Goal: Task Accomplishment & Management: Manage account settings

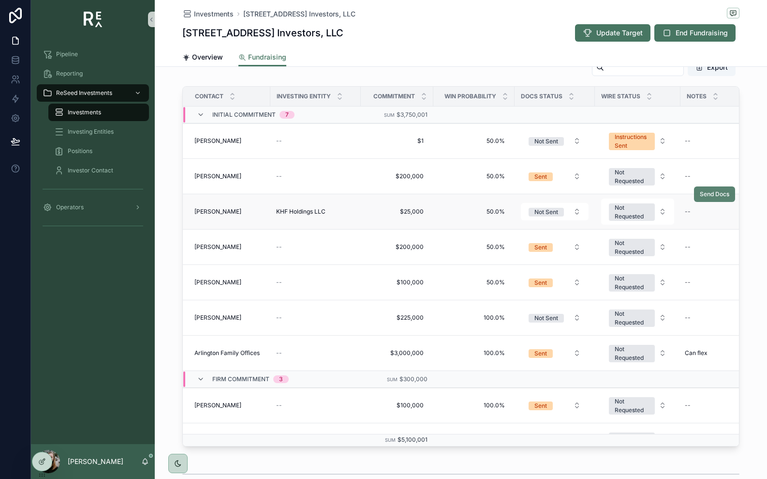
scroll to position [286, 0]
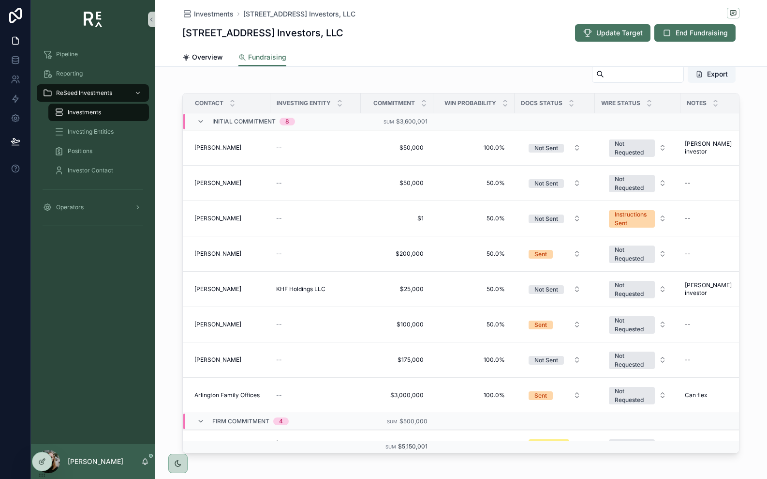
scroll to position [275, 0]
click at [715, 272] on span "Send Docs" at bounding box center [715, 271] width 30 height 8
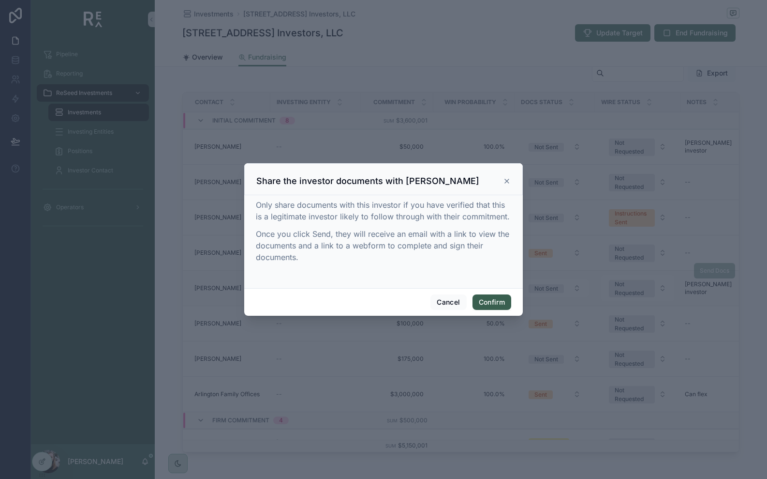
click at [494, 299] on button "Confirm" at bounding box center [492, 301] width 39 height 15
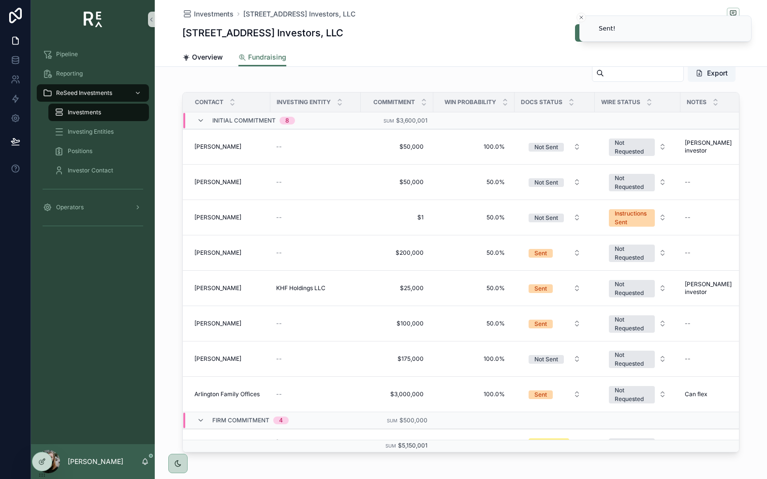
click at [241, 184] on div "Frank Han Frank Han" at bounding box center [230, 182] width 70 height 8
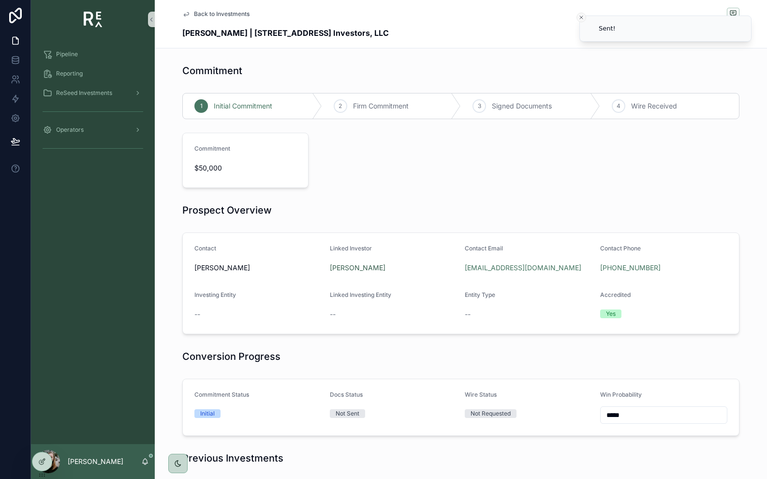
click at [584, 18] on icon "Close toast" at bounding box center [582, 18] width 6 height 6
click at [733, 37] on button "Edit" at bounding box center [720, 32] width 40 height 17
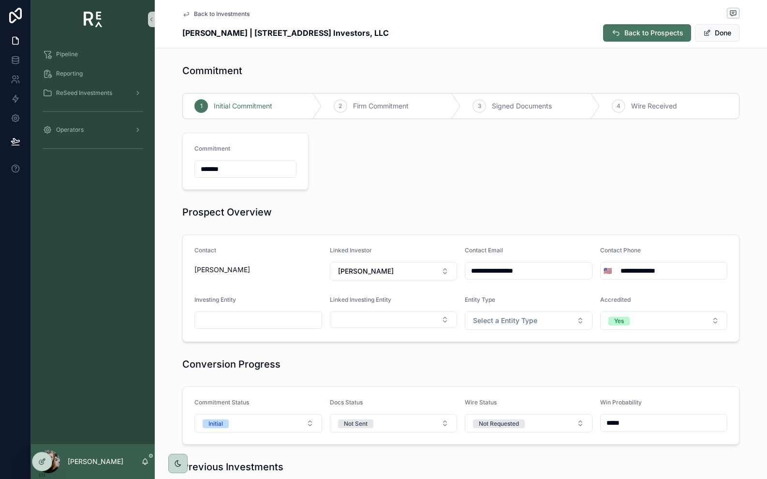
click at [252, 167] on input "*******" at bounding box center [245, 169] width 101 height 14
click at [236, 269] on span "Frank Han" at bounding box center [259, 270] width 128 height 10
click at [724, 36] on button "Done" at bounding box center [717, 32] width 45 height 17
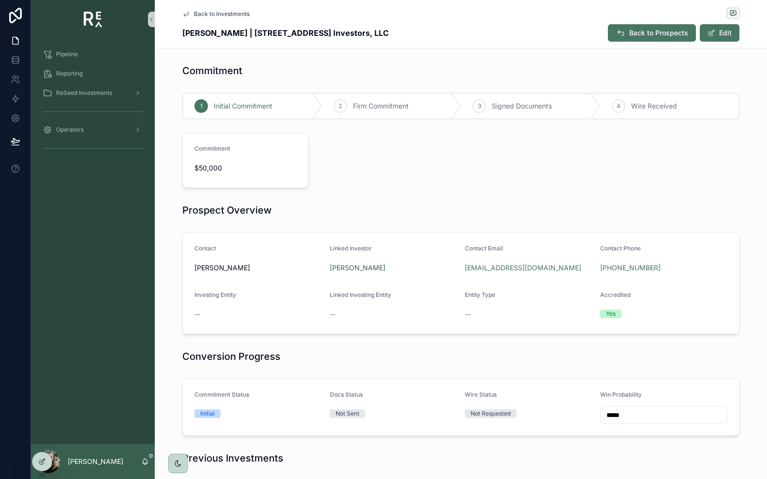
click at [200, 11] on span "Back to Investments" at bounding box center [222, 14] width 56 height 8
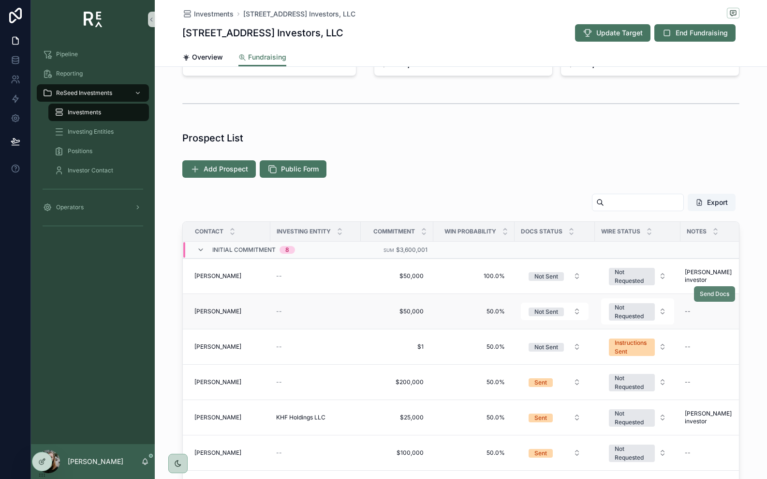
click at [714, 293] on span "Send Docs" at bounding box center [715, 294] width 30 height 8
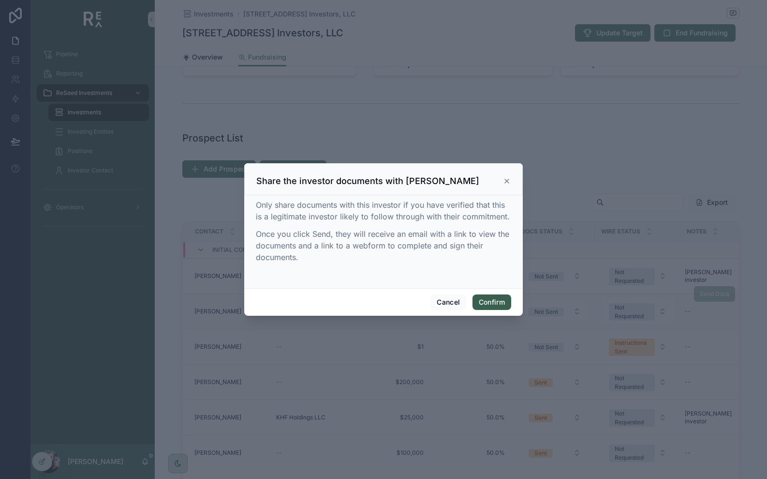
click at [497, 308] on button "Confirm" at bounding box center [492, 301] width 39 height 15
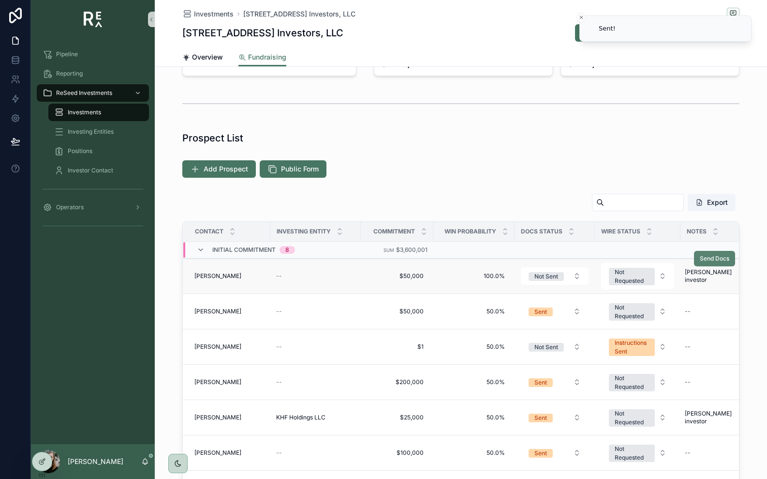
click at [704, 262] on span "Send Docs" at bounding box center [715, 258] width 30 height 8
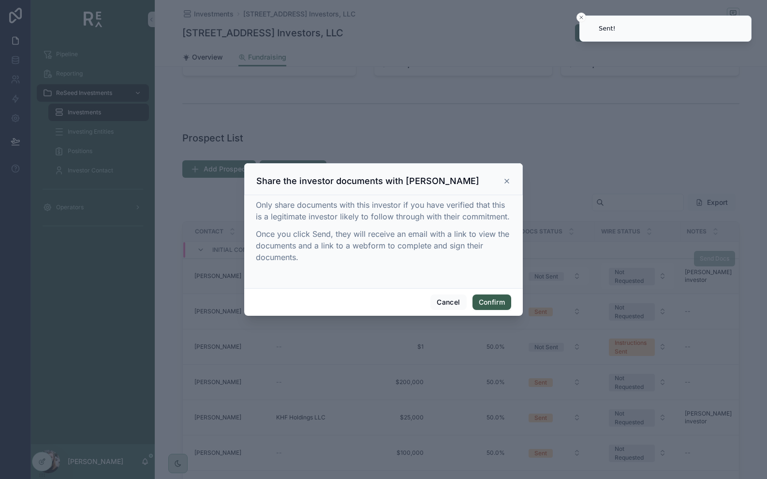
click at [487, 303] on button "Confirm" at bounding box center [492, 301] width 39 height 15
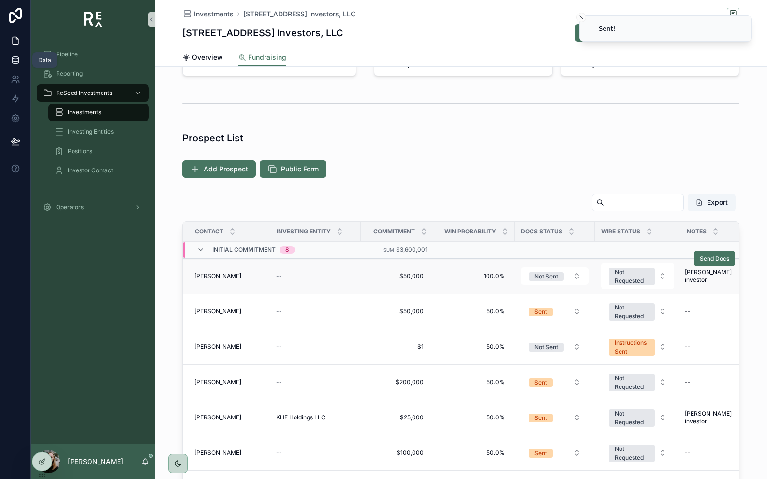
click at [19, 61] on icon at bounding box center [16, 60] width 10 height 10
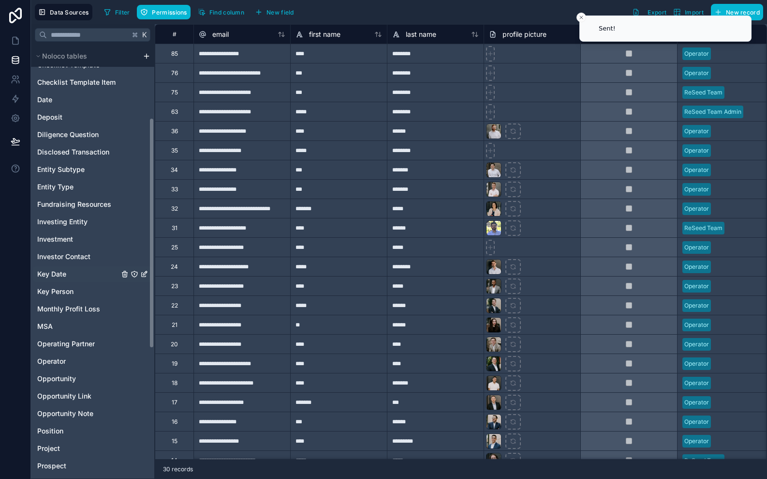
scroll to position [138, 0]
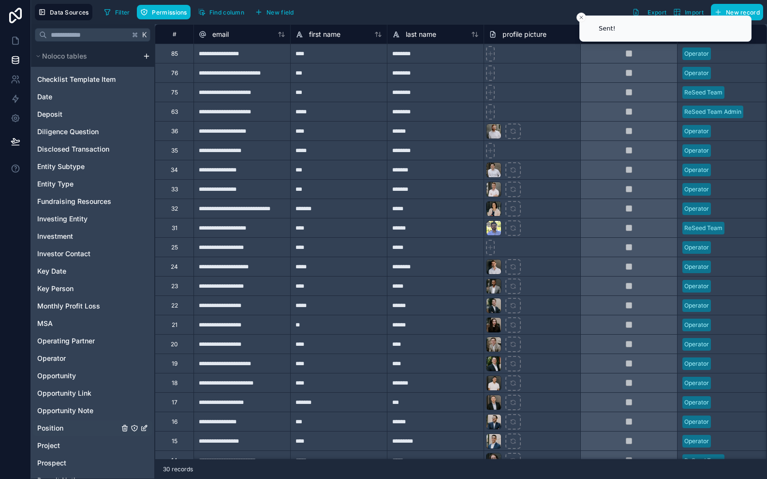
click at [54, 431] on span "Position" at bounding box center [50, 428] width 26 height 10
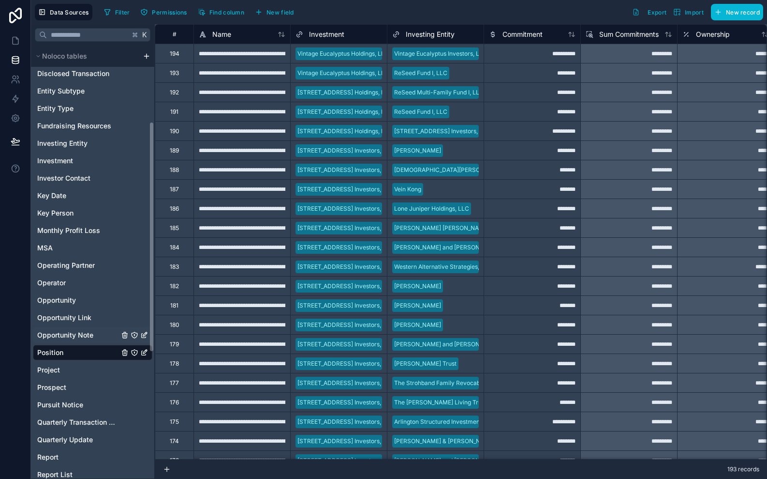
scroll to position [222, 0]
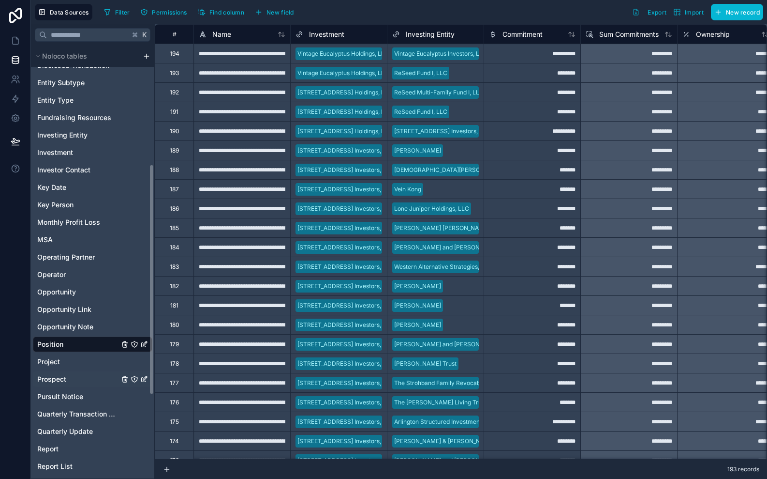
click at [59, 381] on span "Prospect" at bounding box center [51, 379] width 29 height 10
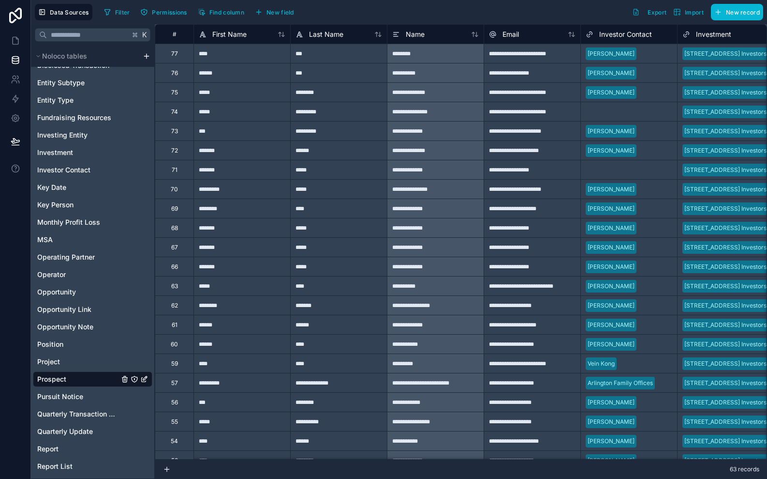
click at [262, 75] on div "*****" at bounding box center [242, 72] width 97 height 19
click at [262, 75] on input "*****" at bounding box center [242, 72] width 96 height 19
type input "*****"
click at [330, 16] on div "Filter Permissions Find column New field Export Import New record" at bounding box center [431, 12] width 663 height 16
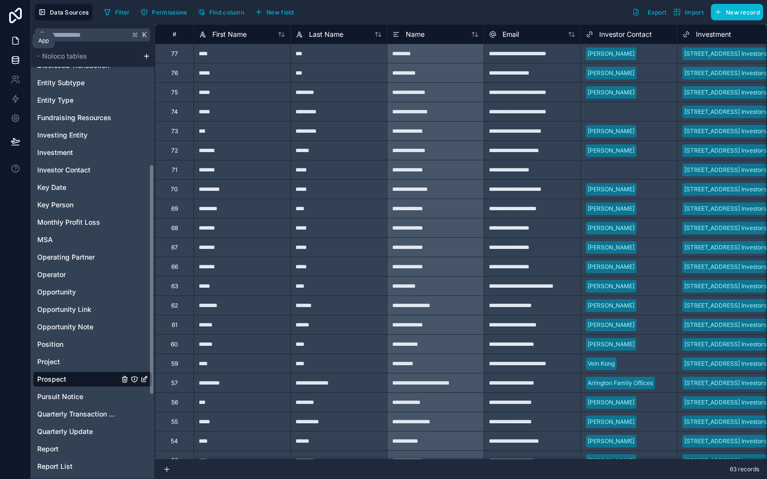
click at [18, 41] on icon at bounding box center [16, 40] width 6 height 7
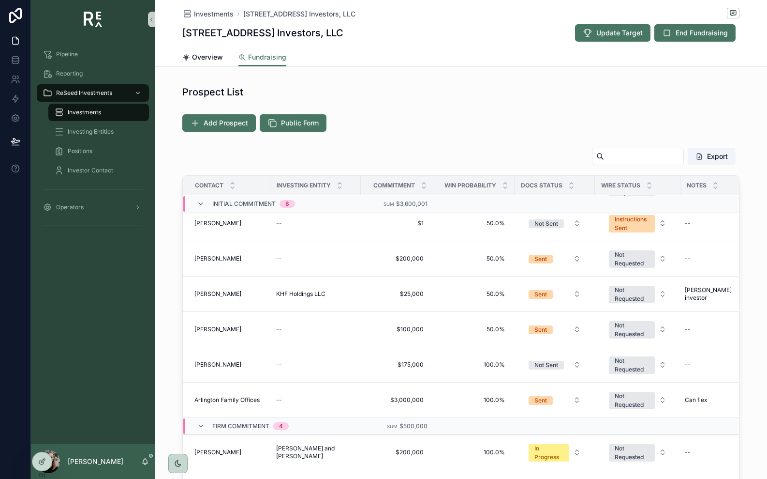
scroll to position [59, 0]
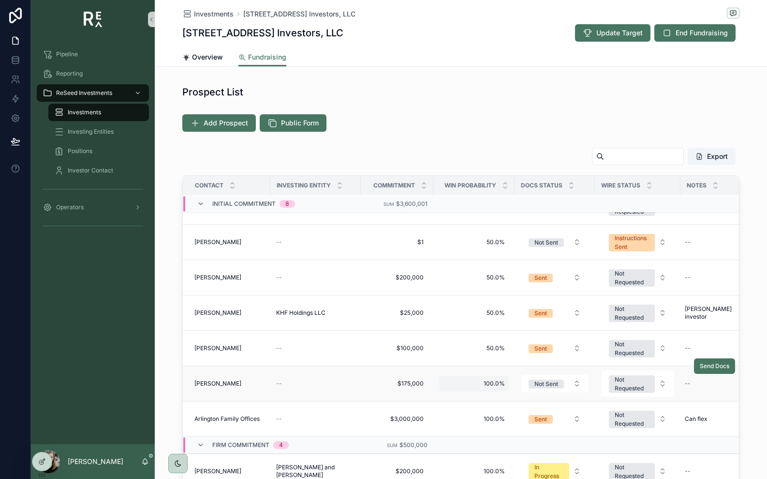
click at [497, 384] on span "100.0%" at bounding box center [474, 383] width 62 height 8
drag, startPoint x: 477, startPoint y: 398, endPoint x: 390, endPoint y: 392, distance: 86.3
click at [390, 392] on div "Pipeline Reporting ReSeed Investments Investments Investing Entities Positions …" at bounding box center [399, 239] width 736 height 479
type input "****"
click at [564, 398] on icon "scrollable content" at bounding box center [562, 397] width 8 height 8
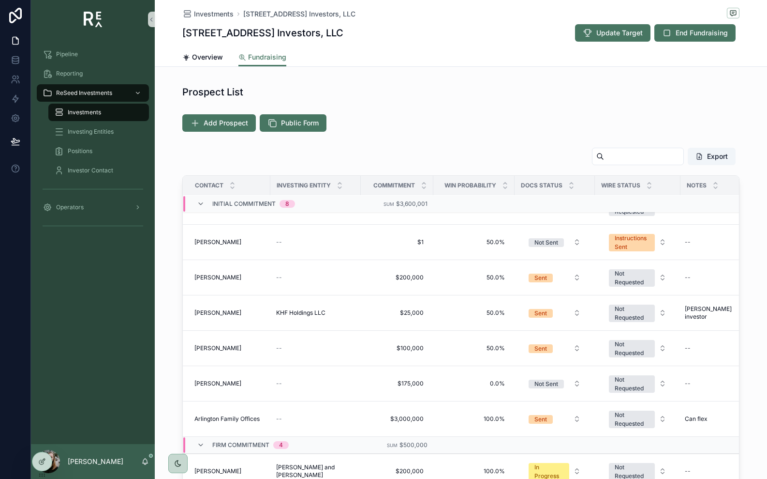
click at [169, 294] on div "Export Contact Investing Entity Commitment Win Probability Docs Status Wire Sta…" at bounding box center [461, 341] width 613 height 396
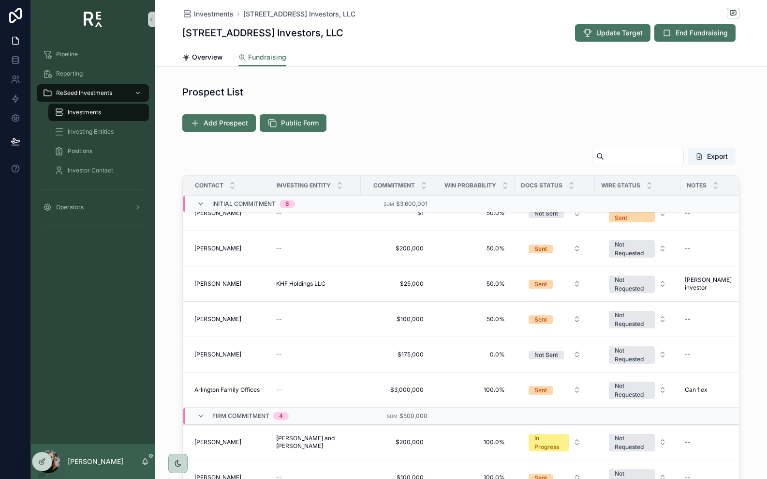
scroll to position [0, 0]
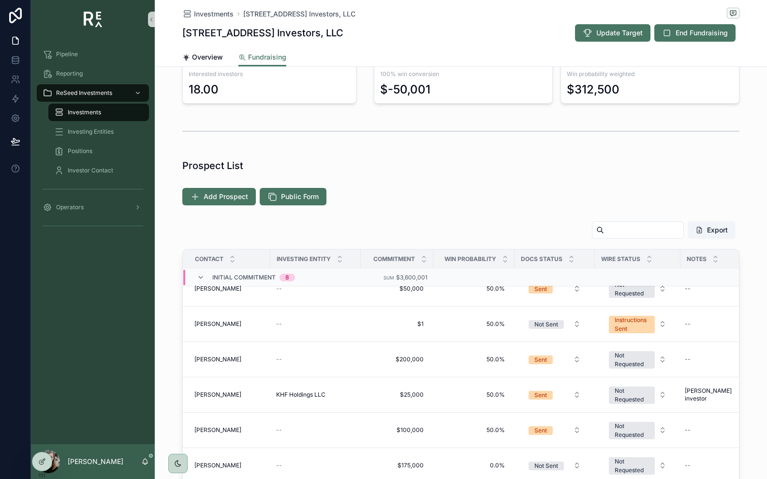
scroll to position [45, 0]
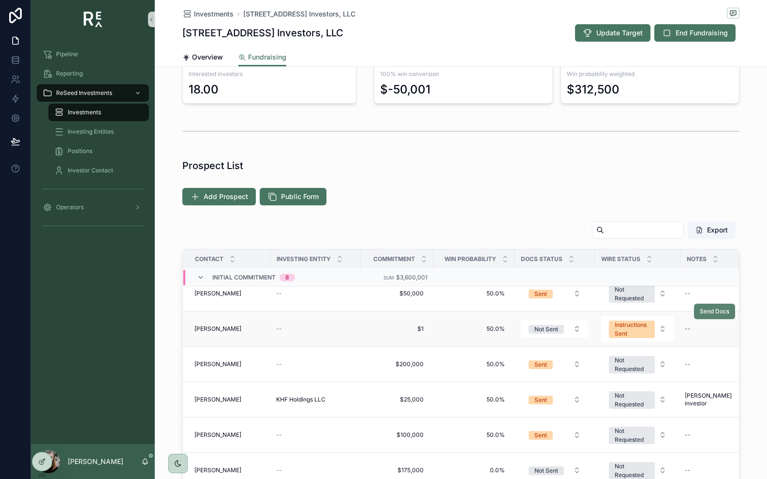
click at [730, 314] on button "Send Docs" at bounding box center [714, 310] width 41 height 15
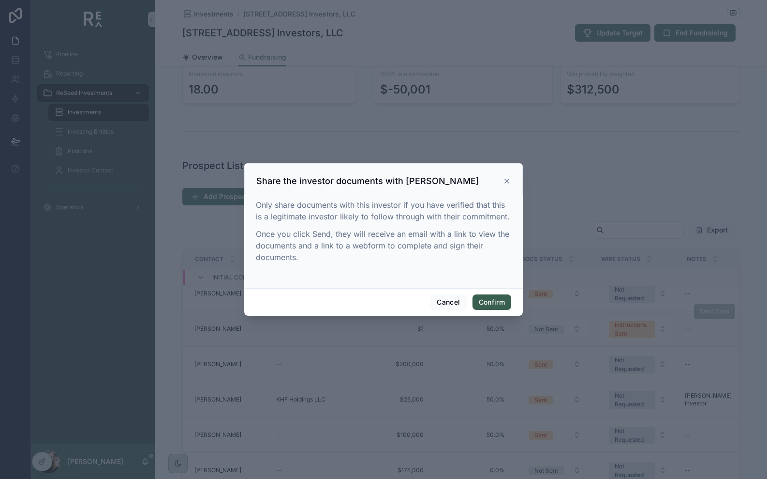
click at [504, 300] on button "Confirm" at bounding box center [492, 301] width 39 height 15
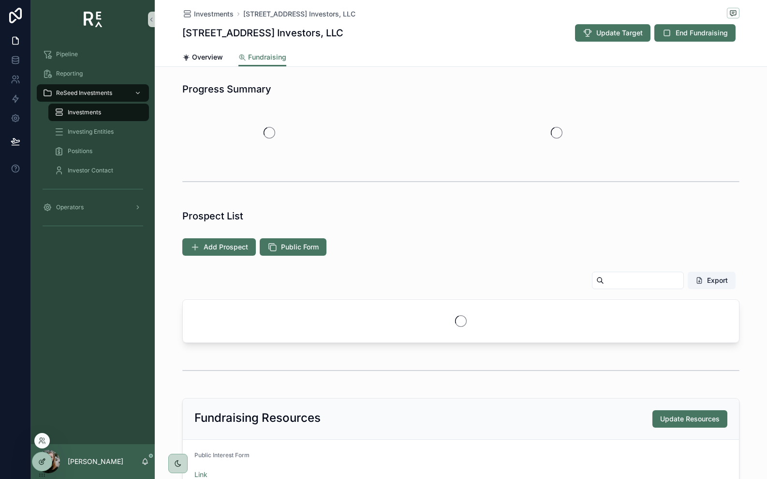
click at [45, 460] on icon at bounding box center [42, 461] width 8 height 8
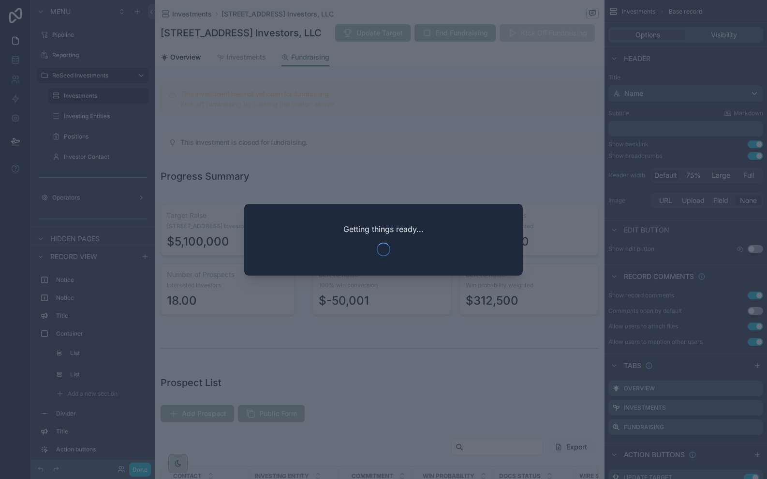
click at [423, 151] on div at bounding box center [383, 239] width 767 height 479
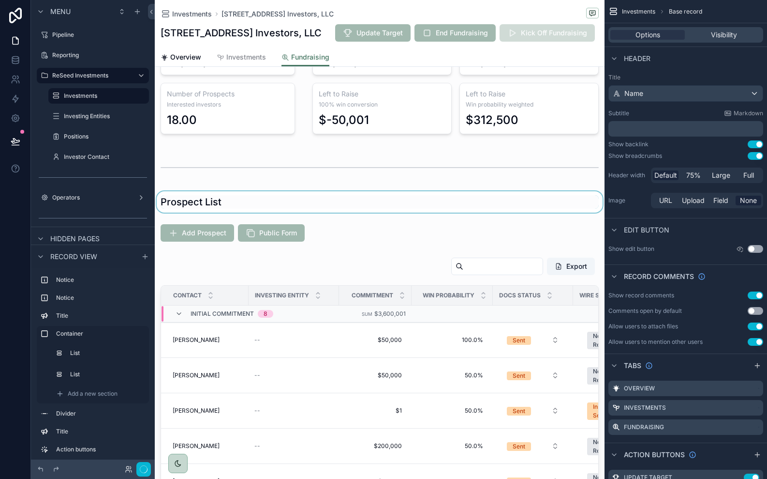
scroll to position [191, 0]
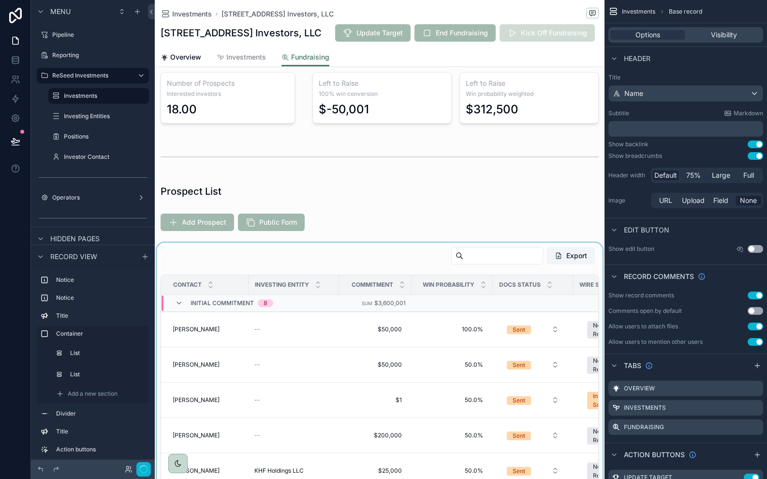
click at [318, 247] on div "scrollable content" at bounding box center [380, 440] width 450 height 396
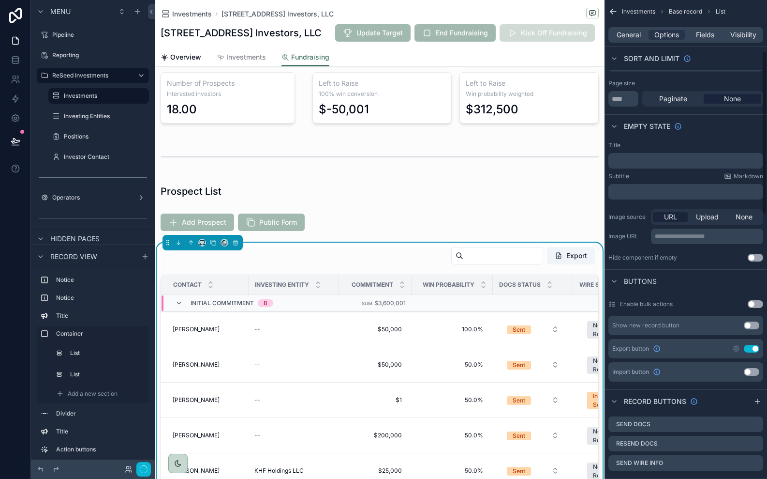
scroll to position [155, 0]
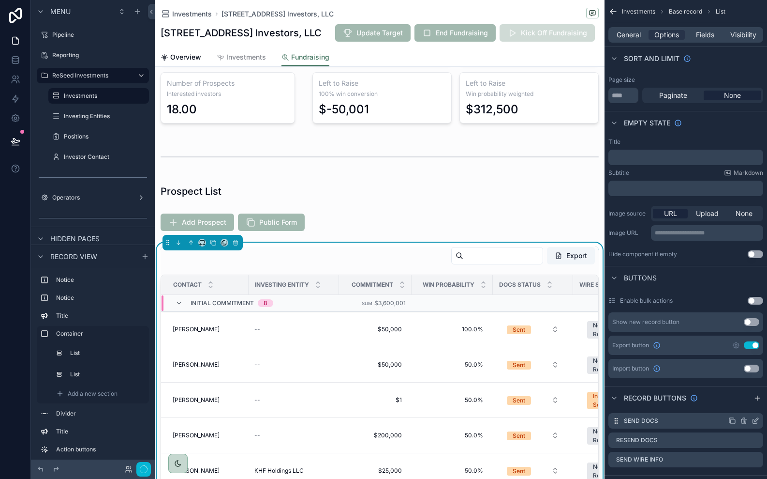
click at [757, 420] on icon "scrollable content" at bounding box center [756, 421] width 8 height 8
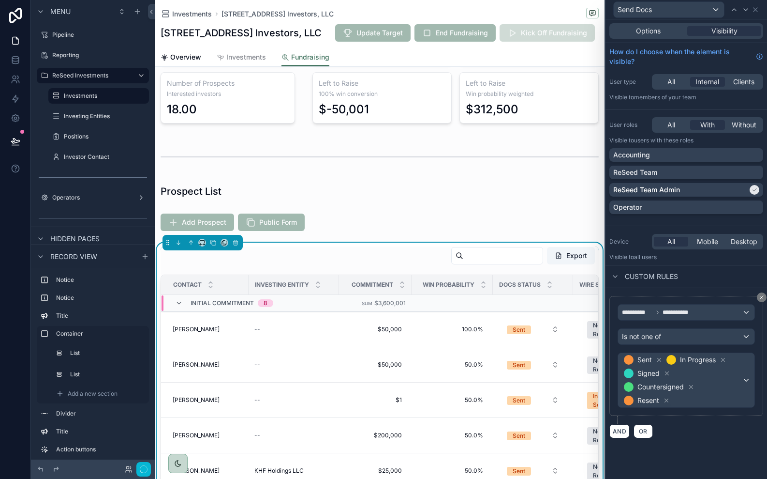
click at [677, 39] on div "Options Visibility" at bounding box center [687, 30] width 162 height 23
click at [670, 38] on div "Options Visibility" at bounding box center [687, 30] width 154 height 15
click at [664, 33] on div "Options" at bounding box center [649, 31] width 74 height 10
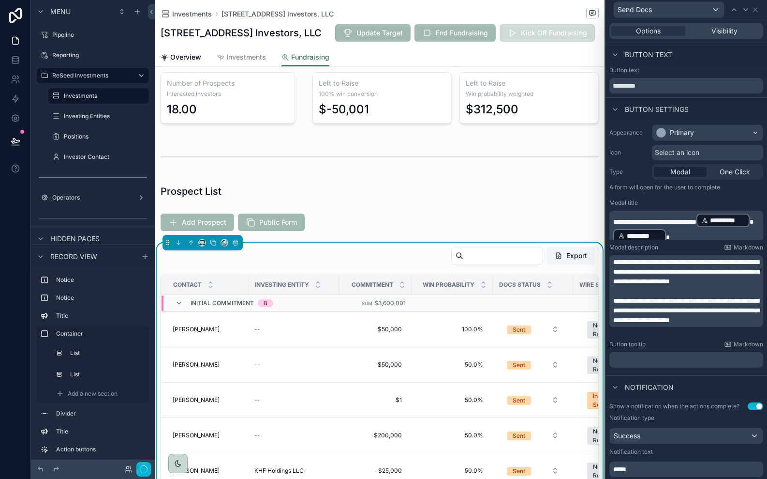
scroll to position [133, 0]
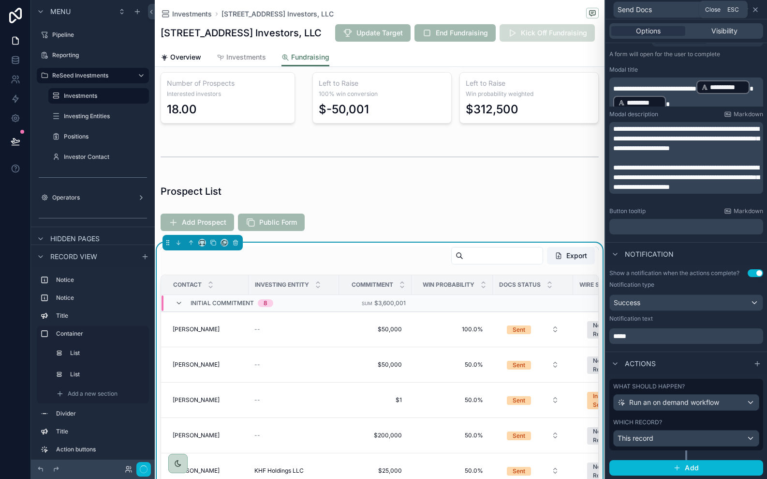
click at [753, 12] on icon at bounding box center [756, 10] width 8 height 8
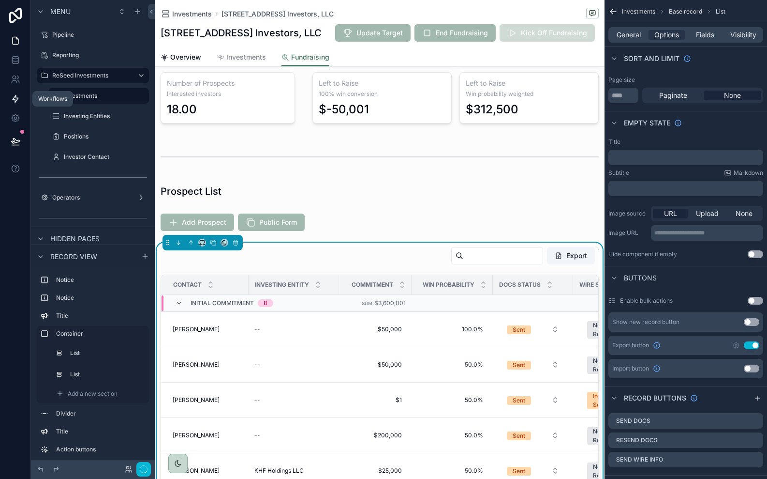
click at [17, 103] on icon at bounding box center [16, 99] width 10 height 10
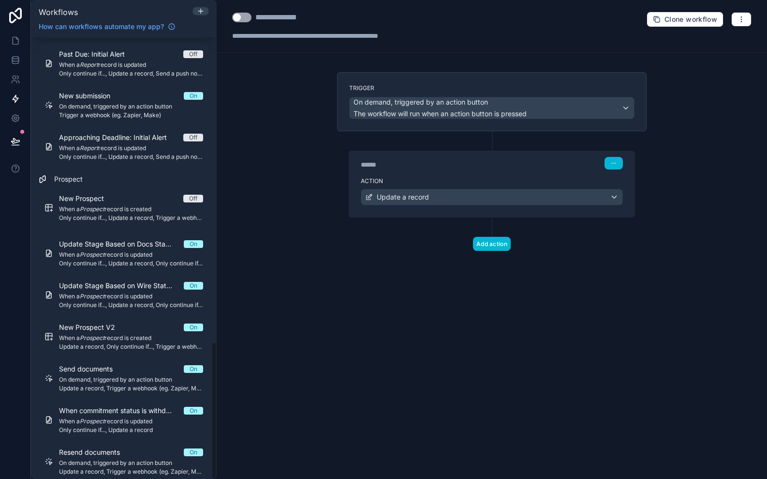
scroll to position [980, 0]
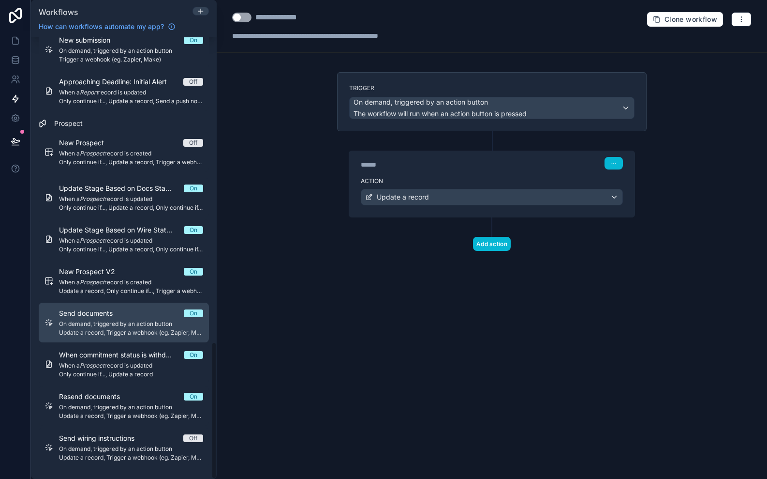
click at [136, 320] on span "On demand, triggered by an action button" at bounding box center [131, 324] width 144 height 8
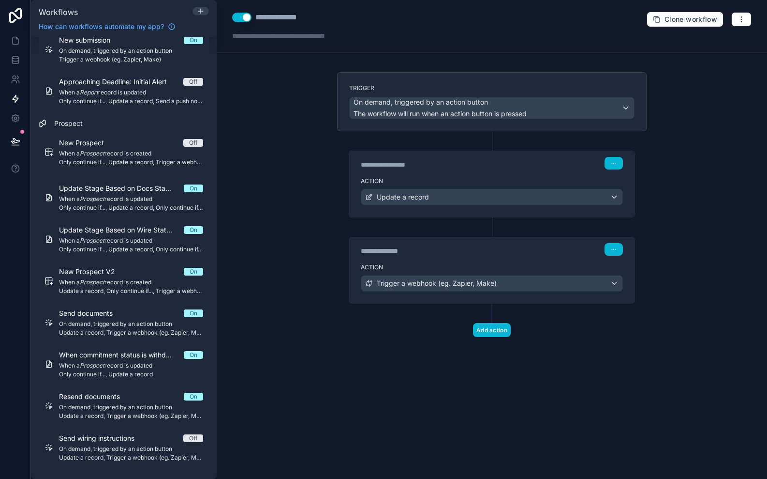
click at [485, 179] on label "Action" at bounding box center [492, 181] width 262 height 8
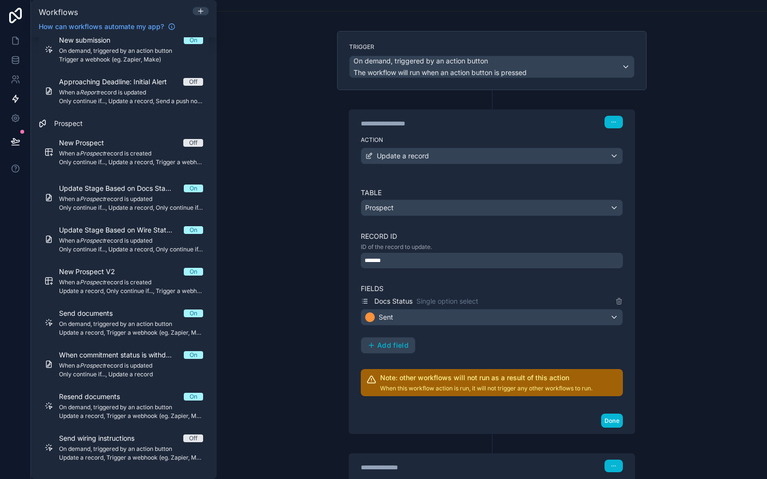
scroll to position [40, 0]
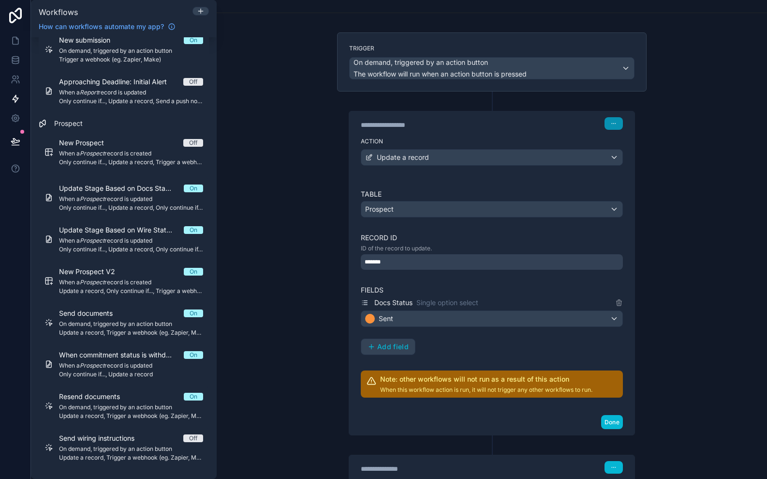
click at [615, 126] on icon "button" at bounding box center [614, 123] width 6 height 6
click at [632, 161] on span "Delete" at bounding box center [632, 161] width 18 height 8
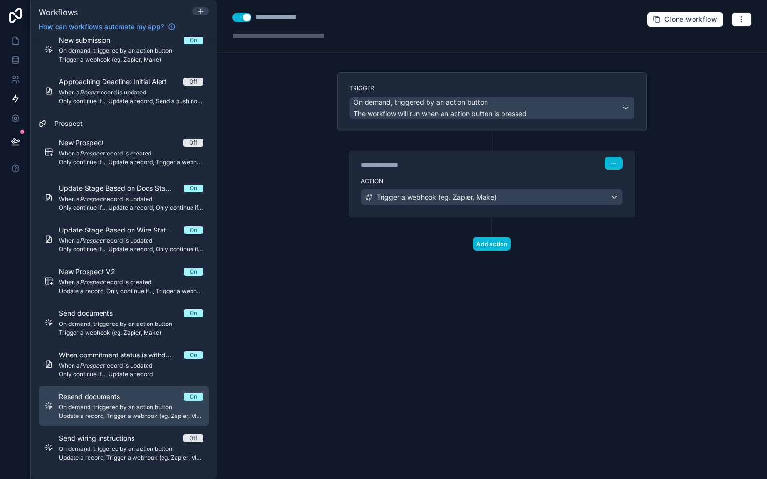
click at [125, 406] on span "On demand, triggered by an action button" at bounding box center [131, 407] width 144 height 8
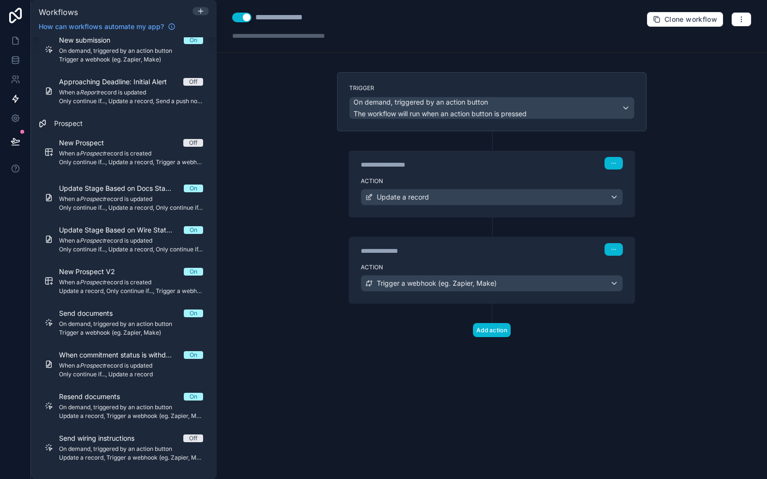
click at [579, 174] on div "Action Update a record" at bounding box center [491, 195] width 285 height 44
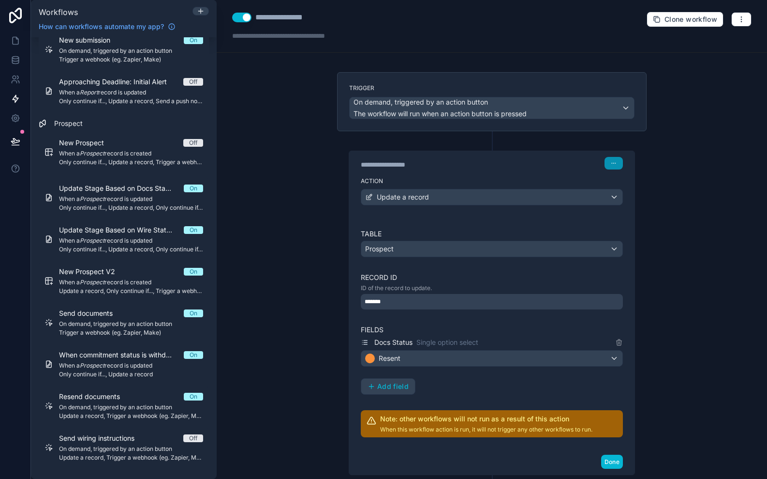
click at [612, 168] on button "button" at bounding box center [614, 163] width 18 height 13
click at [633, 198] on span "Delete" at bounding box center [632, 200] width 18 height 8
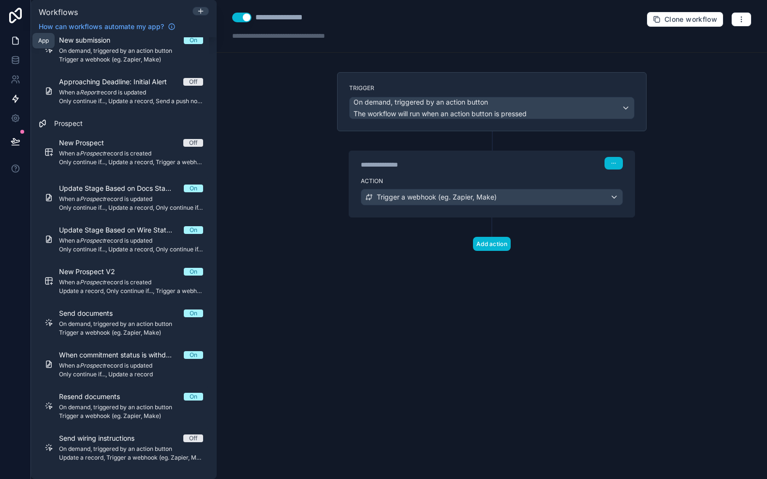
click at [13, 39] on icon at bounding box center [16, 40] width 6 height 7
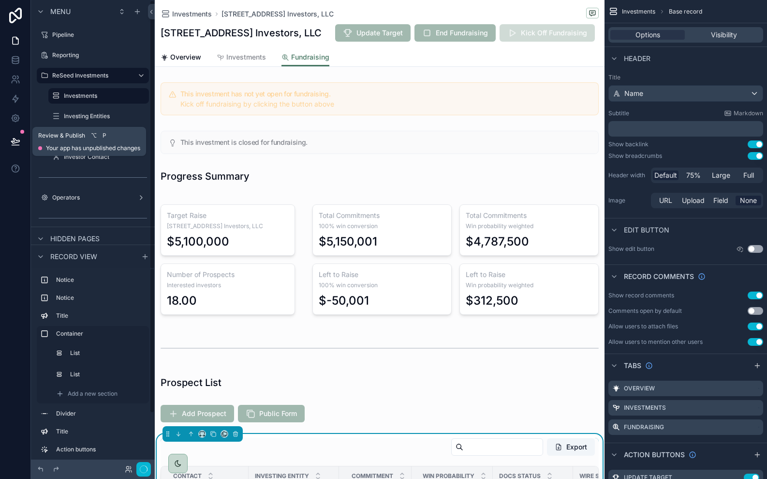
click at [20, 136] on button at bounding box center [15, 141] width 21 height 27
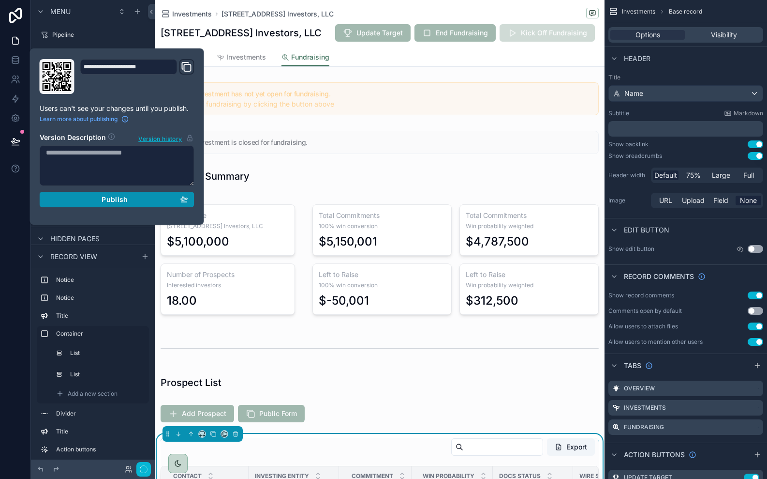
click at [107, 205] on button "Publish" at bounding box center [117, 199] width 155 height 15
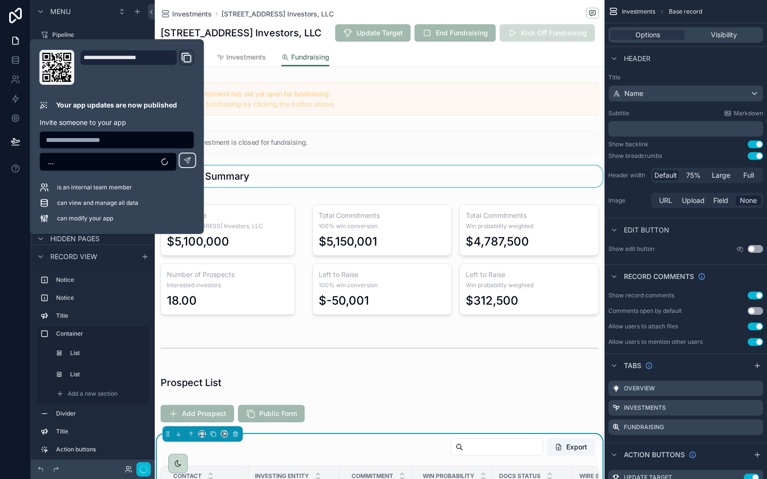
click at [351, 165] on div "scrollable content" at bounding box center [380, 175] width 450 height 21
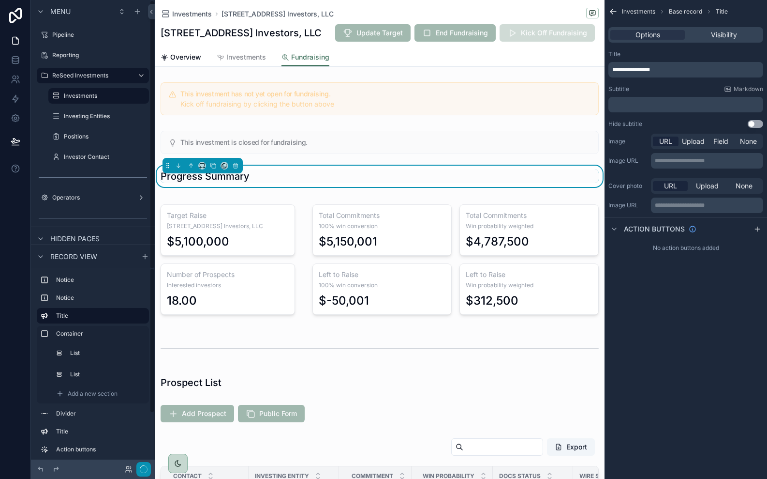
click at [141, 469] on icon "button" at bounding box center [144, 469] width 8 height 8
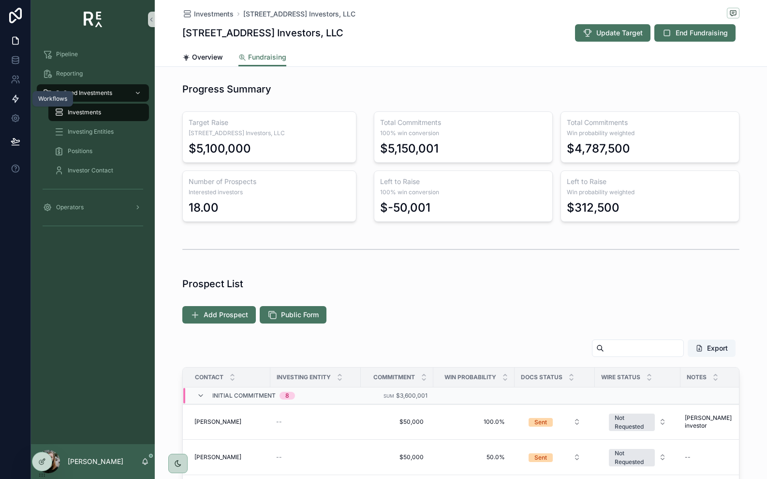
click at [17, 102] on icon at bounding box center [16, 99] width 10 height 10
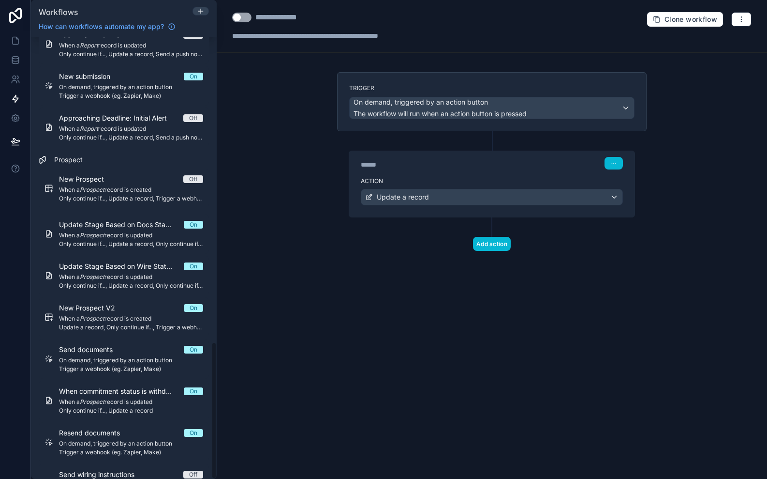
scroll to position [980, 0]
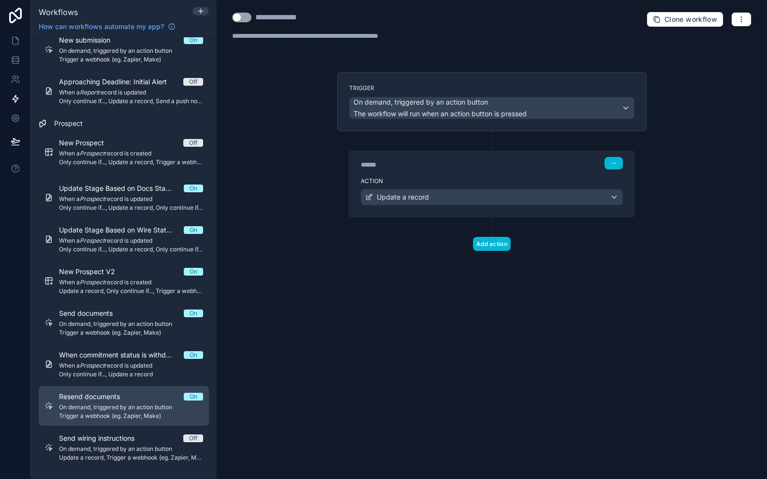
click at [114, 407] on span "On demand, triggered by an action button" at bounding box center [131, 407] width 144 height 8
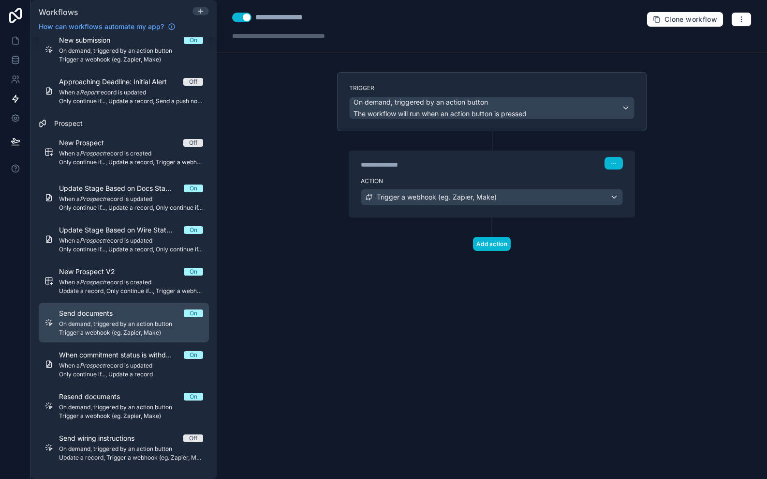
click at [127, 327] on span "On demand, triggered by an action button" at bounding box center [131, 324] width 144 height 8
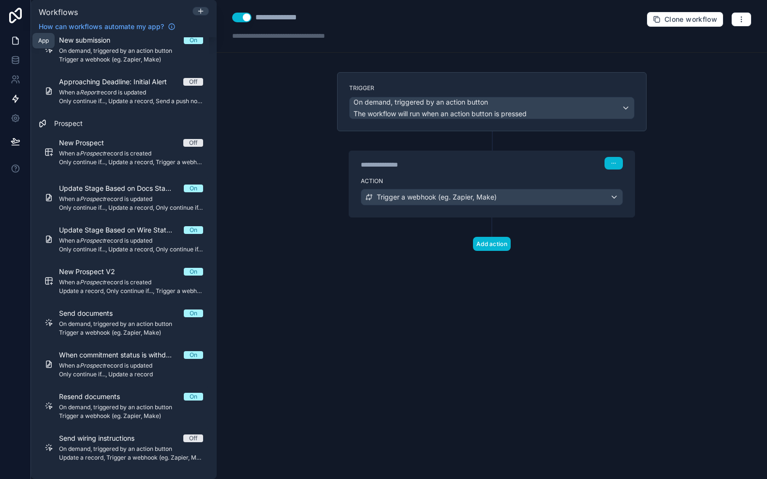
click at [13, 42] on icon at bounding box center [16, 41] width 10 height 10
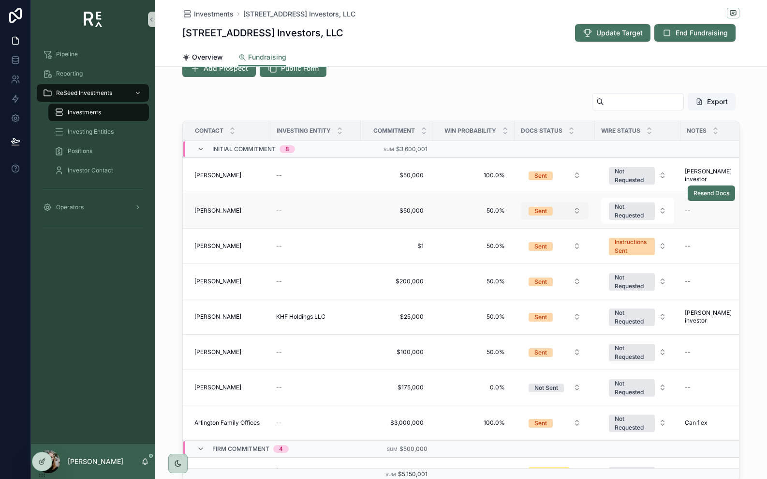
click at [541, 213] on div "Sent" at bounding box center [541, 211] width 13 height 9
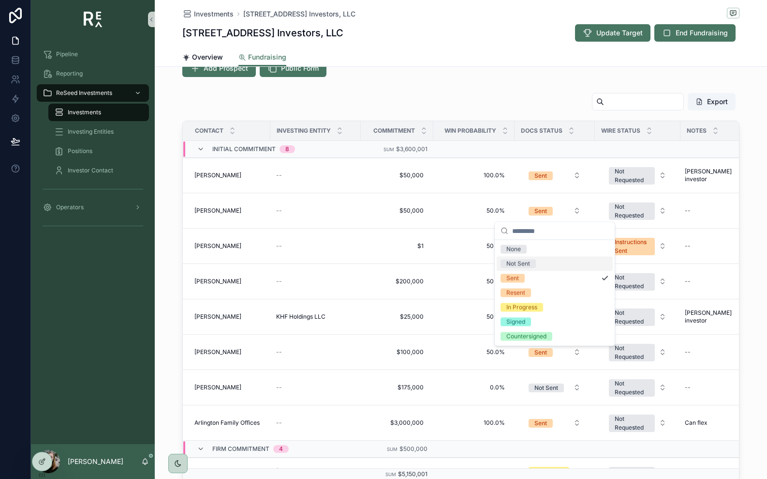
click at [536, 263] on span "Not Sent" at bounding box center [518, 263] width 35 height 9
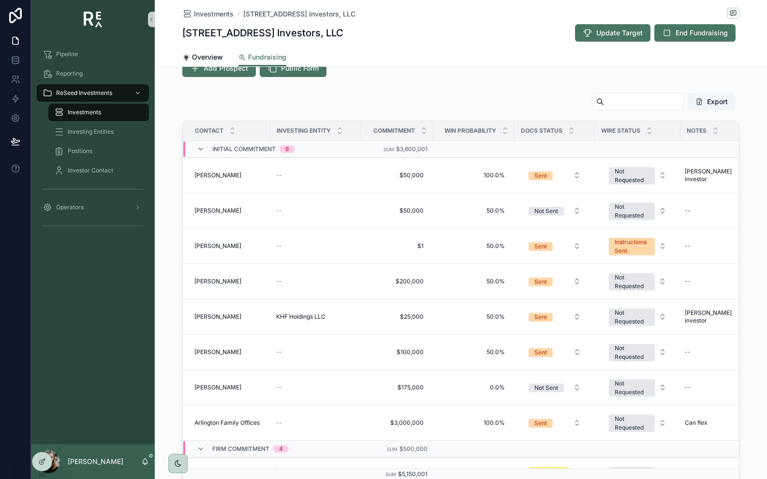
click at [545, 279] on div "Sent" at bounding box center [541, 281] width 13 height 9
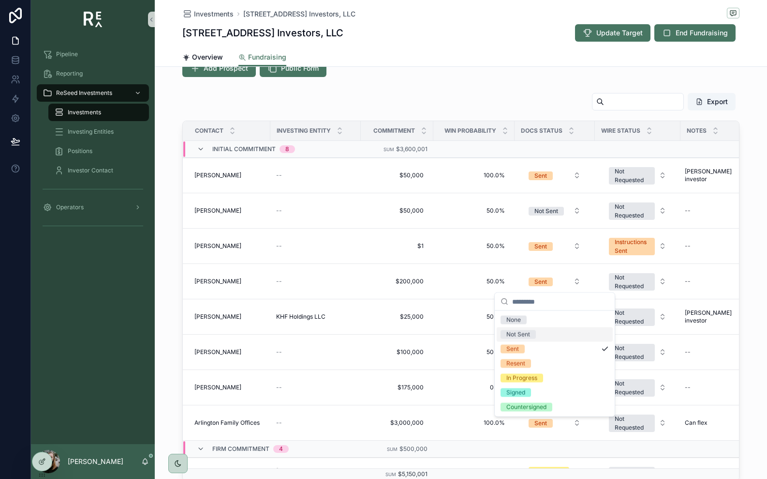
click at [543, 334] on div "Not Sent" at bounding box center [555, 334] width 116 height 15
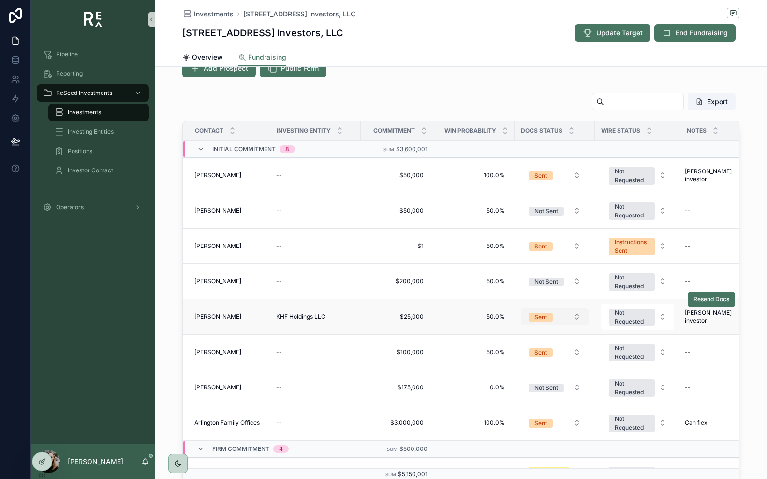
click at [542, 319] on div "Sent" at bounding box center [541, 317] width 13 height 9
click at [548, 321] on button "Sent" at bounding box center [555, 316] width 68 height 17
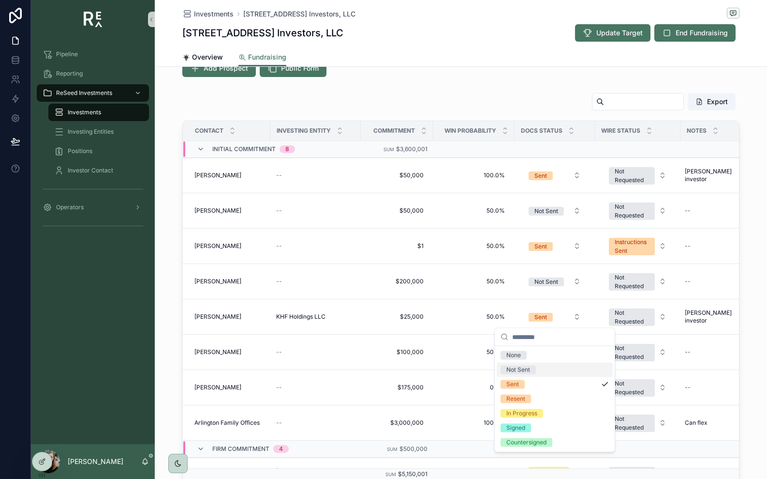
click at [548, 365] on div "Not Sent" at bounding box center [555, 369] width 116 height 15
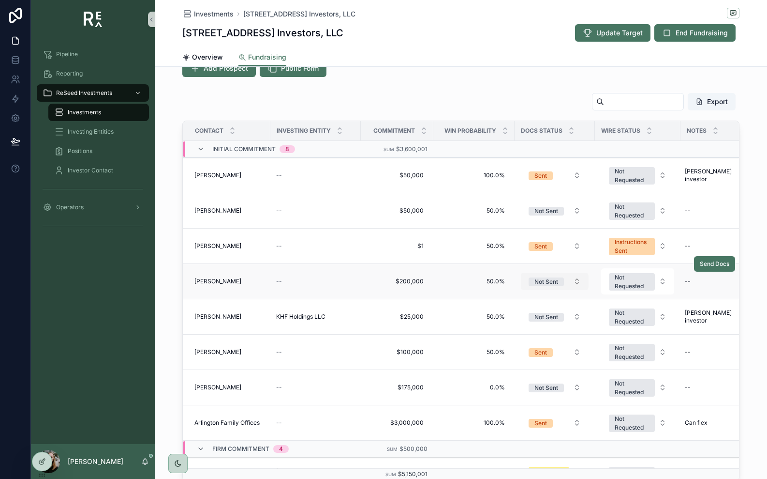
click at [564, 287] on button "Not Sent" at bounding box center [555, 280] width 68 height 17
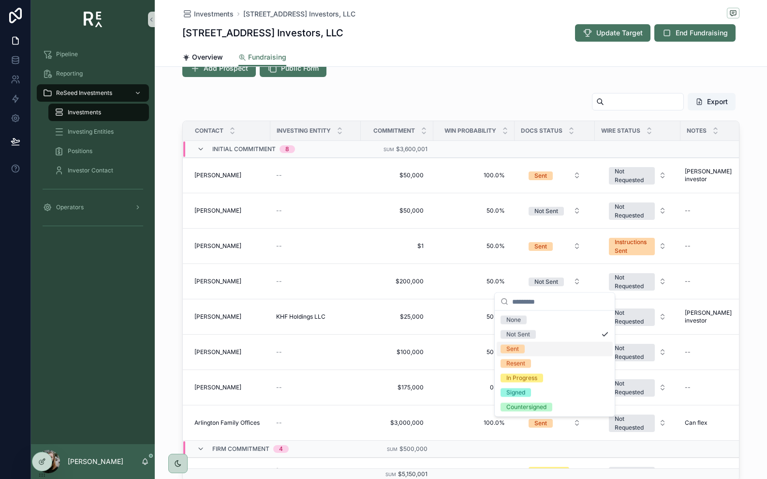
click at [538, 346] on div "Sent" at bounding box center [555, 349] width 116 height 15
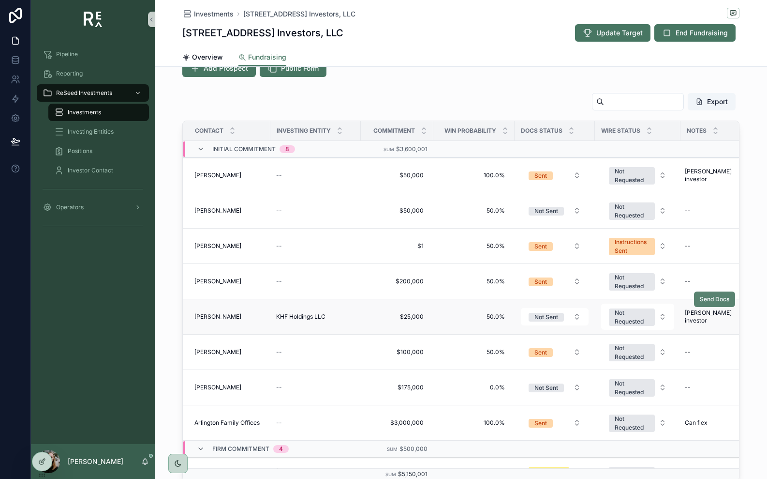
click at [710, 301] on span "Send Docs" at bounding box center [715, 299] width 30 height 8
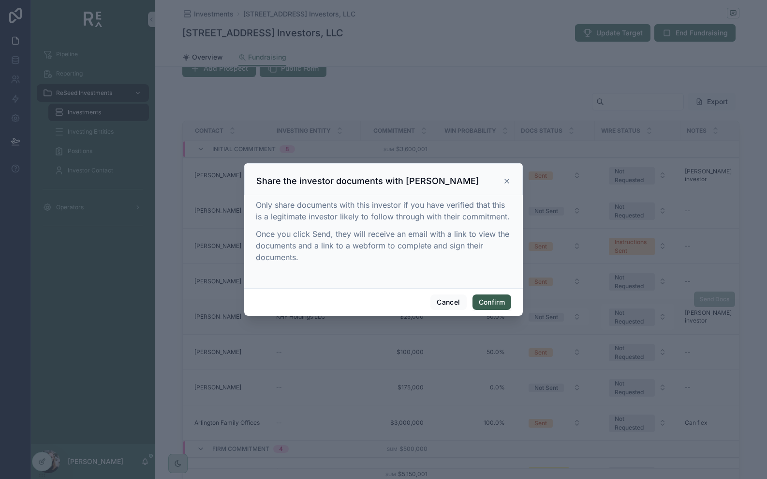
click at [503, 300] on button "Confirm" at bounding box center [492, 301] width 39 height 15
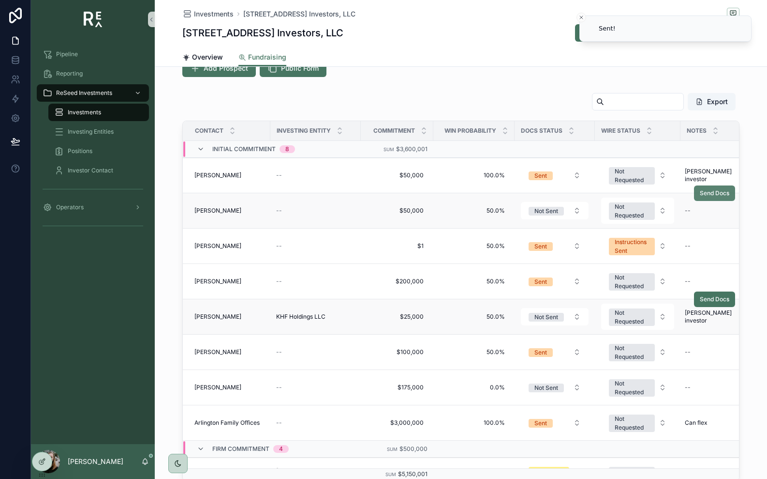
click at [718, 197] on span "Send Docs" at bounding box center [715, 193] width 30 height 8
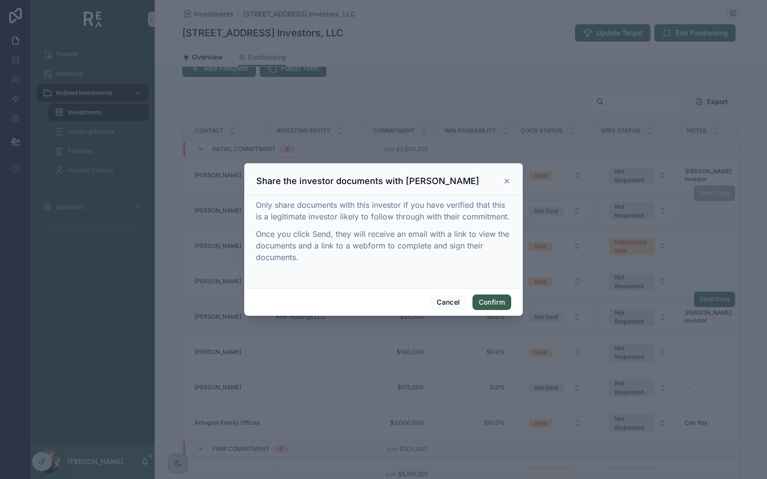
click at [508, 304] on button "Confirm" at bounding box center [492, 301] width 39 height 15
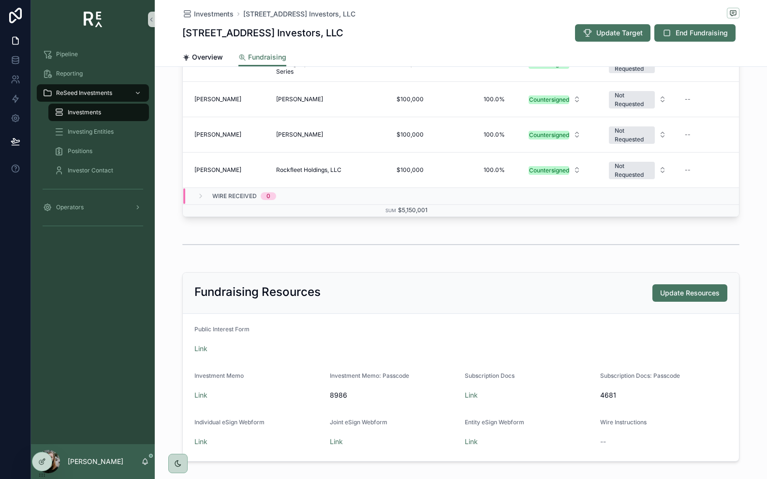
scroll to position [558, 0]
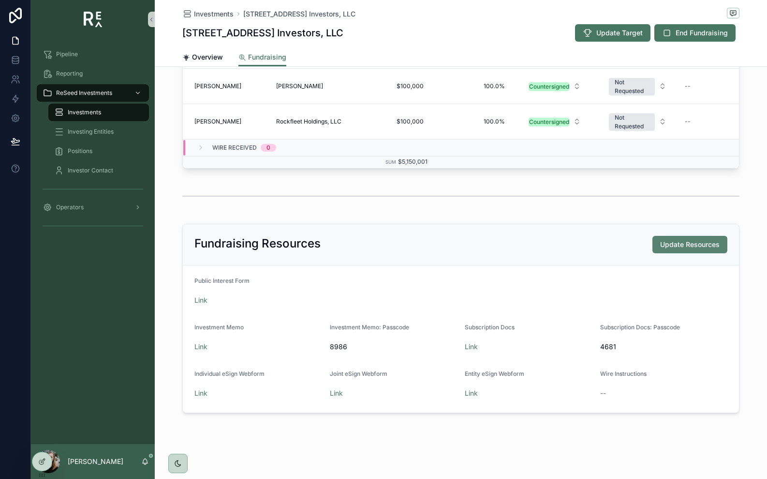
click at [694, 248] on span "Update Resources" at bounding box center [690, 244] width 60 height 10
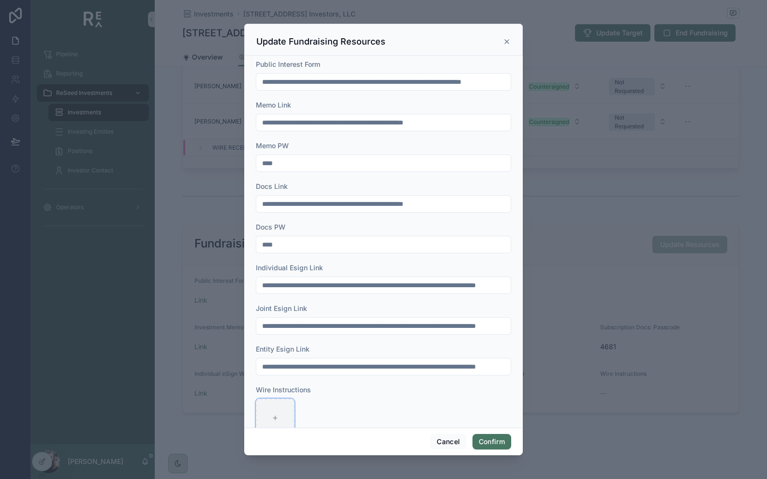
click at [280, 415] on div at bounding box center [275, 417] width 39 height 39
type input "**********"
click at [499, 441] on button "Confirm" at bounding box center [492, 441] width 39 height 15
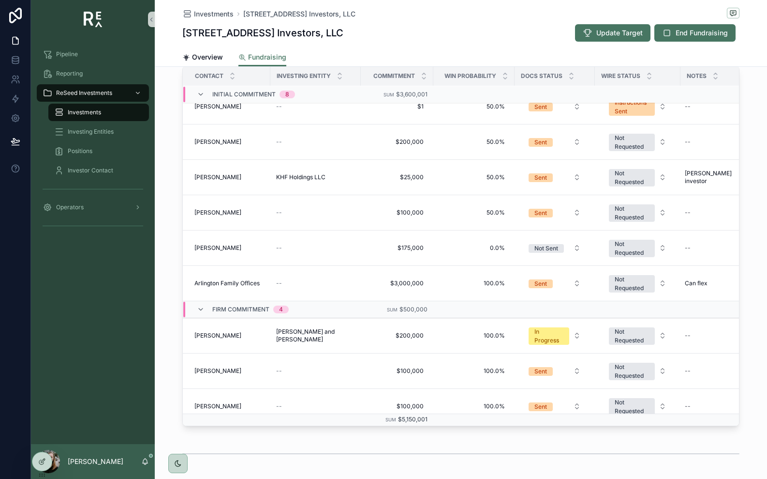
scroll to position [81, 0]
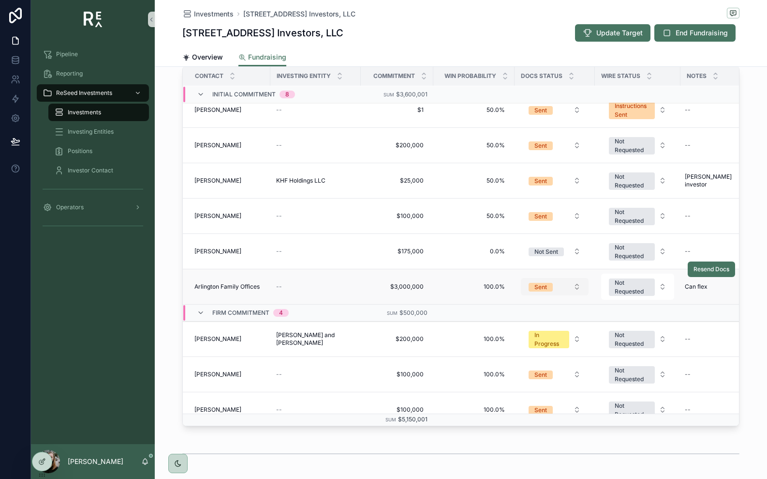
click at [535, 283] on div "Sent" at bounding box center [541, 287] width 13 height 9
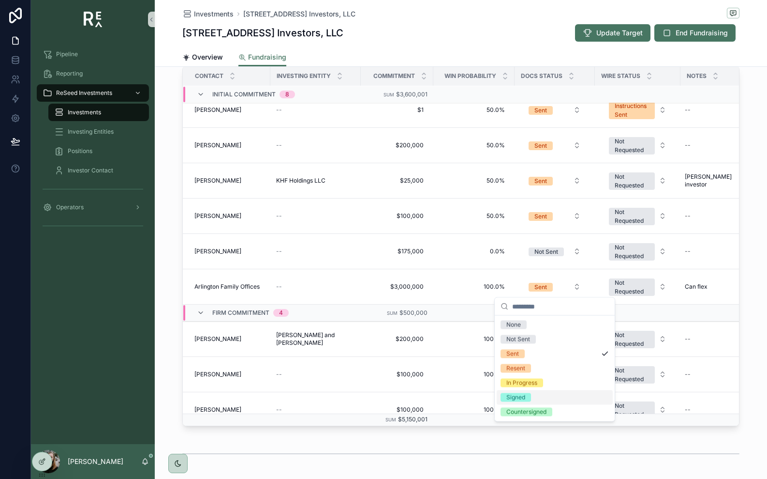
click at [529, 393] on span "Signed" at bounding box center [516, 397] width 30 height 9
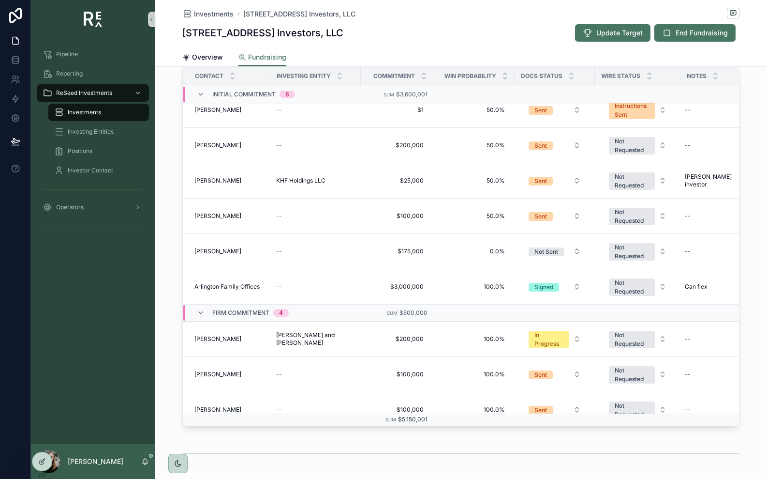
click at [753, 220] on div "Export Contact Investing Entity Commitment Win Probability Docs Status Wire Sta…" at bounding box center [461, 232] width 613 height 396
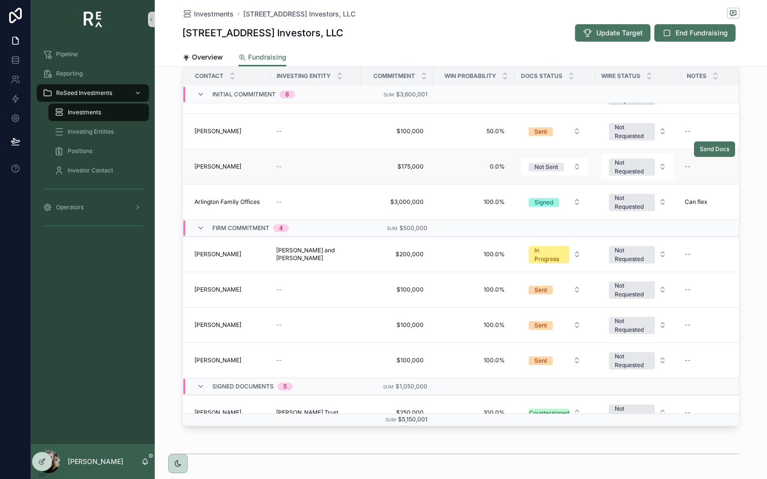
scroll to position [174, 0]
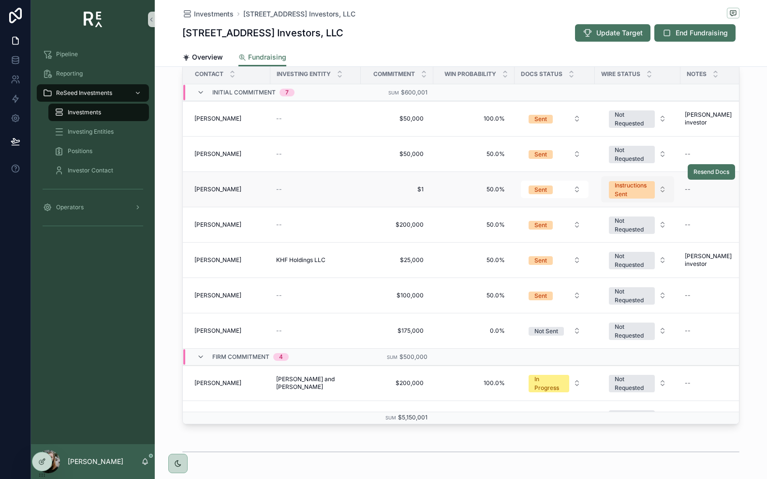
click at [634, 190] on div "Instructions Sent" at bounding box center [632, 189] width 34 height 17
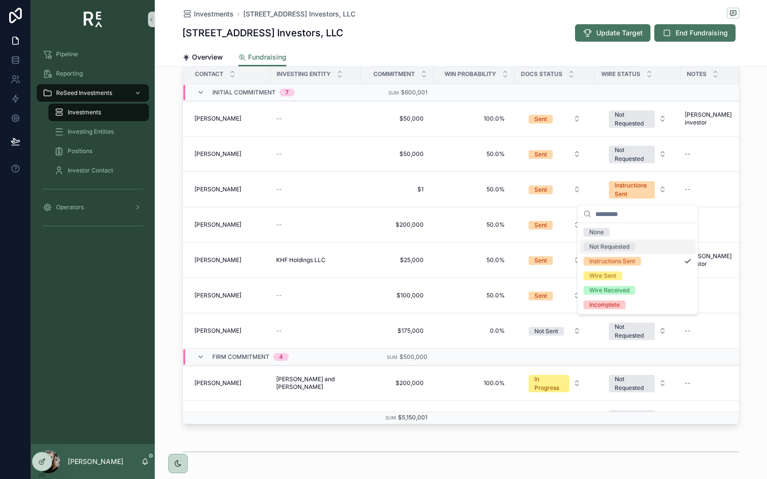
click at [607, 243] on div "Not Requested" at bounding box center [610, 246] width 40 height 9
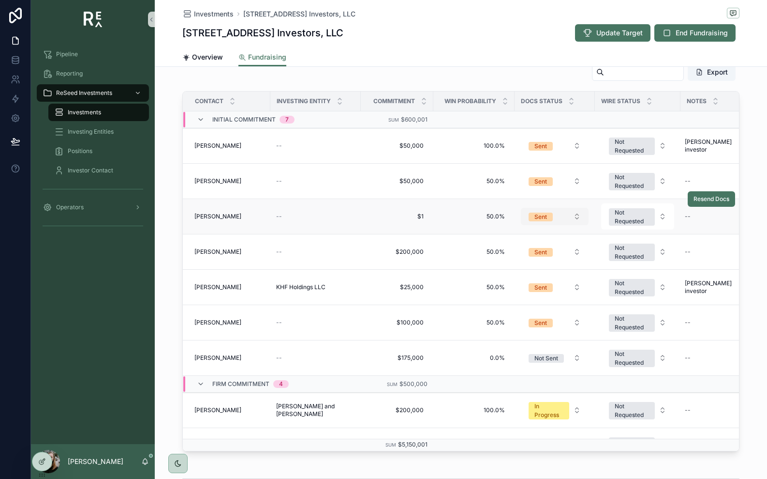
click at [548, 222] on button "Sent" at bounding box center [555, 216] width 68 height 17
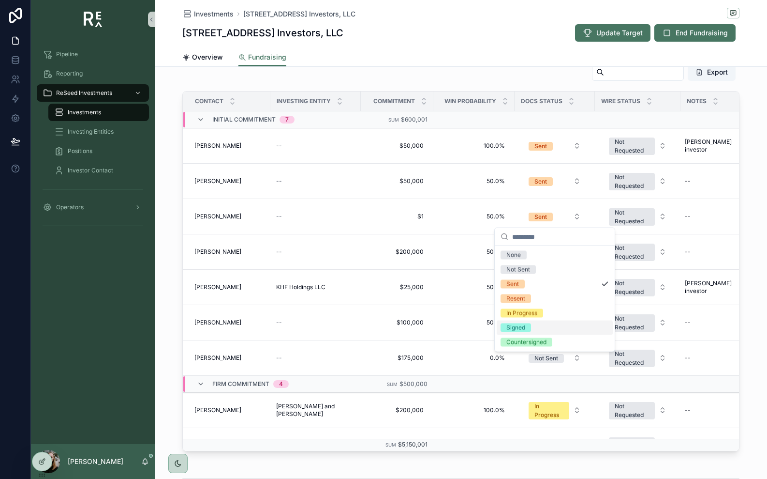
click at [541, 326] on div "Signed" at bounding box center [555, 327] width 116 height 15
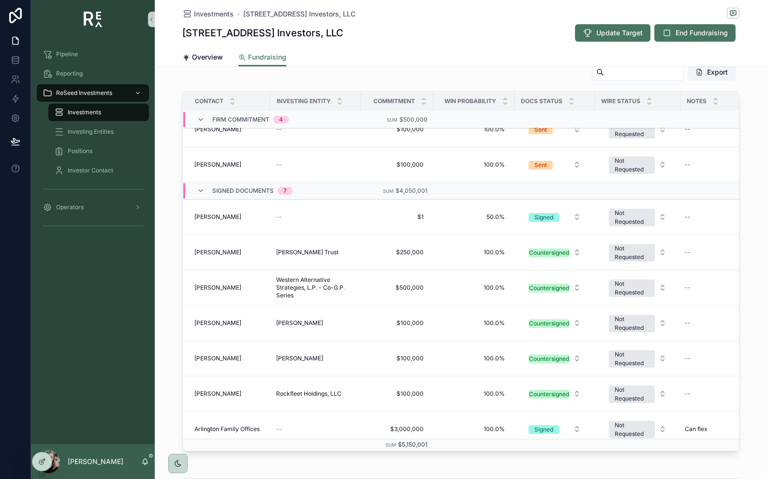
scroll to position [341, 0]
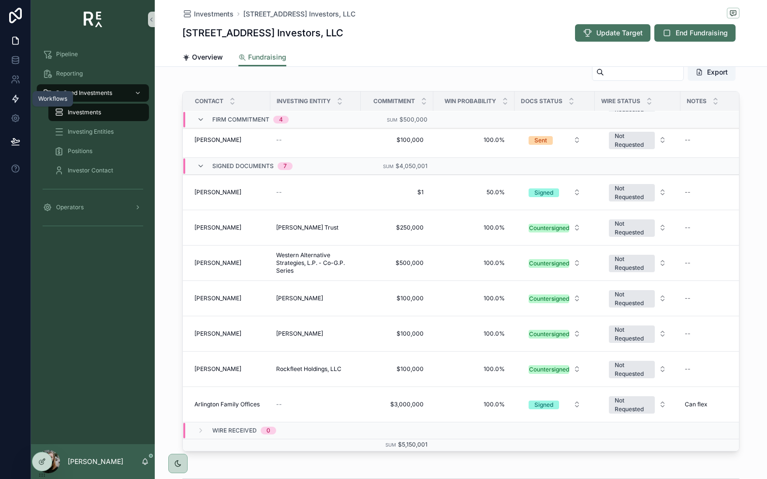
click at [19, 101] on icon at bounding box center [16, 99] width 10 height 10
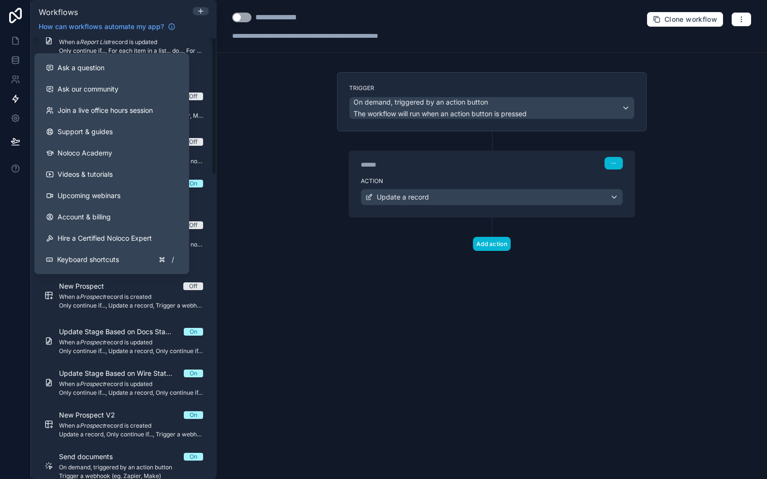
scroll to position [980, 0]
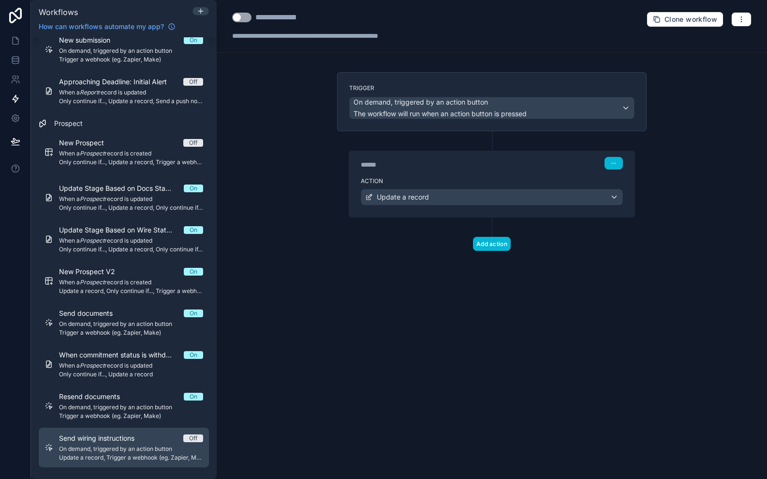
click at [78, 429] on link "Send wiring instructions Off On demand, triggered by an action button Update a …" at bounding box center [124, 447] width 170 height 40
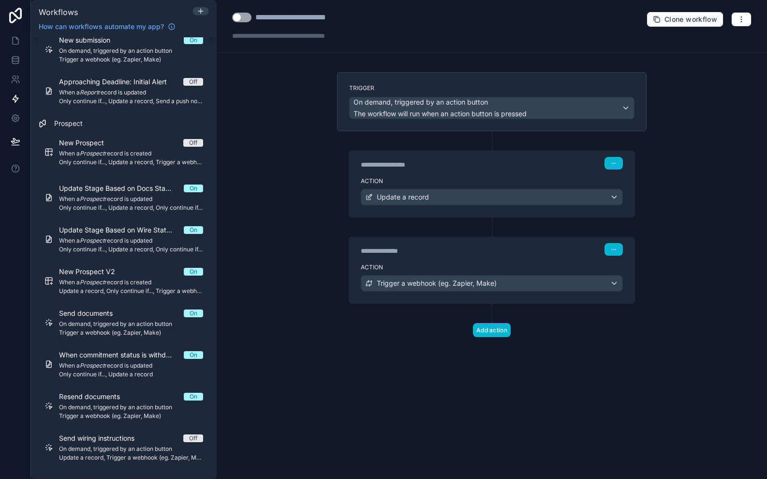
click at [244, 21] on button "Use setting" at bounding box center [241, 18] width 19 height 10
click at [16, 38] on icon at bounding box center [16, 40] width 6 height 7
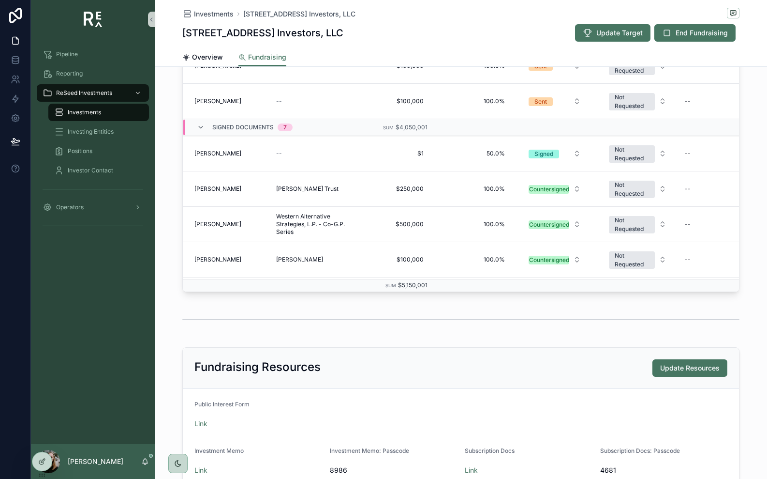
scroll to position [219, 0]
click at [701, 139] on span "Send Wire Info" at bounding box center [709, 137] width 41 height 8
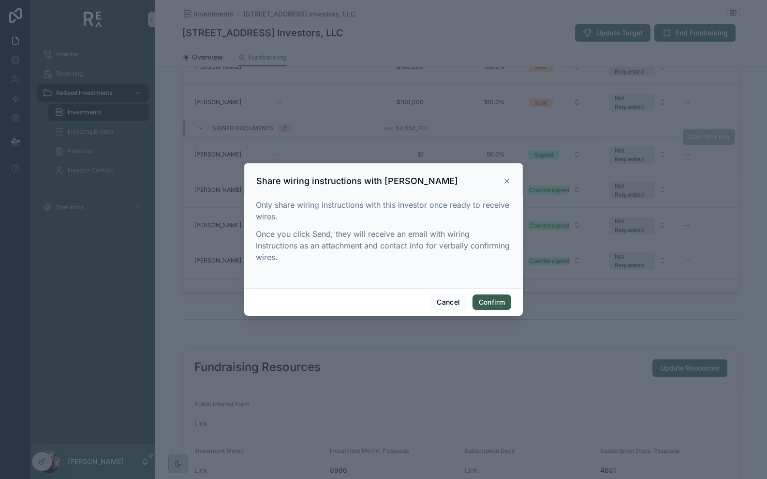
click at [511, 303] on button "Confirm" at bounding box center [492, 301] width 39 height 15
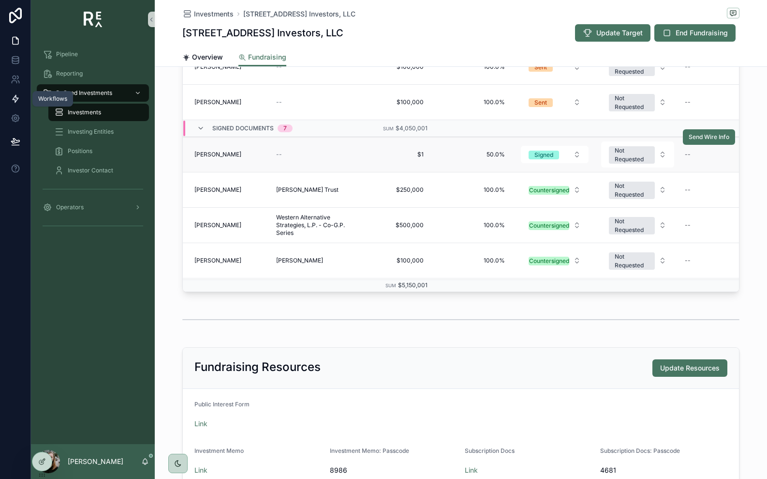
click at [15, 101] on icon at bounding box center [16, 98] width 6 height 7
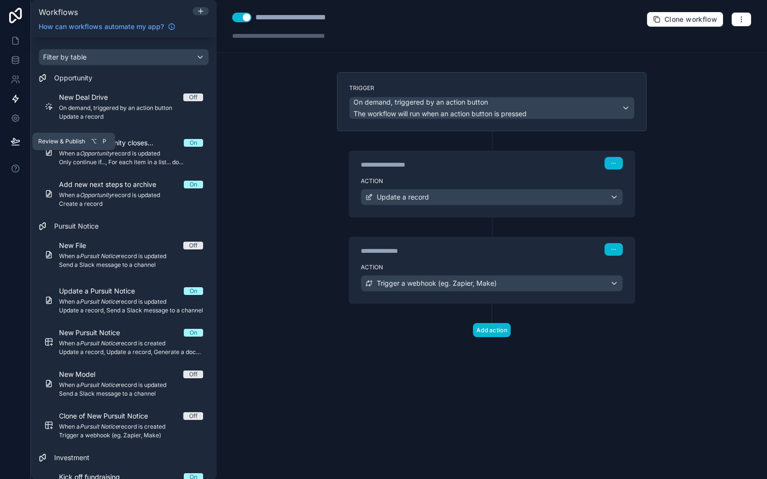
click at [10, 147] on button at bounding box center [15, 141] width 21 height 27
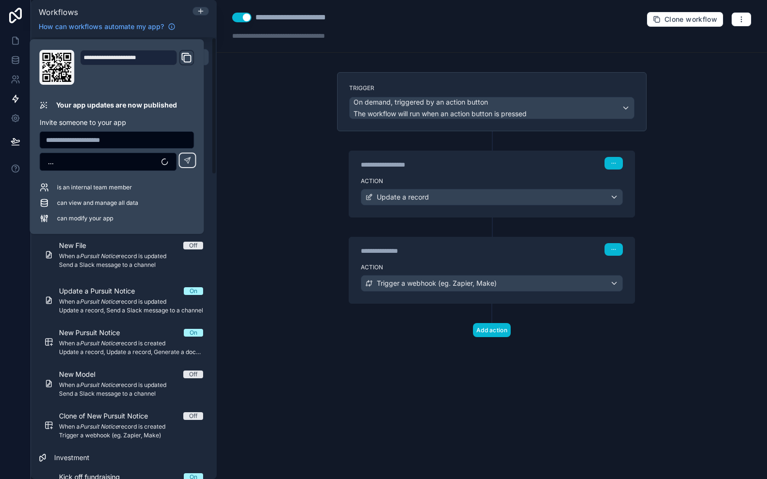
click at [332, 308] on div "**********" at bounding box center [491, 220] width 325 height 296
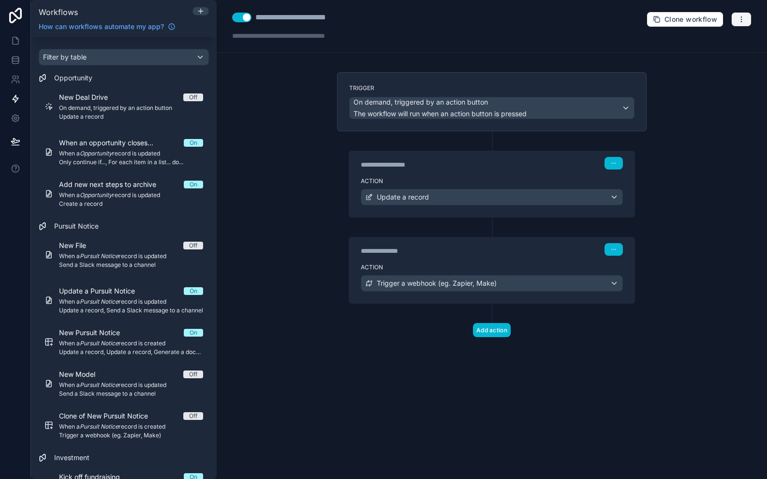
click at [744, 15] on icon "button" at bounding box center [742, 19] width 8 height 8
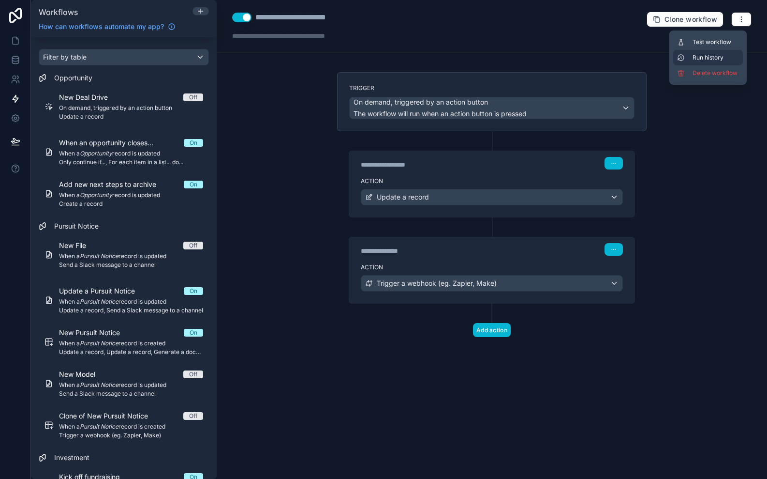
click at [723, 55] on span "Run history" at bounding box center [716, 58] width 46 height 8
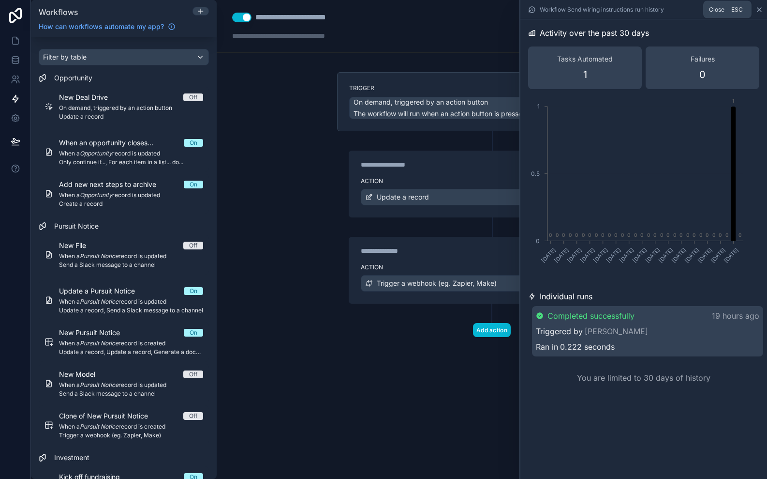
click at [760, 9] on icon at bounding box center [760, 10] width 8 height 8
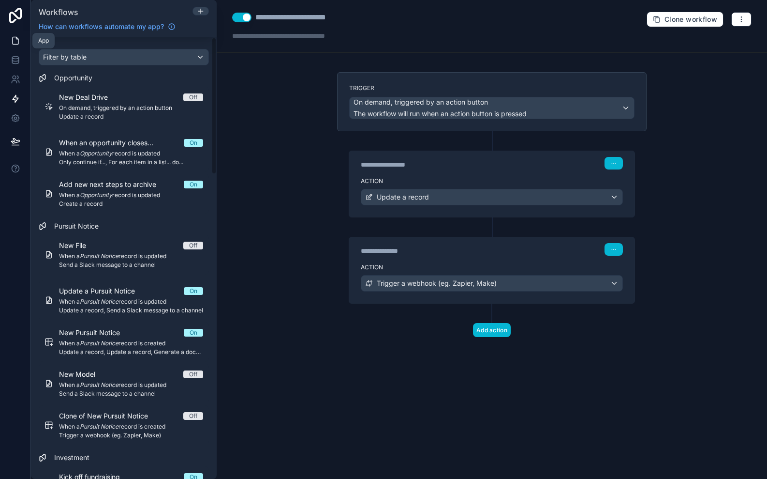
click at [15, 42] on icon at bounding box center [16, 41] width 10 height 10
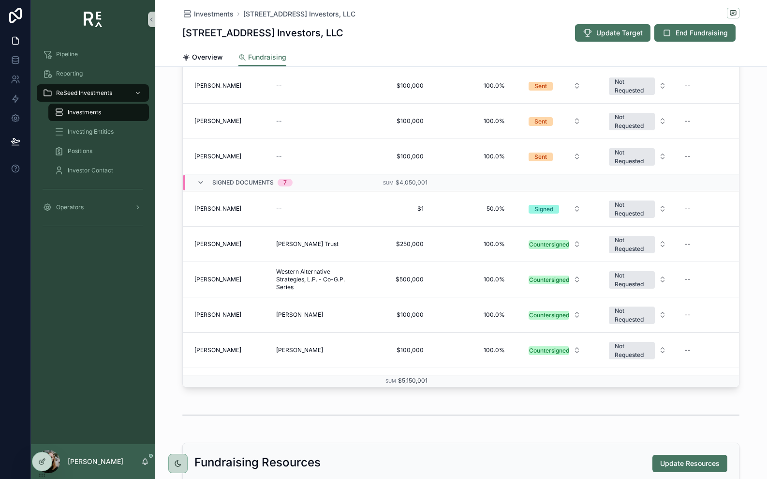
scroll to position [341, 0]
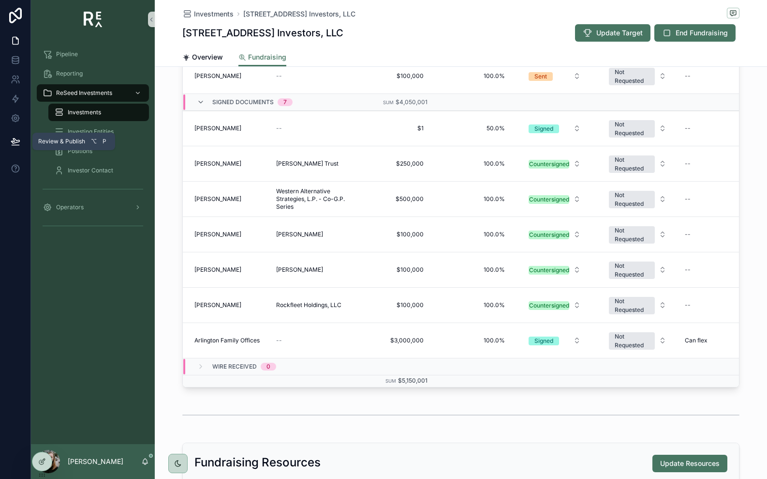
click at [19, 143] on icon at bounding box center [16, 141] width 10 height 10
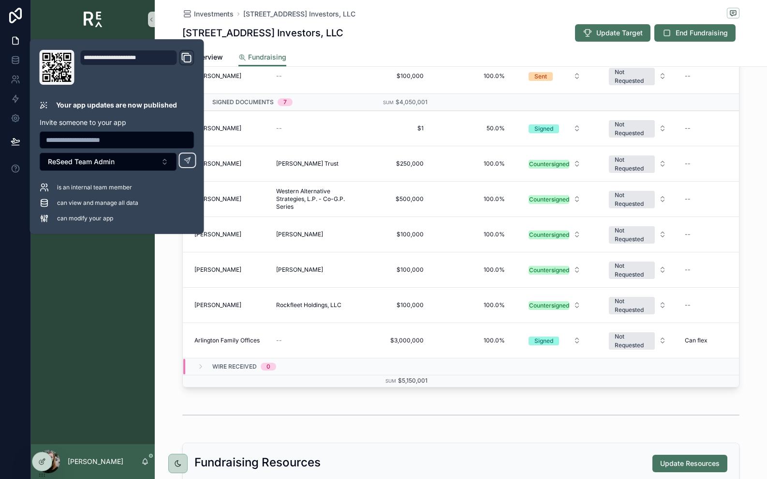
click at [136, 269] on div "Pipeline Reporting ReSeed Investments Investments Investing Entities Positions …" at bounding box center [93, 241] width 124 height 405
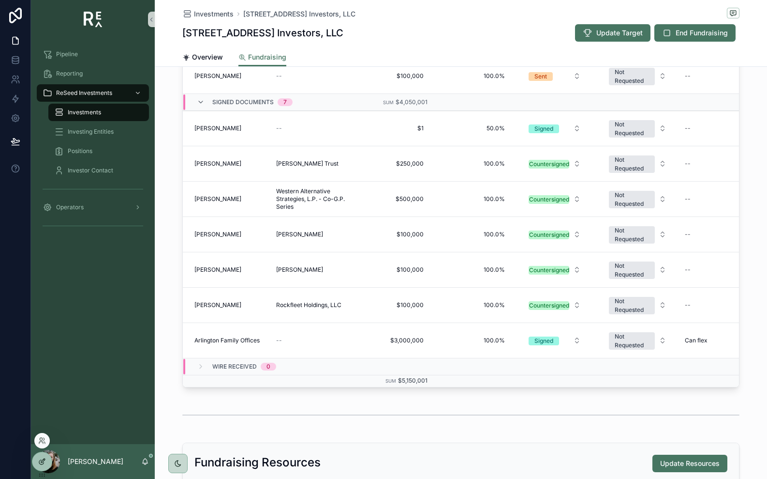
click at [40, 462] on icon at bounding box center [42, 461] width 8 height 8
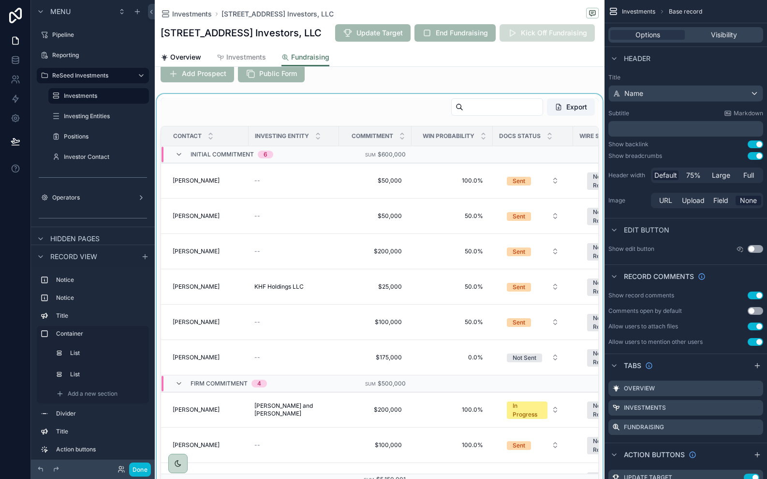
click at [336, 105] on div "scrollable content" at bounding box center [380, 292] width 450 height 396
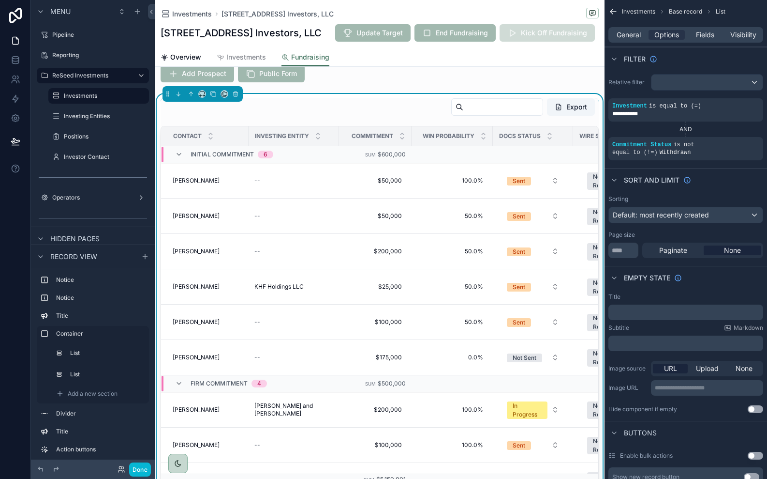
click at [336, 105] on div "Export" at bounding box center [380, 109] width 438 height 22
click at [753, 138] on icon "scrollable content" at bounding box center [753, 138] width 6 height 6
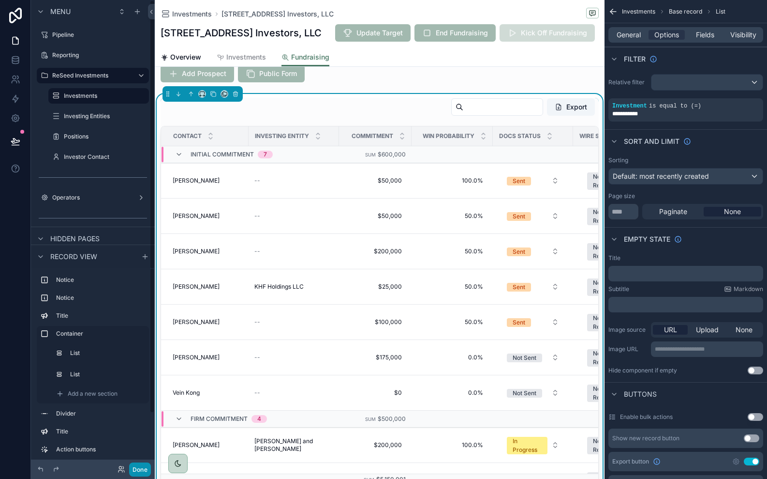
click at [143, 476] on button "Done" at bounding box center [140, 469] width 22 height 14
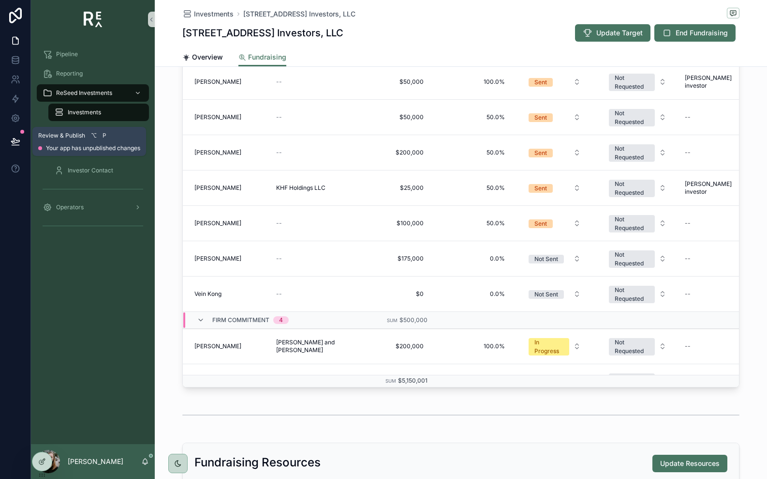
click at [15, 142] on icon at bounding box center [16, 141] width 10 height 10
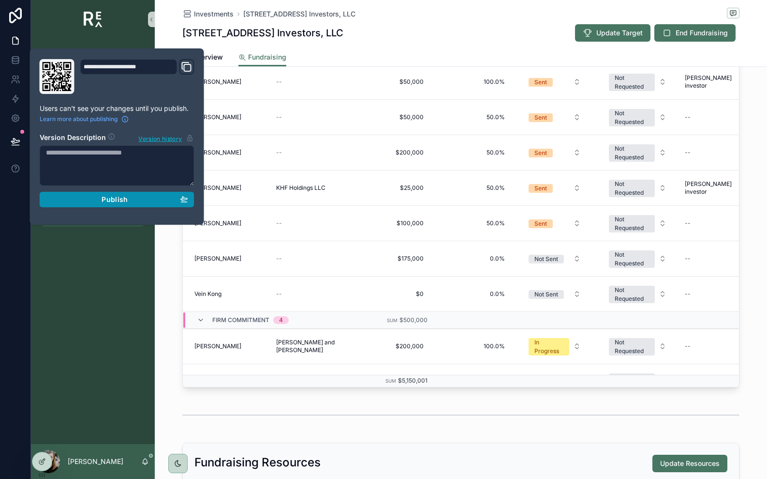
click at [84, 203] on button "Publish" at bounding box center [117, 199] width 155 height 15
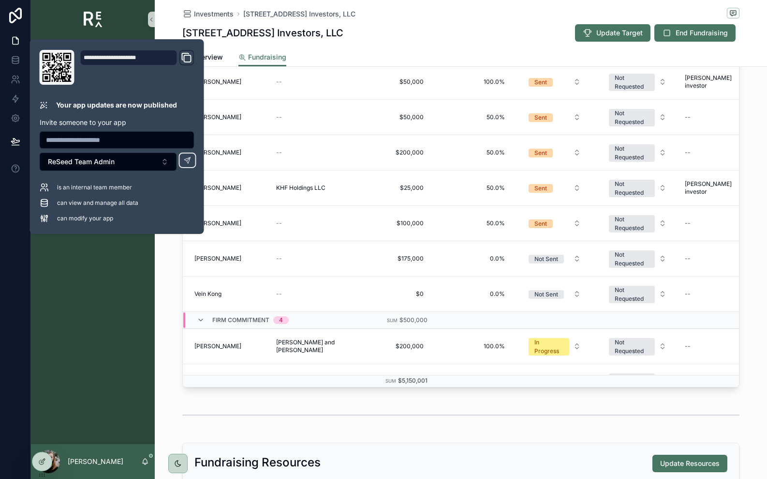
click at [116, 321] on div "Pipeline Reporting ReSeed Investments Investments Investing Entities Positions …" at bounding box center [93, 241] width 124 height 405
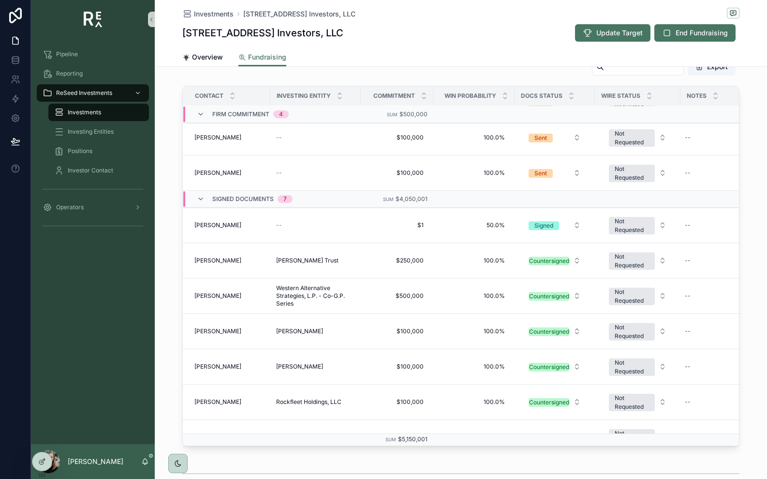
scroll to position [340, 0]
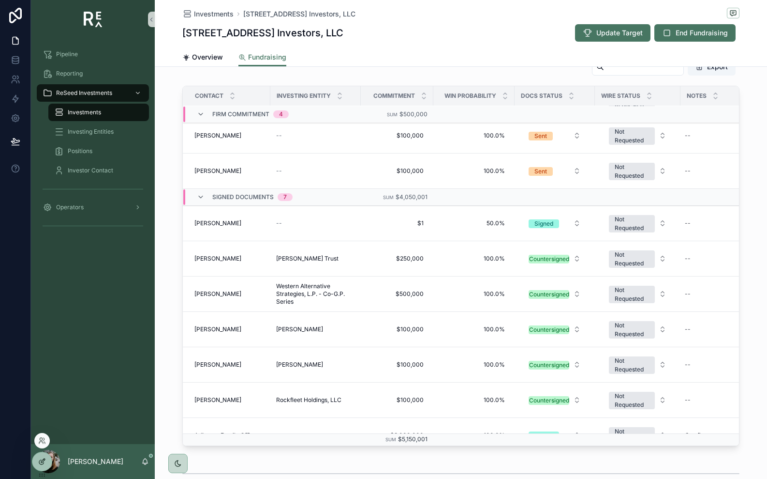
click at [38, 456] on div at bounding box center [41, 461] width 19 height 18
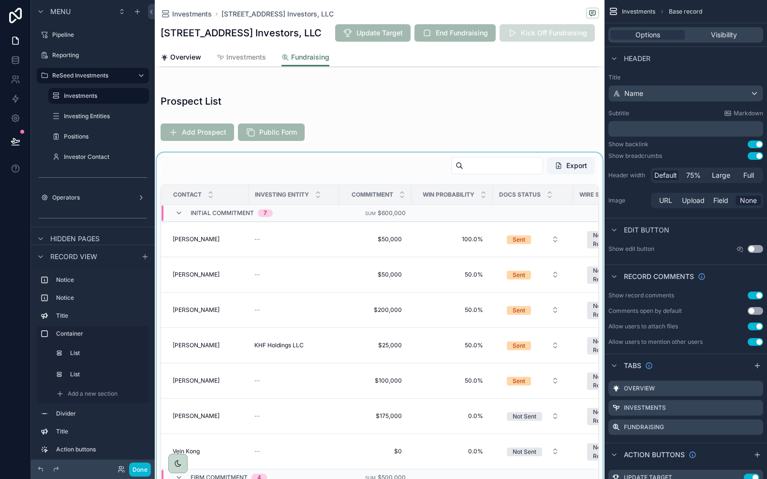
click at [404, 179] on div "scrollable content" at bounding box center [380, 350] width 450 height 396
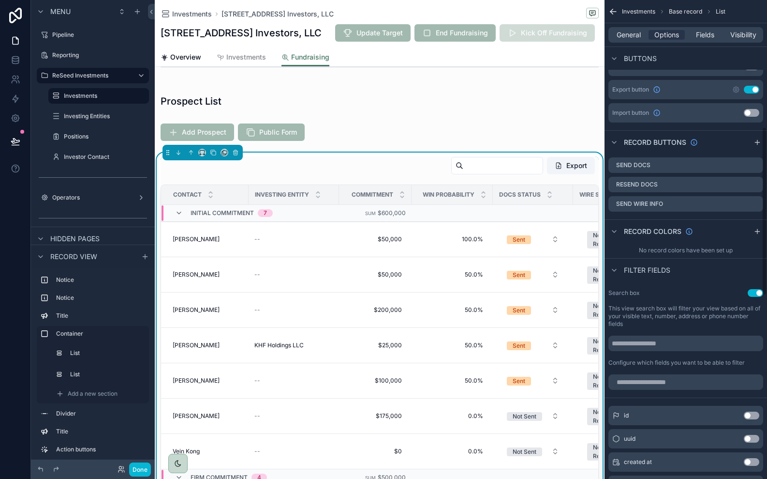
scroll to position [352, 0]
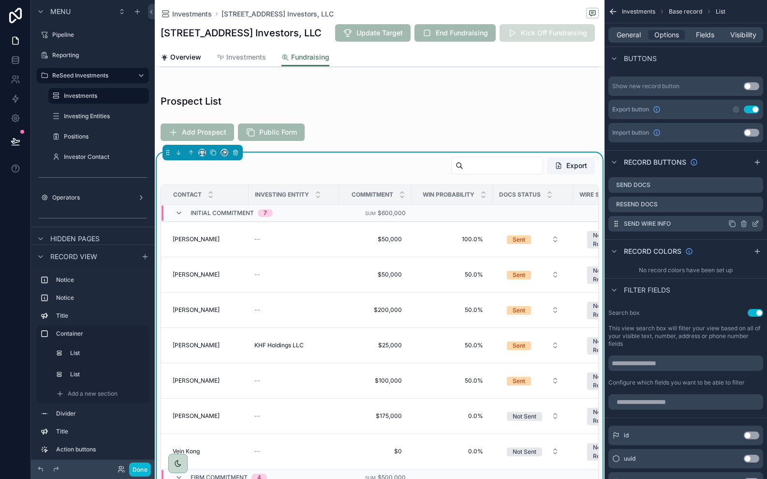
click at [755, 224] on icon "scrollable content" at bounding box center [756, 224] width 8 height 8
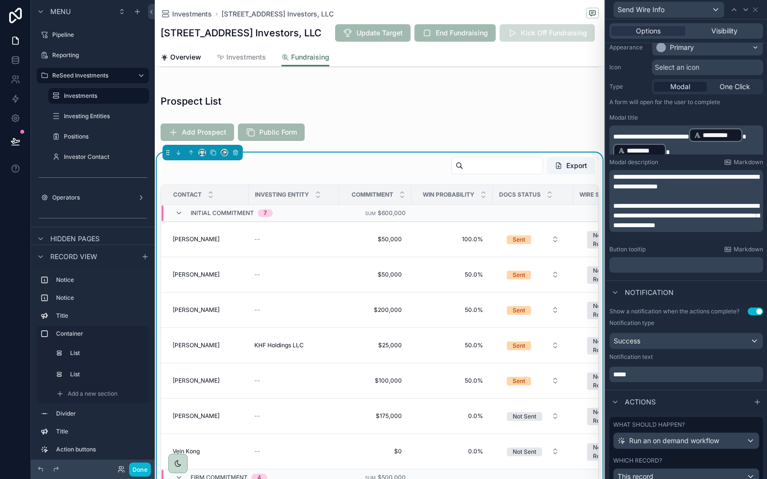
scroll to position [123, 0]
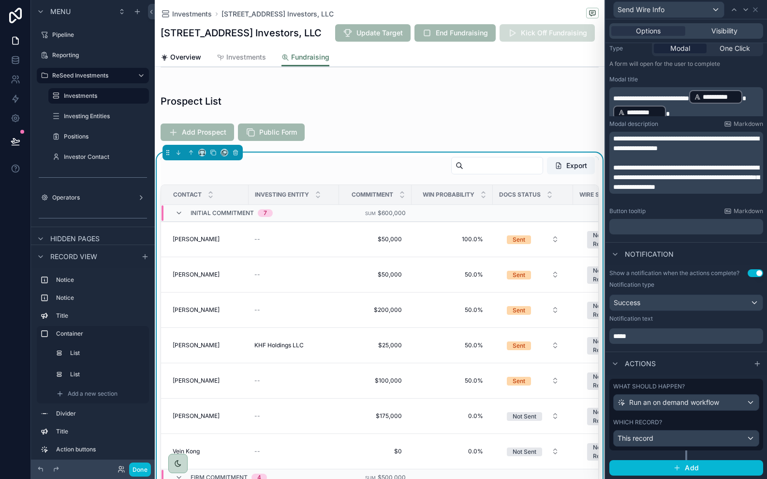
click at [696, 427] on div "Which record? This record" at bounding box center [687, 432] width 146 height 28
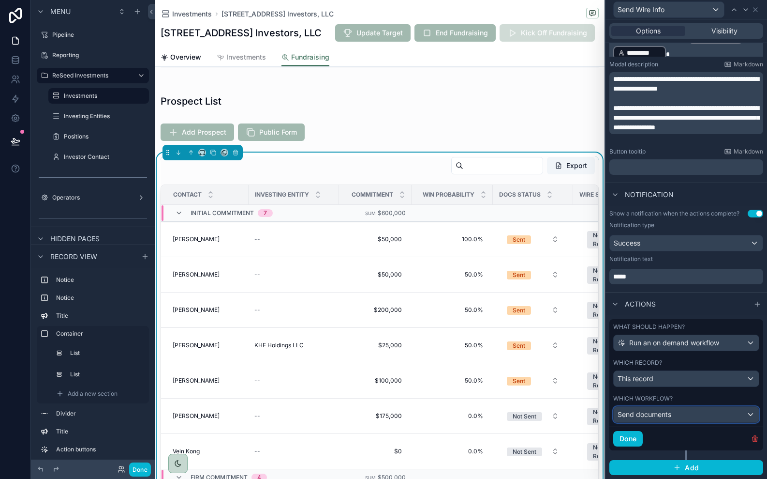
click at [693, 416] on div "Send documents" at bounding box center [686, 413] width 145 height 15
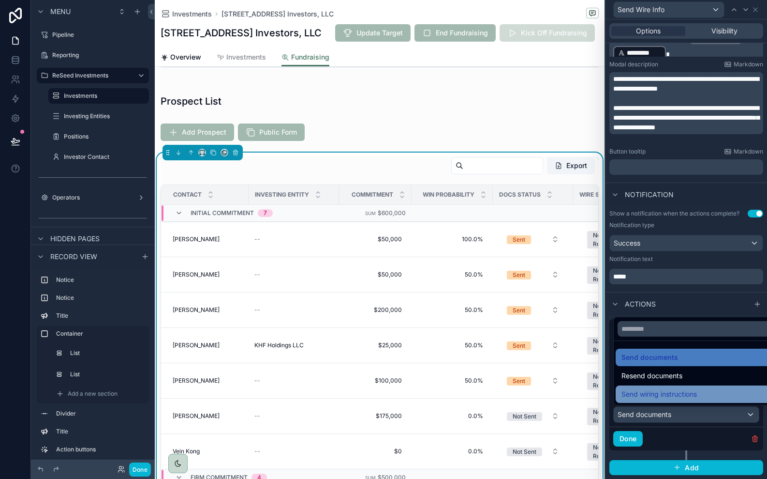
click at [681, 400] on div "Send wiring instructions" at bounding box center [698, 393] width 164 height 17
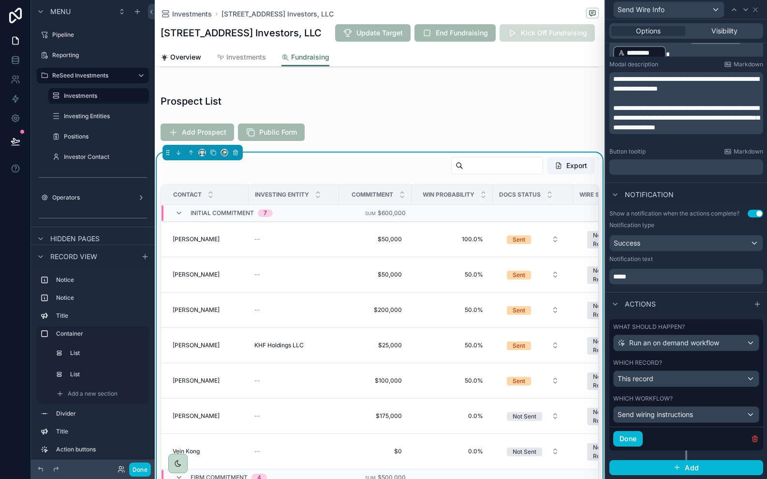
click at [707, 394] on div "Which workflow?" at bounding box center [687, 398] width 146 height 8
click at [633, 441] on button "Done" at bounding box center [629, 438] width 30 height 15
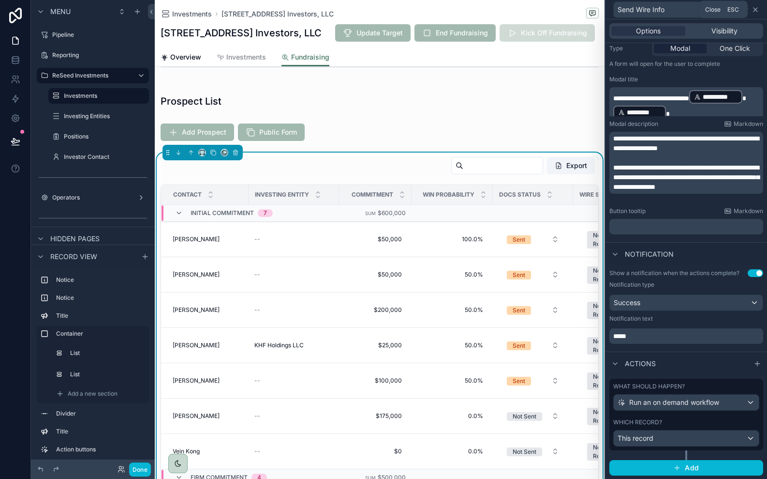
click at [756, 12] on icon at bounding box center [756, 10] width 8 height 8
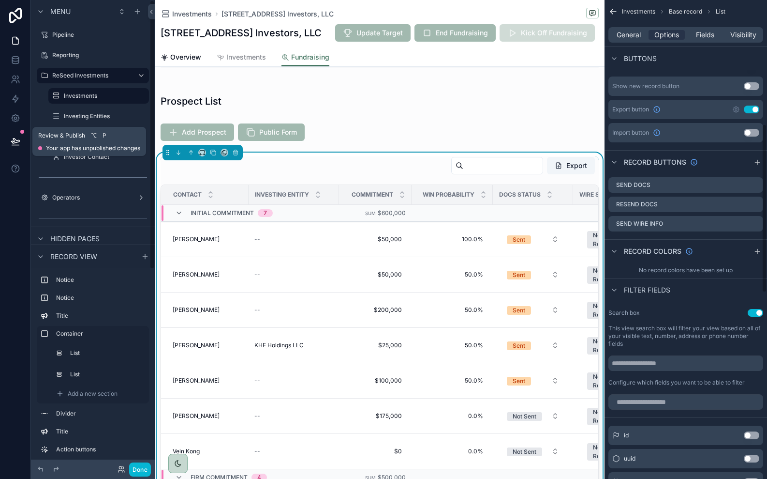
click at [15, 145] on icon at bounding box center [16, 141] width 10 height 10
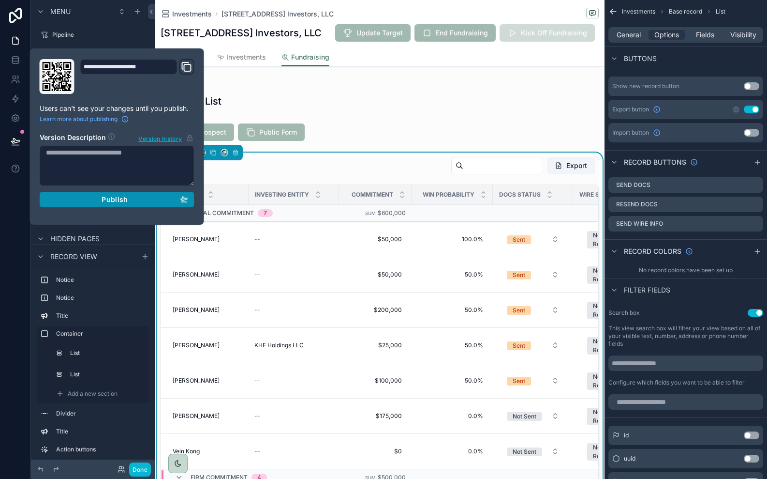
click at [85, 198] on div "Publish" at bounding box center [117, 199] width 142 height 9
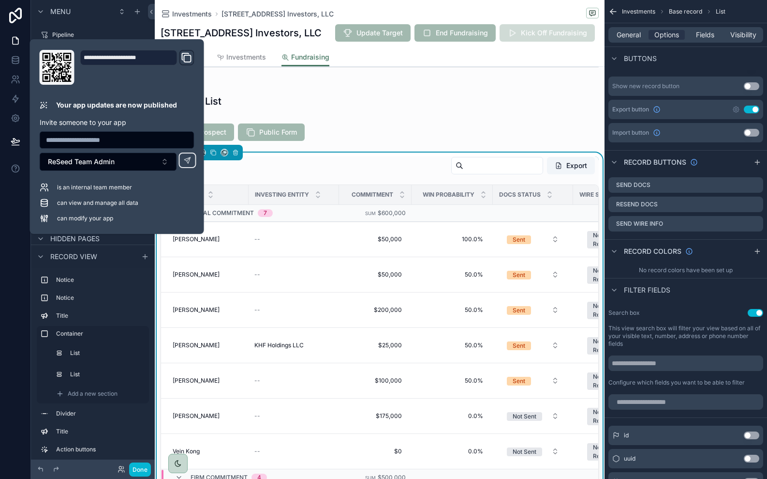
click at [587, 150] on div "This investment has not yet open for fundraising. Kick off fundraising by click…" at bounding box center [380, 309] width 450 height 1024
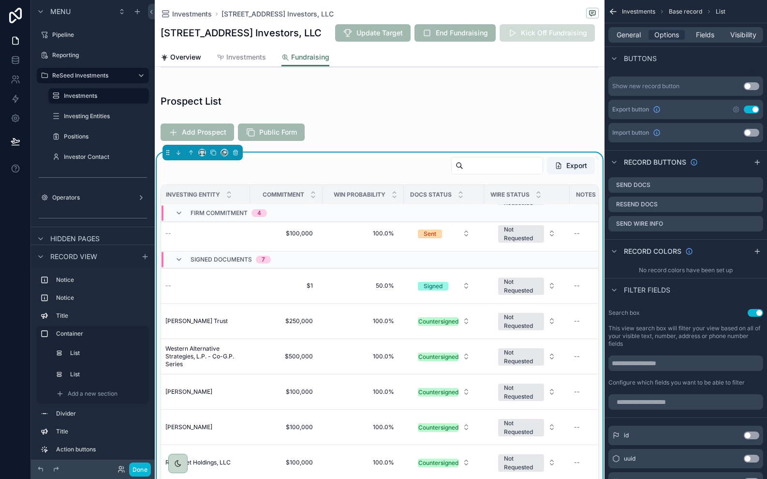
scroll to position [389, 138]
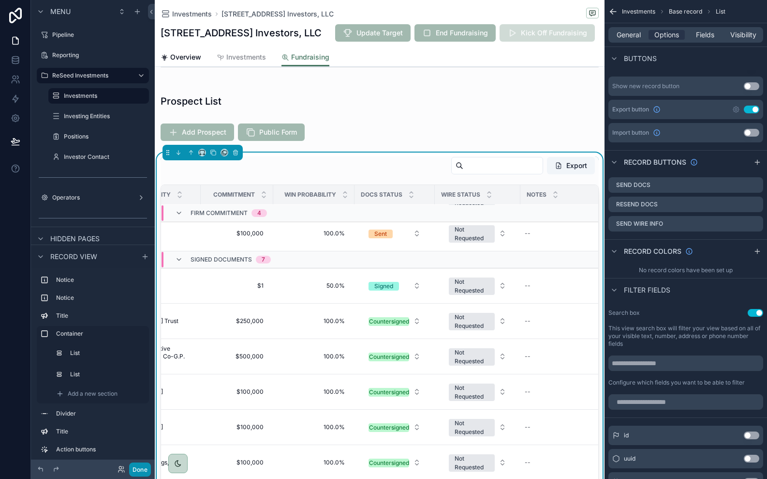
click at [142, 468] on button "Done" at bounding box center [140, 469] width 22 height 14
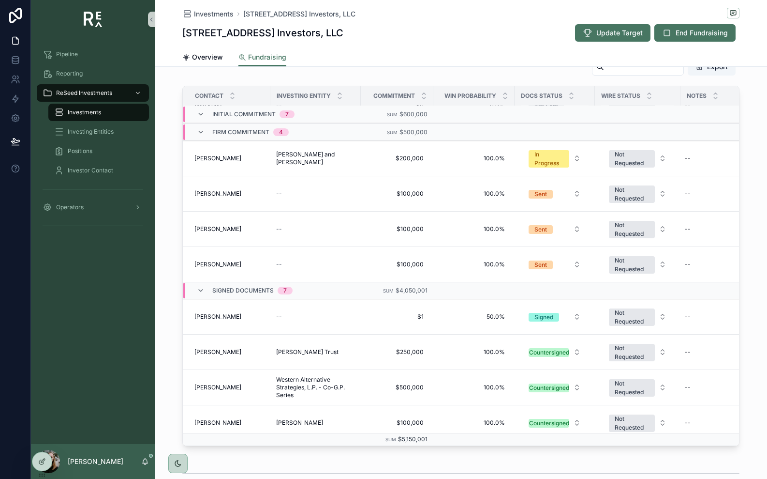
scroll to position [247, 0]
click at [709, 300] on span "Send Wire Info" at bounding box center [709, 299] width 41 height 8
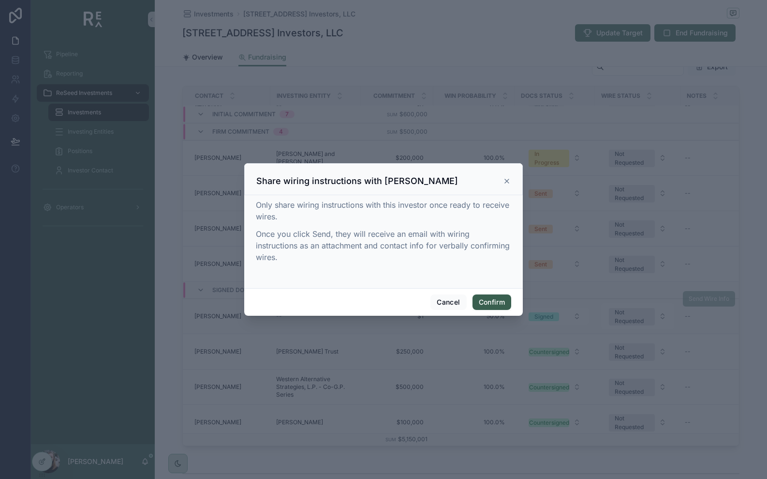
click at [482, 302] on button "Confirm" at bounding box center [492, 301] width 39 height 15
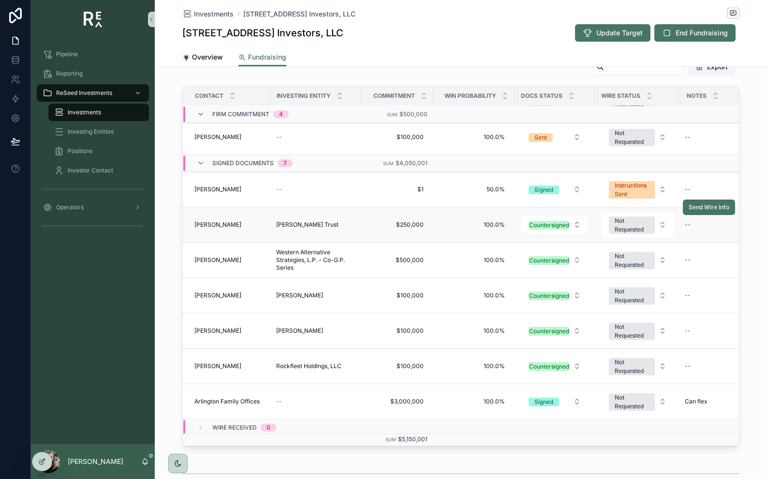
scroll to position [389, 0]
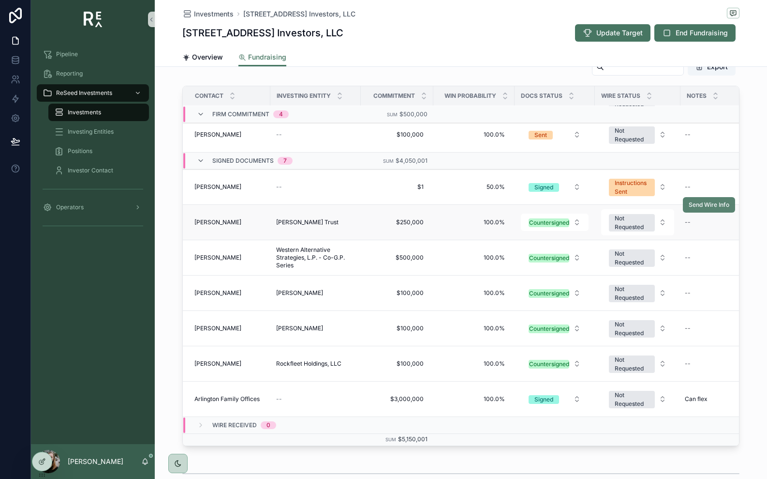
click at [713, 207] on span "Send Wire Info" at bounding box center [709, 205] width 41 height 8
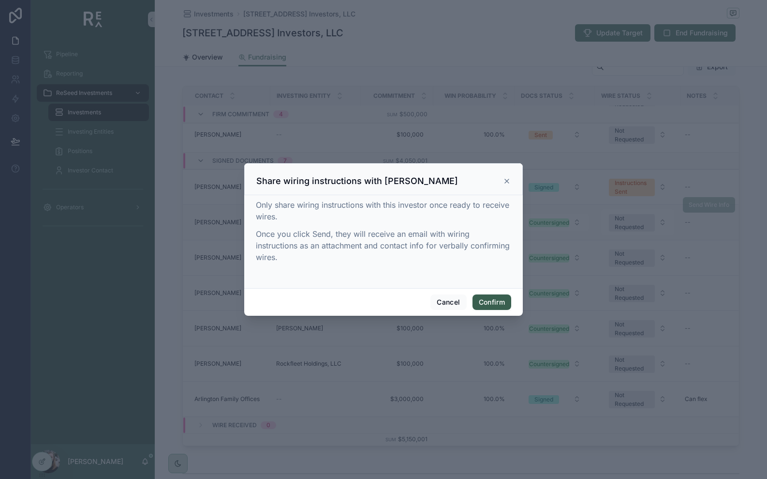
click at [491, 301] on button "Confirm" at bounding box center [492, 301] width 39 height 15
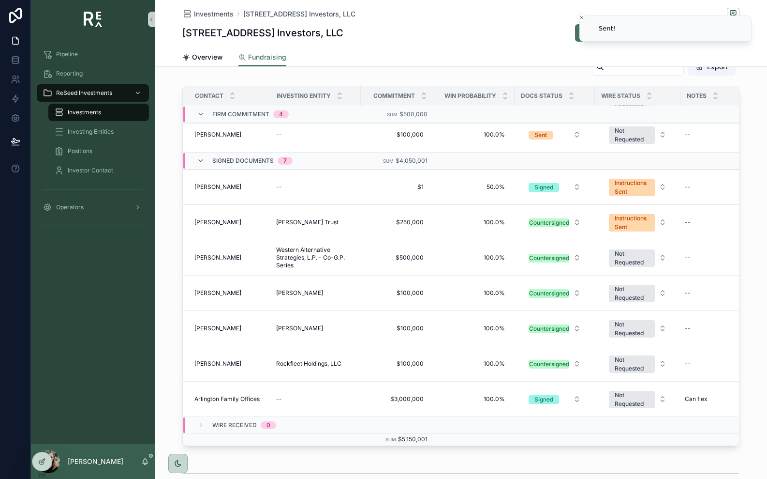
scroll to position [408, 0]
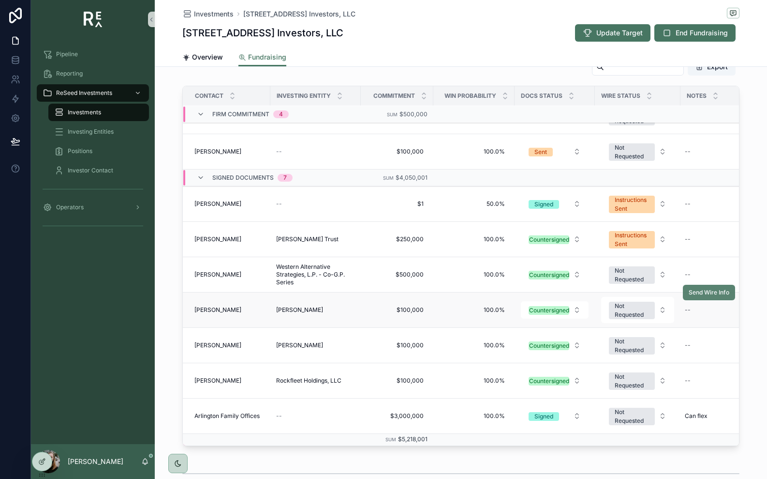
click at [705, 292] on span "Send Wire Info" at bounding box center [709, 292] width 41 height 8
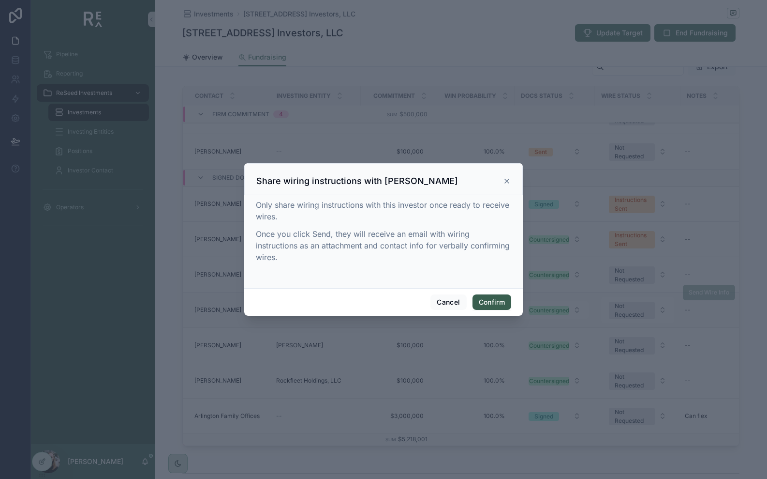
click at [500, 301] on button "Confirm" at bounding box center [492, 301] width 39 height 15
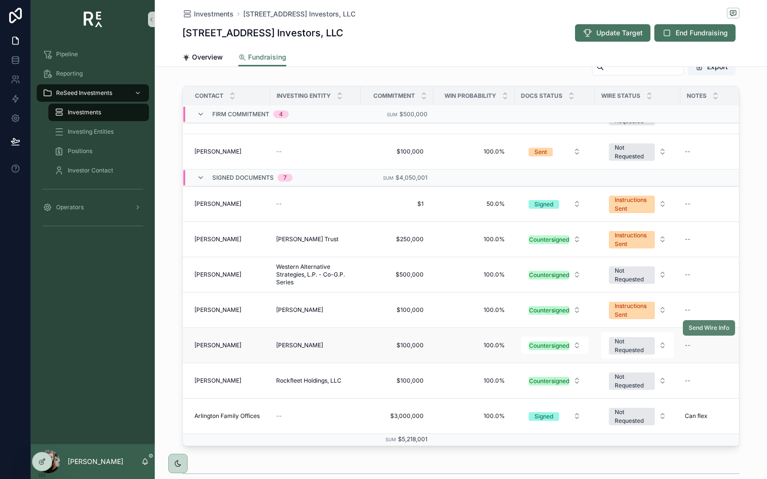
click at [702, 329] on span "Send Wire Info" at bounding box center [709, 328] width 41 height 8
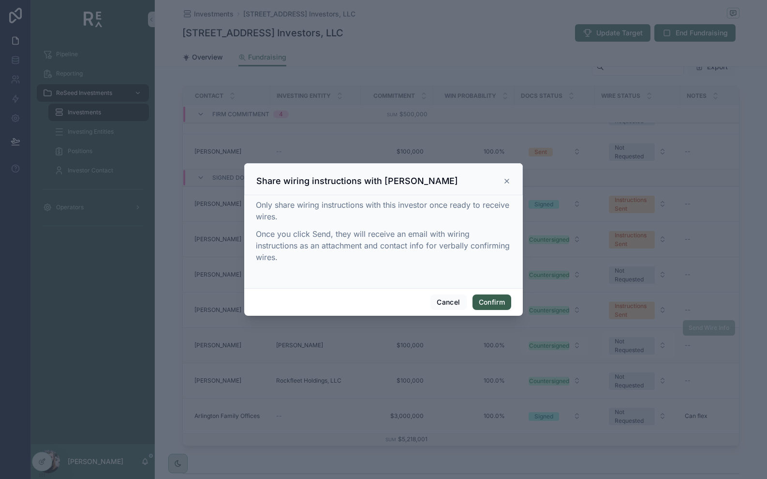
click at [499, 302] on button "Confirm" at bounding box center [492, 301] width 39 height 15
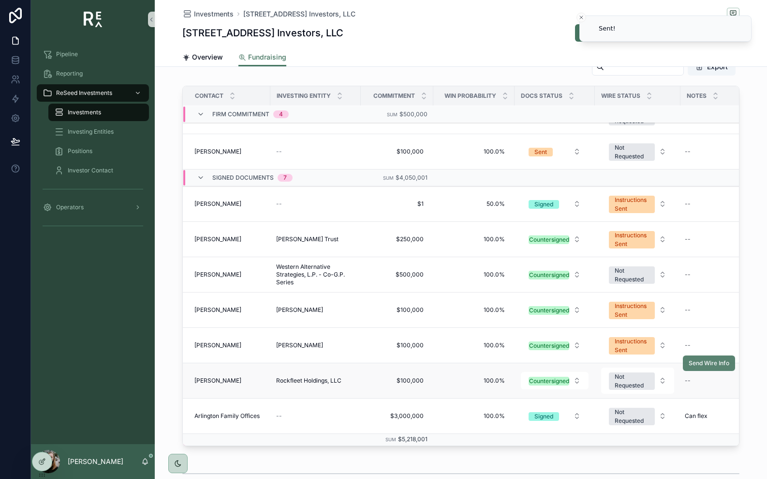
click at [712, 368] on button "Send Wire Info" at bounding box center [709, 362] width 52 height 15
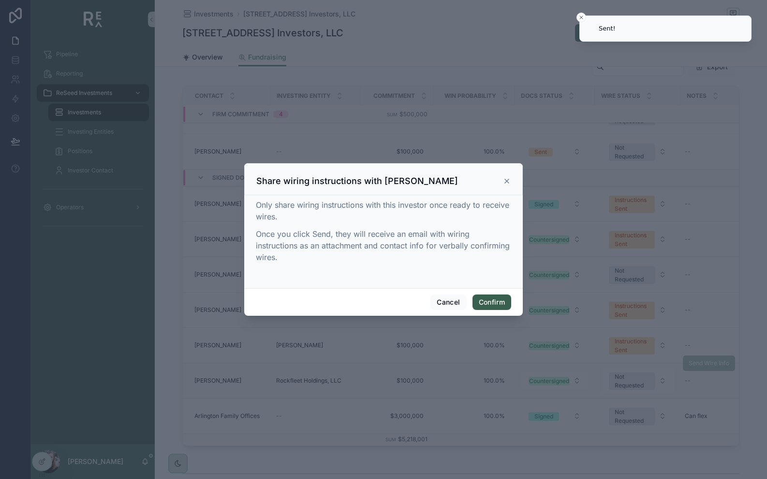
click at [490, 304] on button "Confirm" at bounding box center [492, 301] width 39 height 15
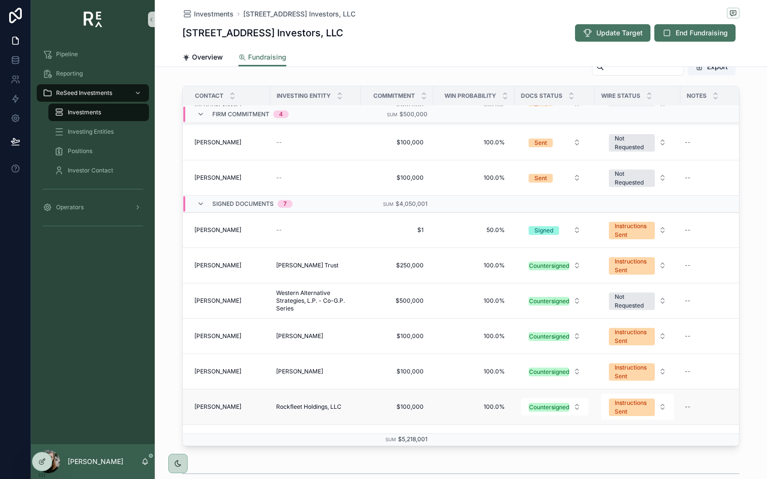
scroll to position [425, 0]
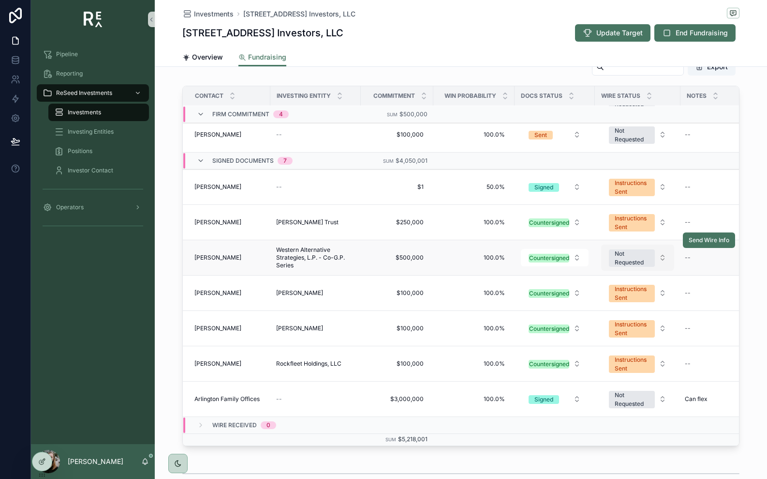
click at [631, 264] on div "Not Requested" at bounding box center [632, 257] width 34 height 17
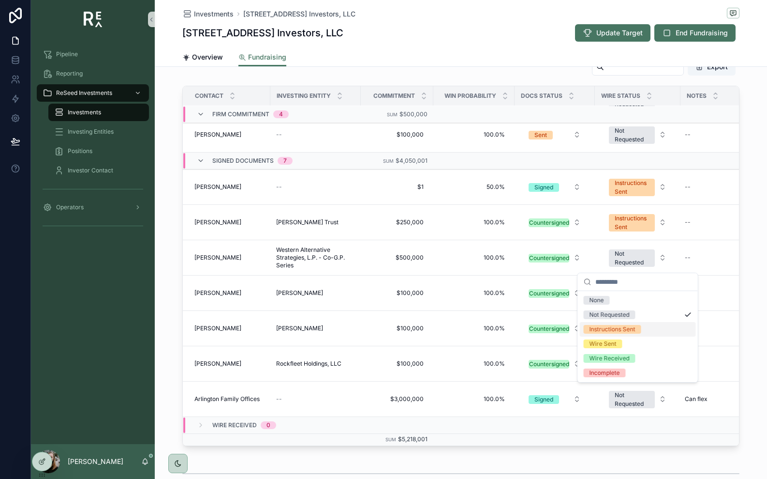
click at [632, 324] on div "Instructions Sent" at bounding box center [638, 329] width 116 height 15
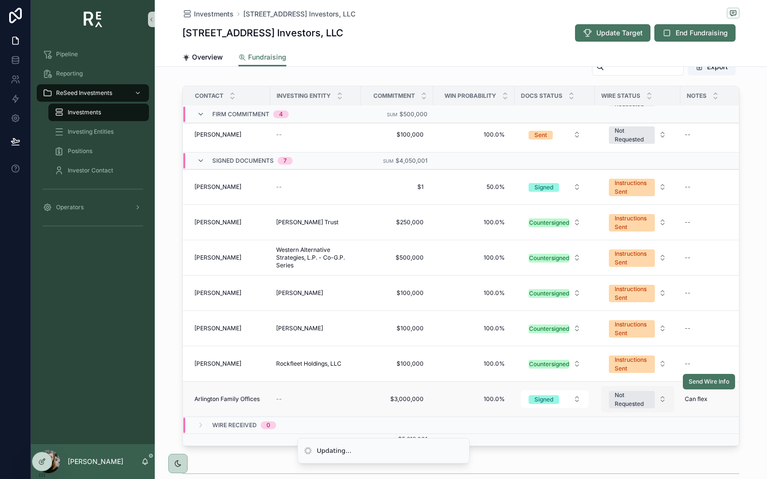
click at [645, 389] on span "Not Requested" at bounding box center [632, 398] width 46 height 18
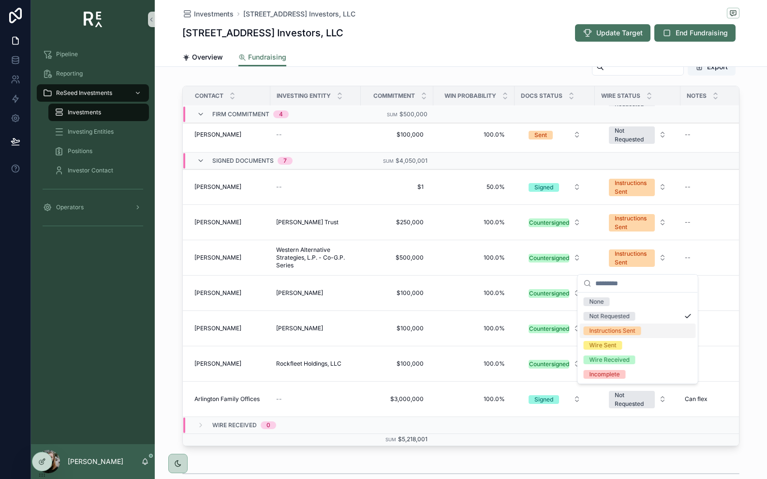
click at [624, 328] on div "Instructions Sent" at bounding box center [613, 330] width 46 height 9
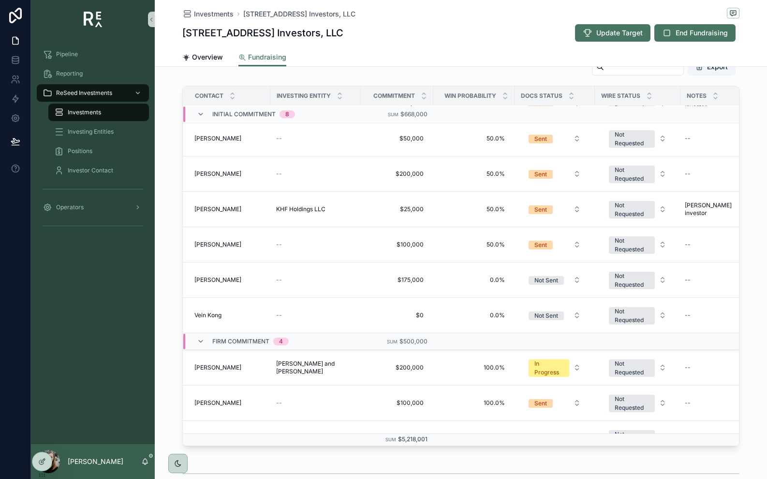
scroll to position [0, 0]
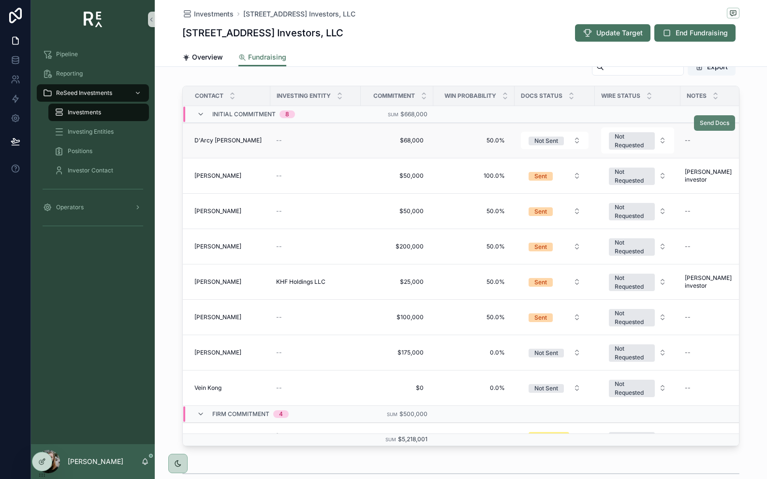
click at [708, 123] on span "Send Docs" at bounding box center [715, 123] width 30 height 8
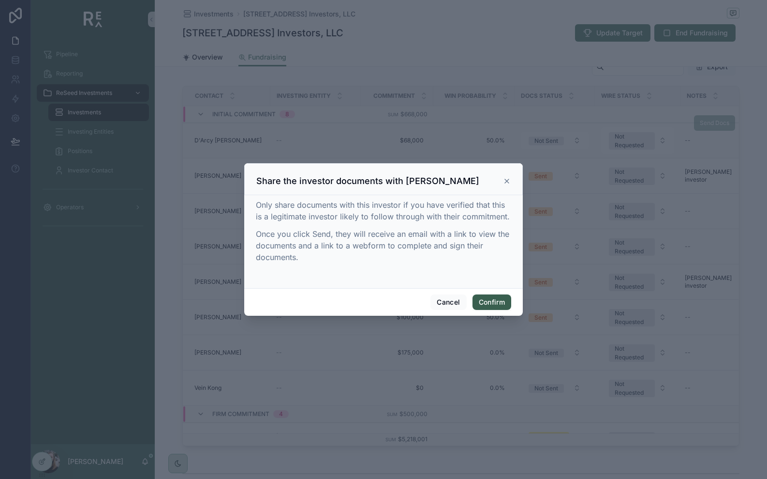
click at [506, 305] on button "Confirm" at bounding box center [492, 301] width 39 height 15
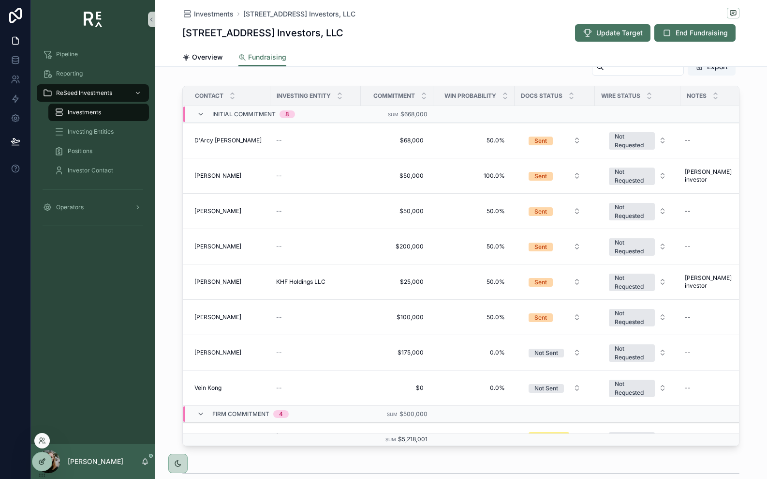
click at [43, 465] on div at bounding box center [41, 461] width 19 height 18
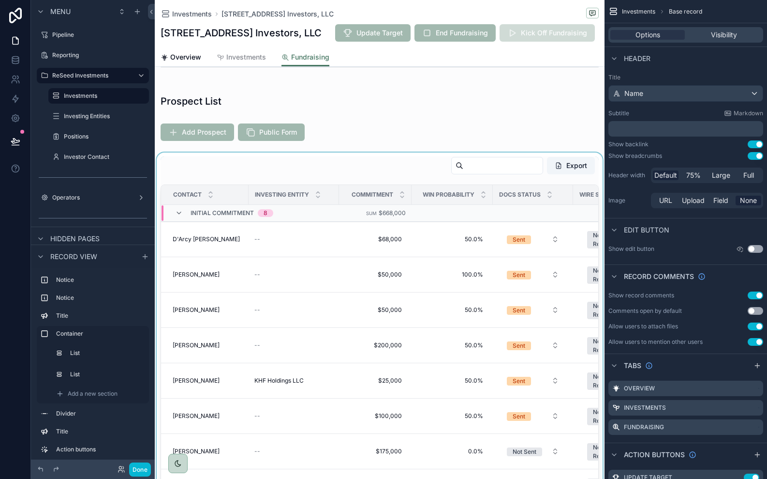
click at [200, 167] on div "scrollable content" at bounding box center [380, 350] width 450 height 396
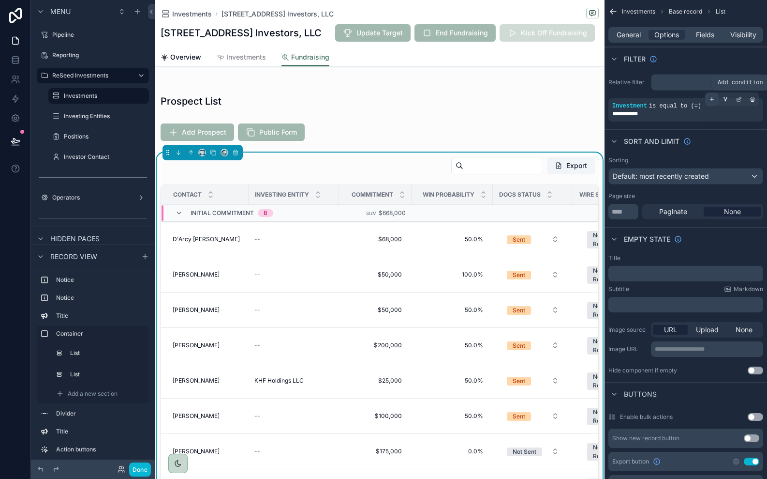
click at [715, 102] on icon "scrollable content" at bounding box center [712, 99] width 6 height 6
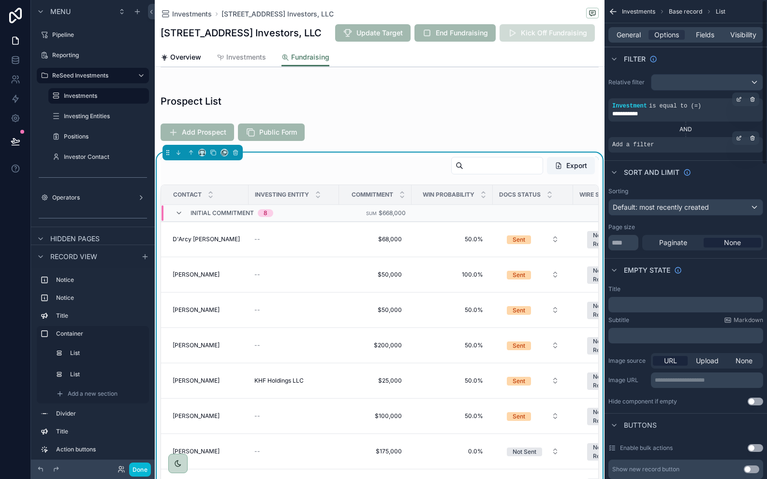
click at [646, 150] on div "Add a filter" at bounding box center [686, 144] width 155 height 15
click at [740, 140] on icon "scrollable content" at bounding box center [739, 138] width 6 height 6
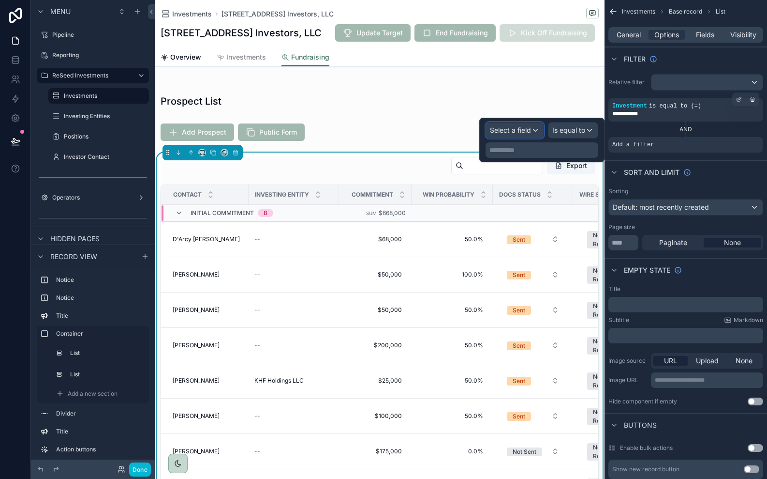
click at [515, 129] on span "Select a field" at bounding box center [510, 130] width 41 height 8
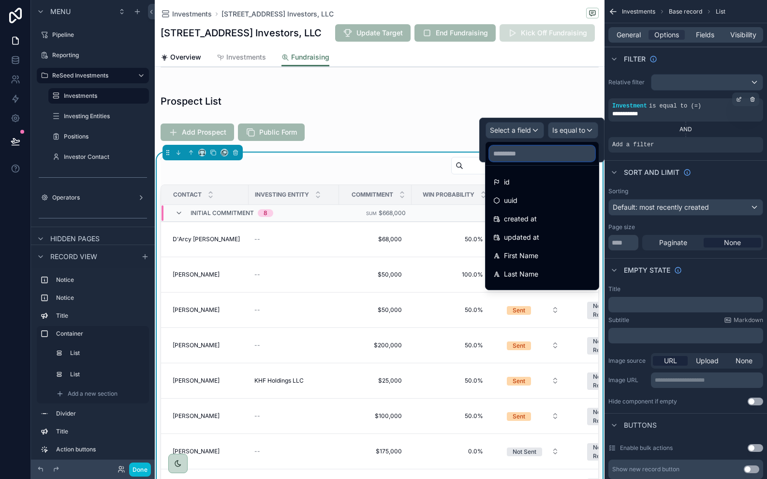
click at [515, 150] on input "text" at bounding box center [542, 153] width 105 height 15
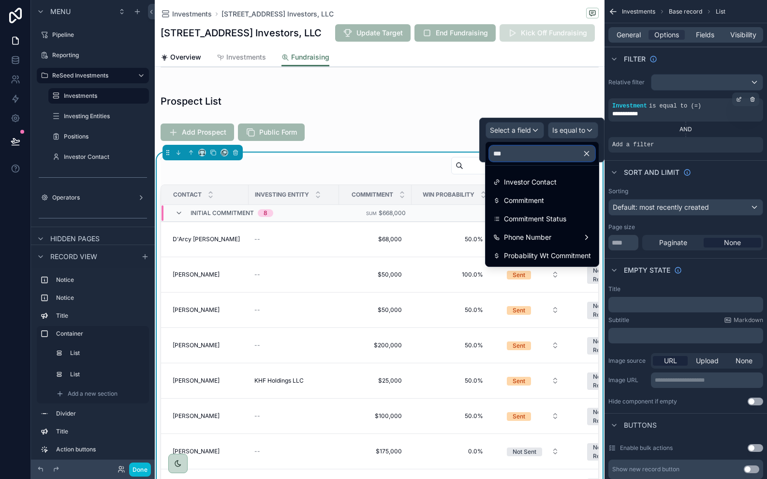
type input "****"
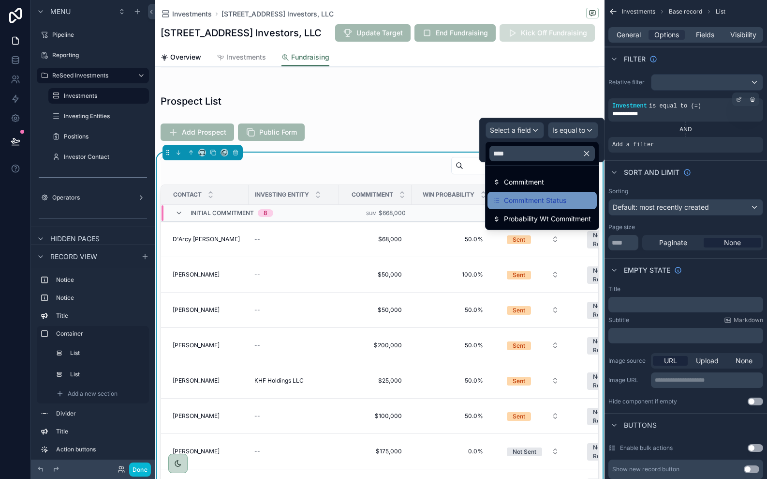
click at [516, 203] on span "Commitment Status" at bounding box center [535, 201] width 62 height 12
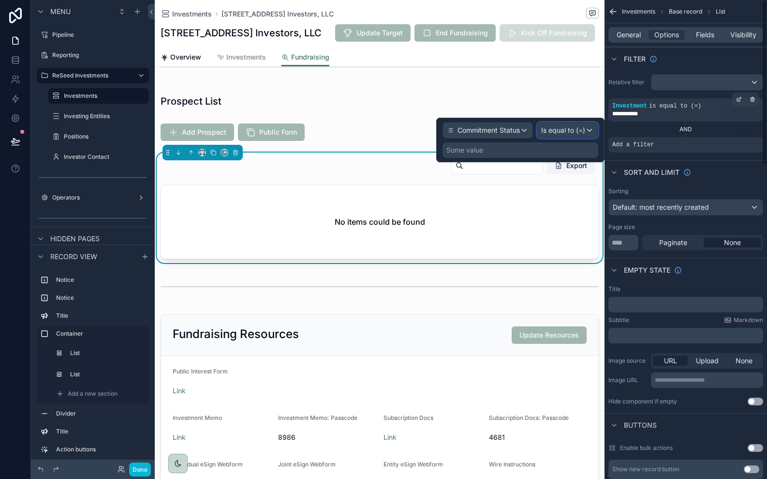
click at [549, 132] on span "Is equal to (=)" at bounding box center [563, 130] width 44 height 10
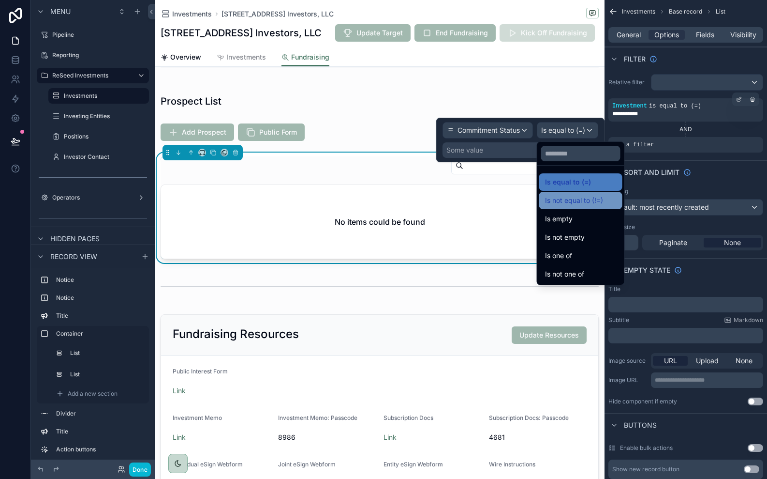
click at [566, 202] on span "Is not equal to (!=)" at bounding box center [574, 201] width 58 height 12
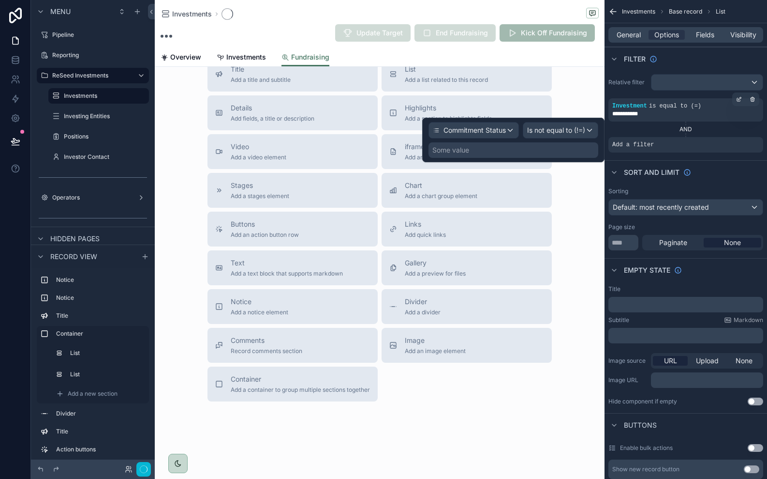
scroll to position [190, 0]
click at [539, 145] on div "Some value" at bounding box center [514, 149] width 170 height 15
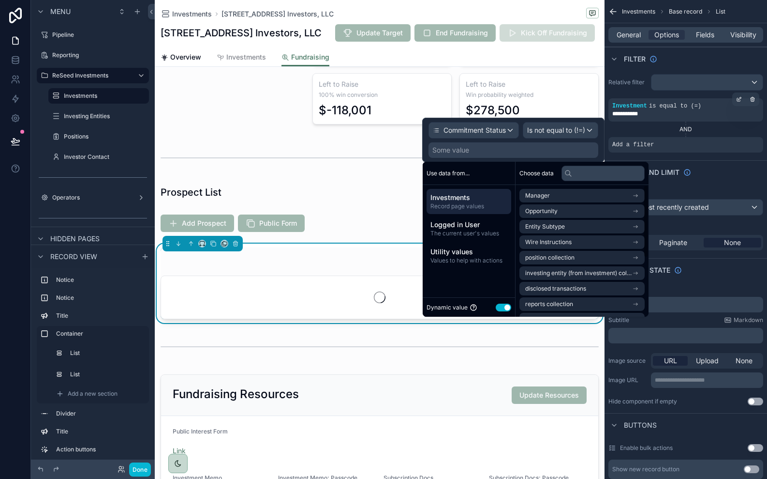
scroll to position [281, 0]
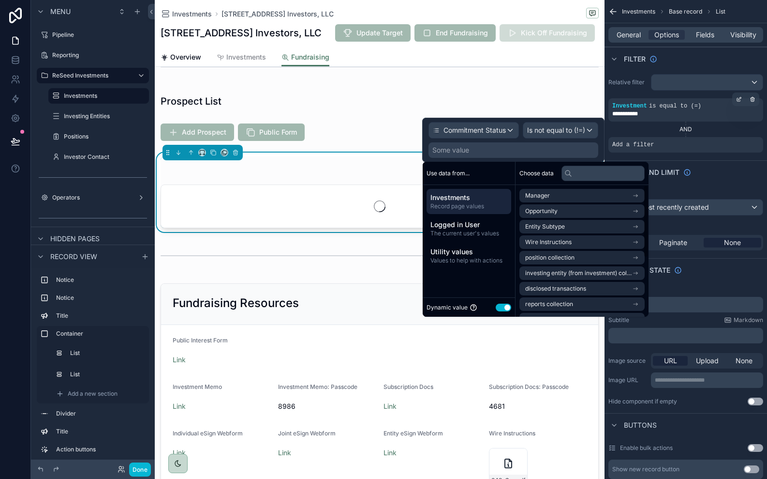
click at [504, 309] on button "Use setting" at bounding box center [503, 307] width 15 height 8
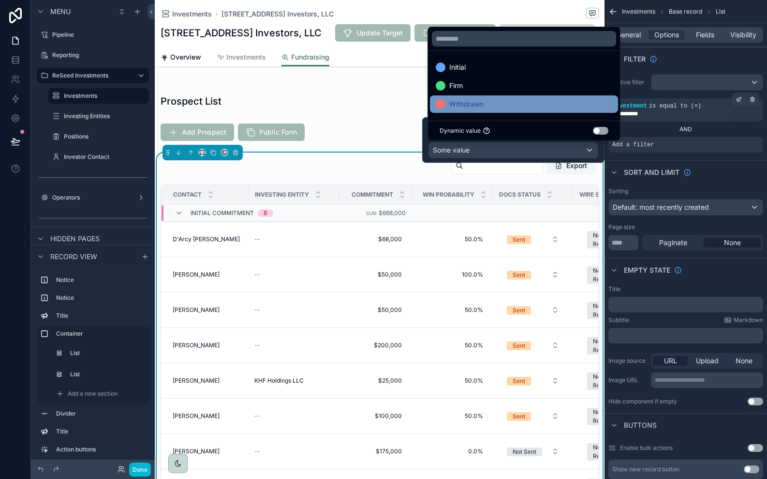
click at [475, 104] on span "Withdrawn" at bounding box center [466, 104] width 34 height 12
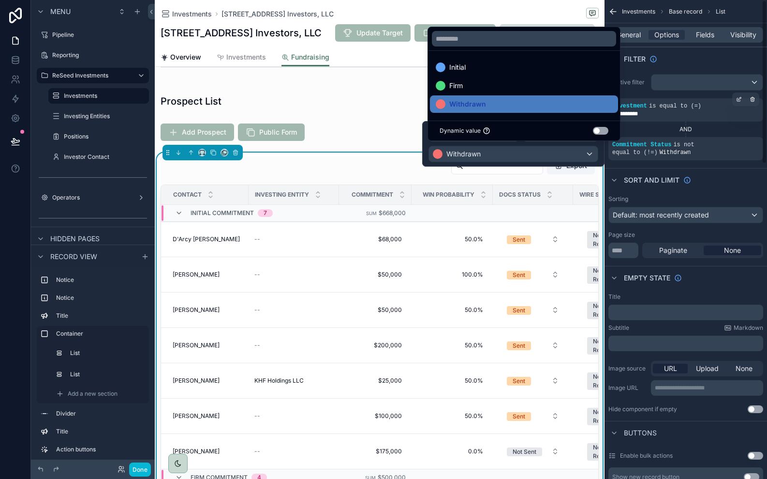
click at [736, 131] on div "AND" at bounding box center [686, 129] width 155 height 8
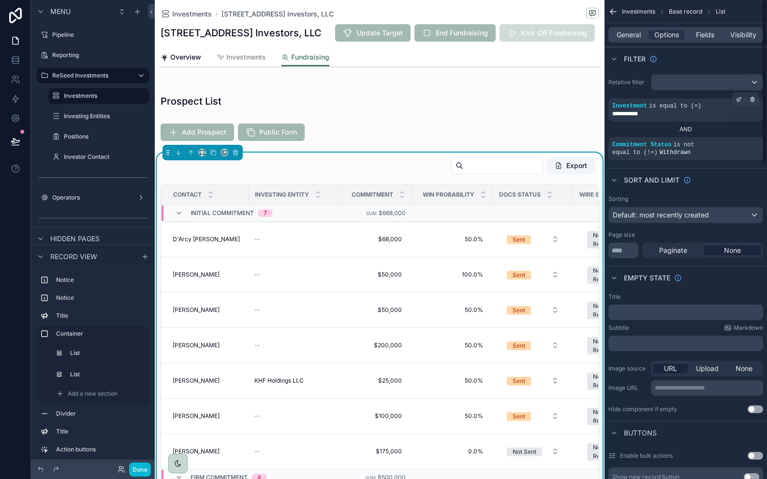
click at [614, 14] on icon "scrollable content" at bounding box center [614, 12] width 10 height 10
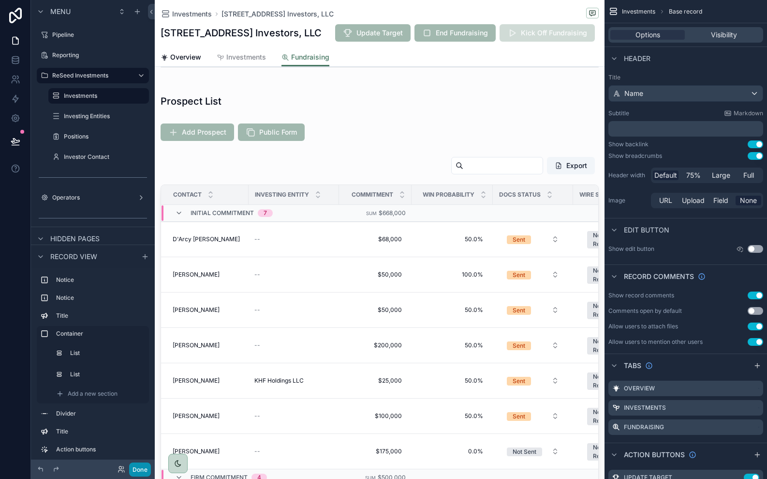
click at [139, 471] on button "Done" at bounding box center [140, 469] width 22 height 14
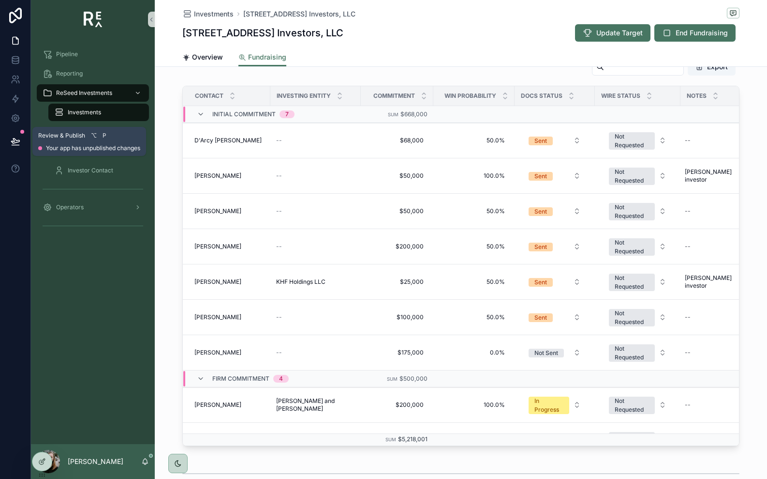
click at [21, 148] on button at bounding box center [15, 141] width 21 height 27
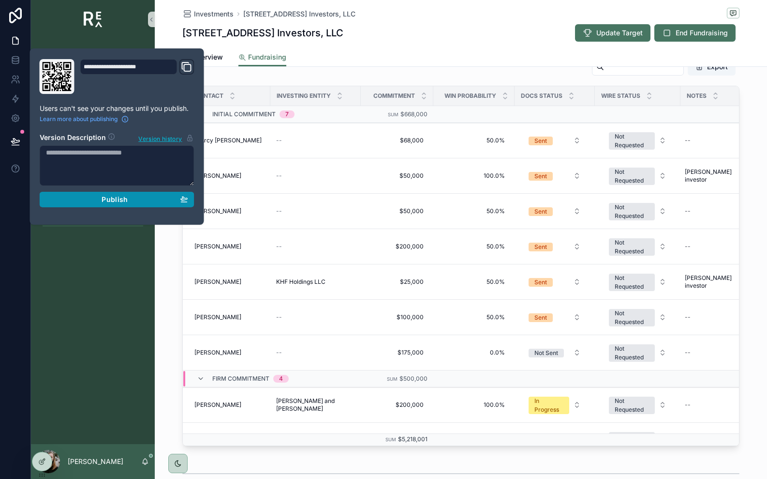
click at [67, 198] on div "Publish" at bounding box center [117, 199] width 142 height 9
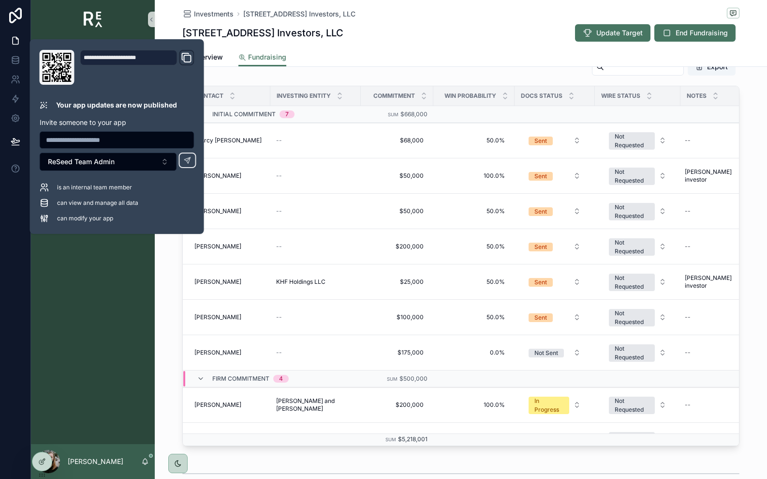
click at [78, 303] on div "Pipeline Reporting ReSeed Investments Investments Investing Entities Positions …" at bounding box center [93, 241] width 124 height 405
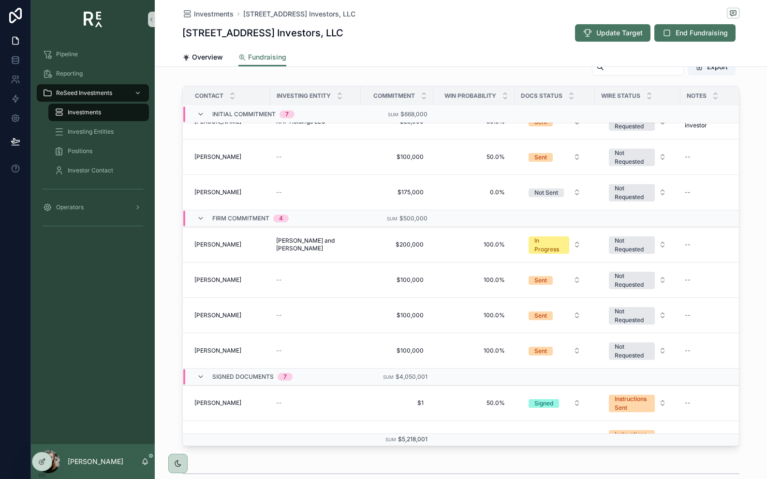
scroll to position [184, 0]
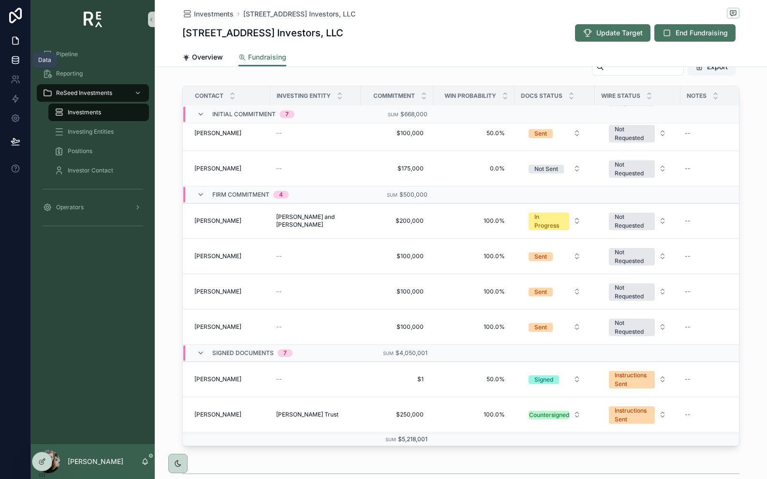
click at [13, 58] on icon at bounding box center [16, 60] width 10 height 10
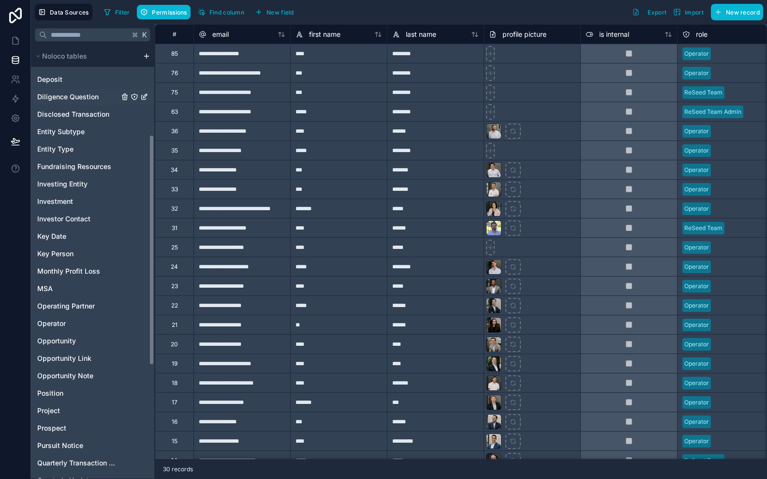
scroll to position [174, 0]
click at [74, 337] on span "Opportunity" at bounding box center [56, 340] width 39 height 10
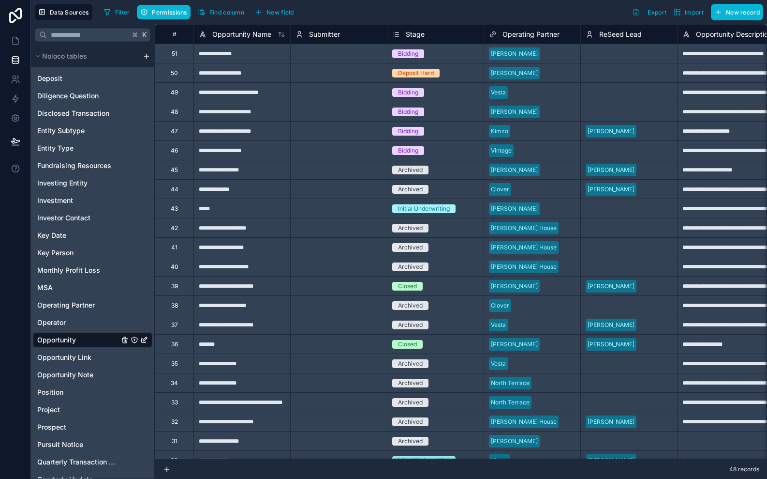
click at [229, 78] on div "**********" at bounding box center [242, 72] width 97 height 19
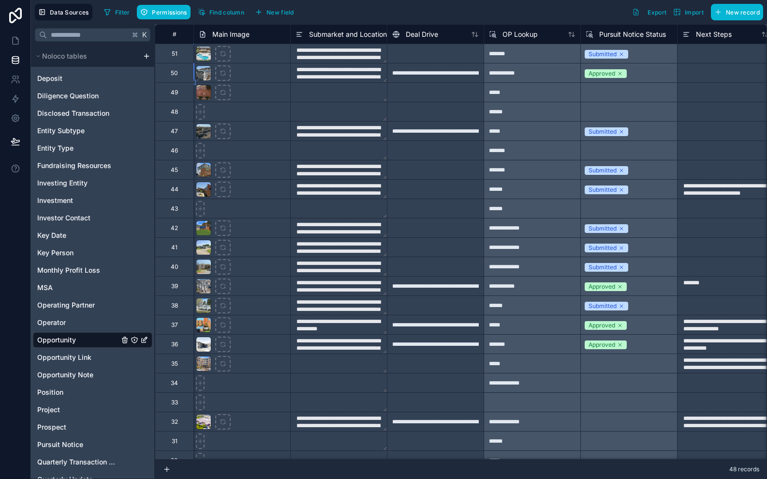
scroll to position [0, 4064]
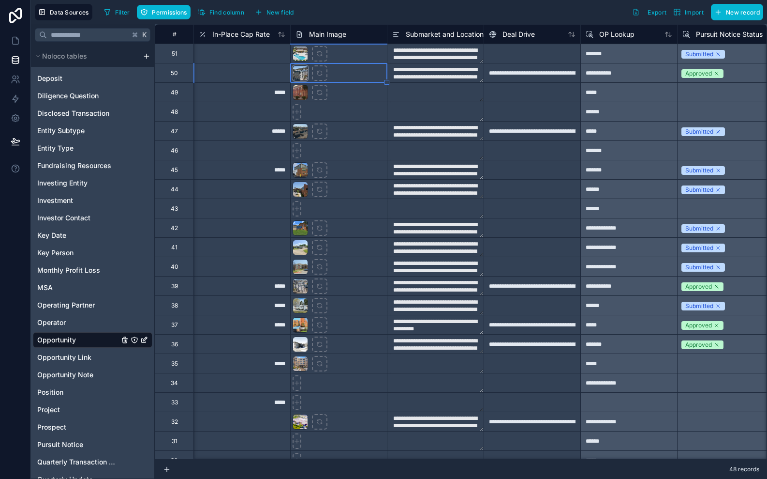
click at [304, 75] on div at bounding box center [300, 72] width 15 height 15
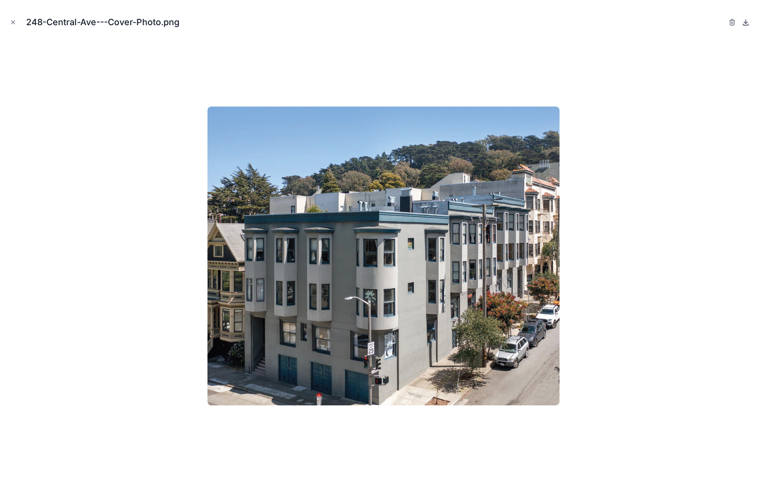
click at [748, 22] on icon at bounding box center [746, 22] width 3 height 1
click at [399, 62] on div at bounding box center [384, 256] width 752 height 430
click at [13, 27] on button "Close modal" at bounding box center [13, 22] width 11 height 11
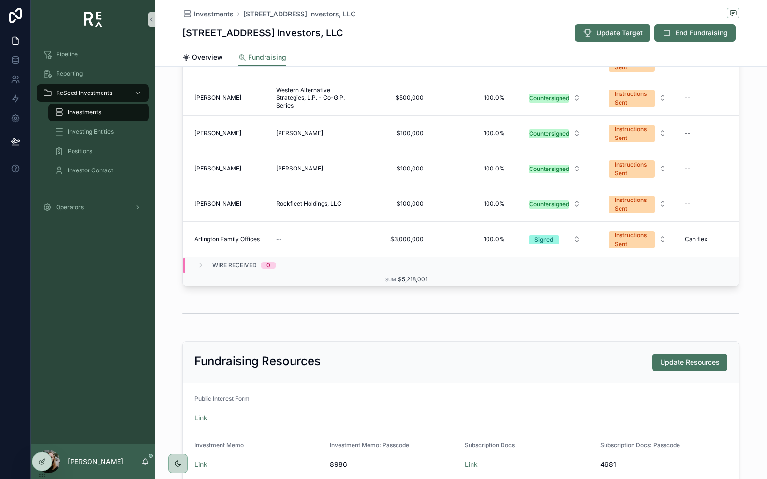
scroll to position [441, 0]
click at [253, 242] on span "Arlington Family Offices" at bounding box center [227, 239] width 65 height 8
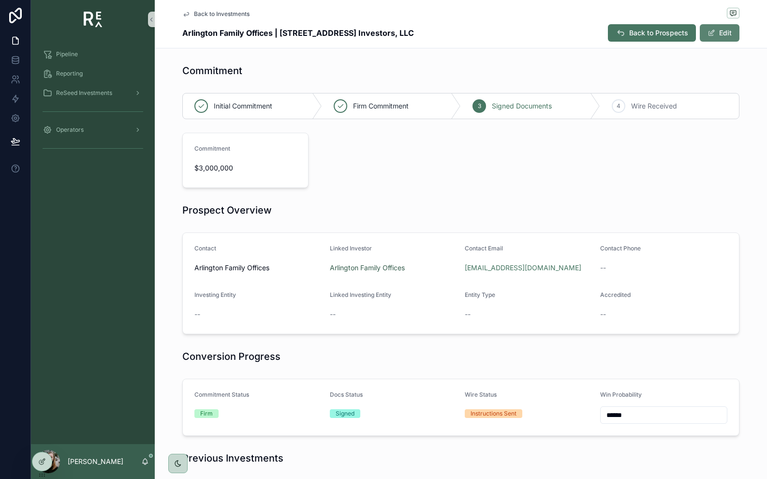
click at [732, 38] on button "Edit" at bounding box center [720, 32] width 40 height 17
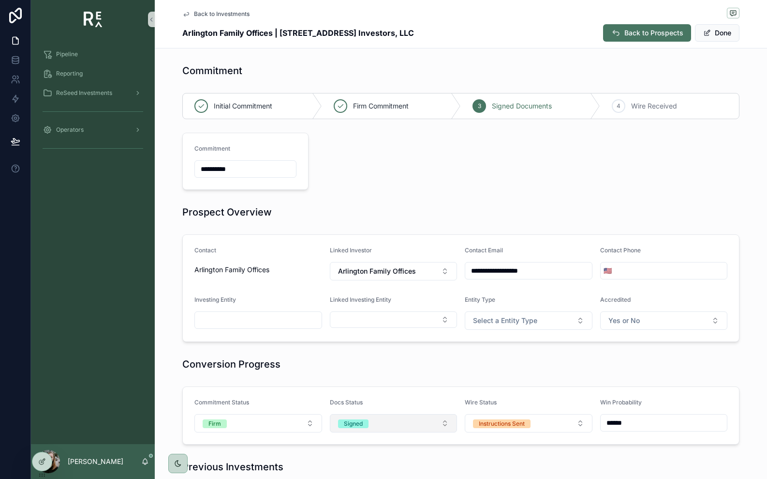
click at [389, 424] on button "Signed" at bounding box center [394, 423] width 128 height 18
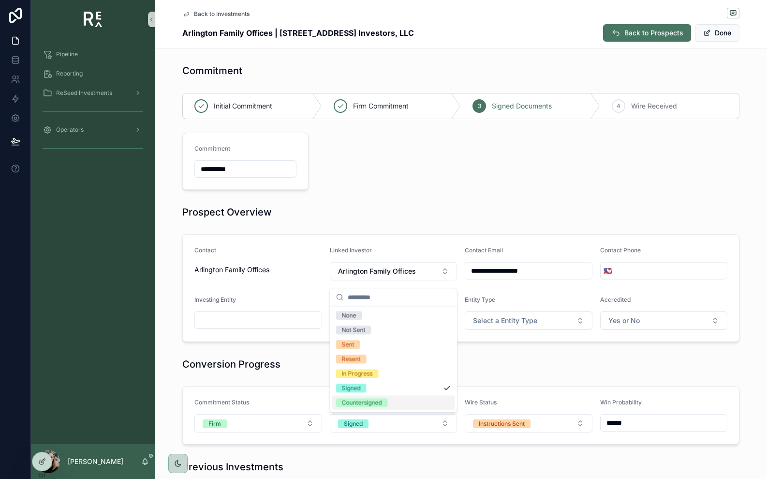
click at [383, 406] on span "Countersigned" at bounding box center [362, 402] width 52 height 9
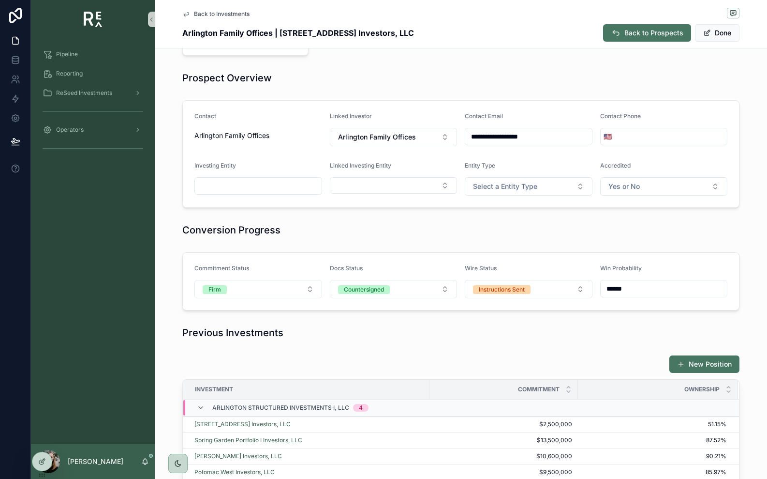
scroll to position [135, 0]
click at [357, 186] on button "Select Button" at bounding box center [394, 185] width 128 height 16
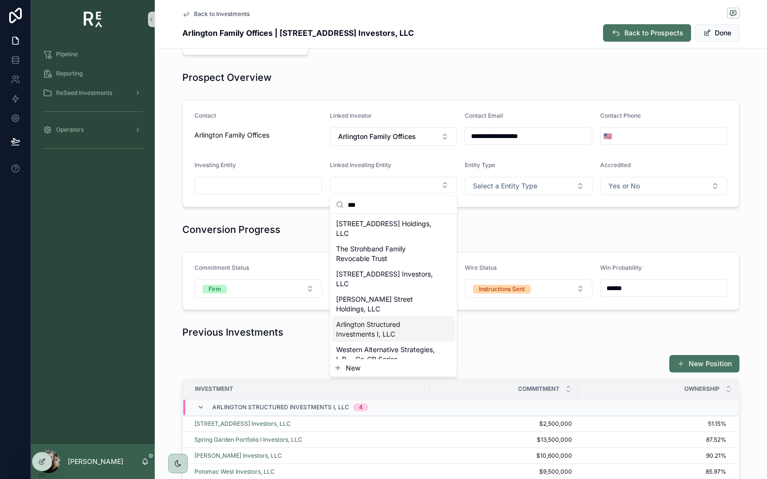
type input "***"
click at [359, 319] on span "Arlington Structured Investments I, LLC" at bounding box center [388, 328] width 104 height 19
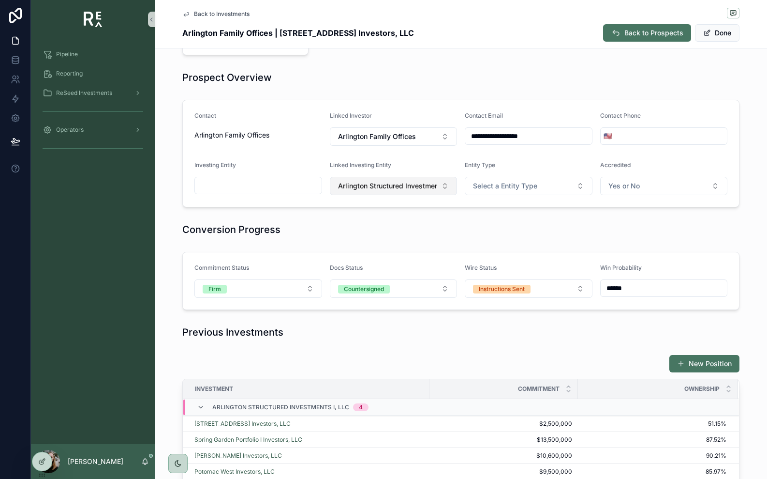
click at [355, 183] on span "Arlington Structured Investments I, LLC" at bounding box center [388, 186] width 100 height 10
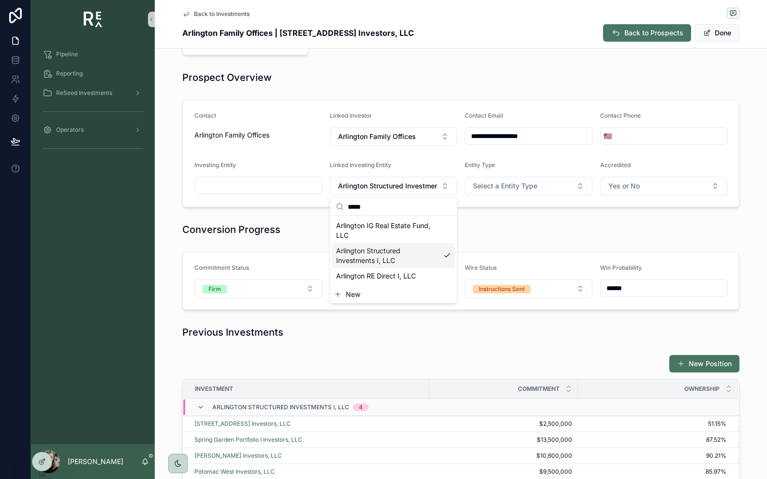
type input "*****"
click at [276, 187] on input "scrollable content" at bounding box center [258, 186] width 127 height 14
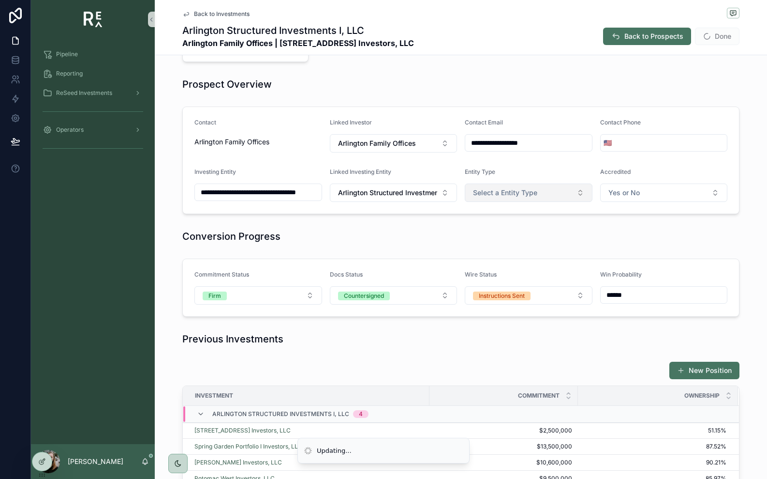
scroll to position [141, 0]
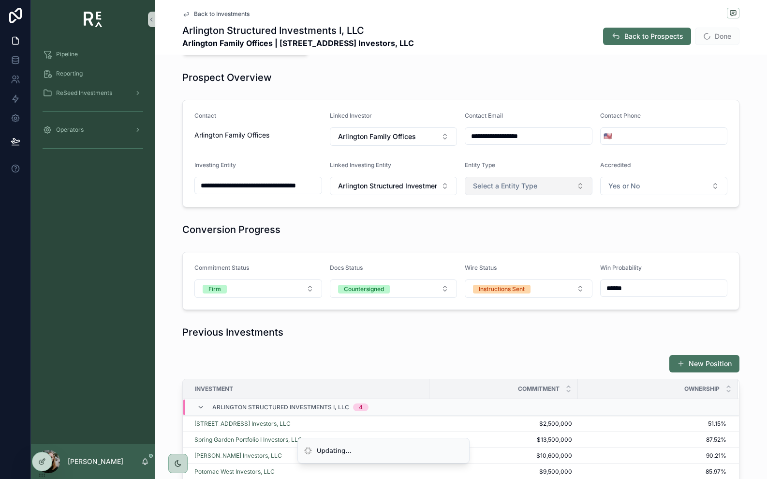
type input "**********"
click at [500, 188] on span "Select a Entity Type" at bounding box center [505, 186] width 64 height 10
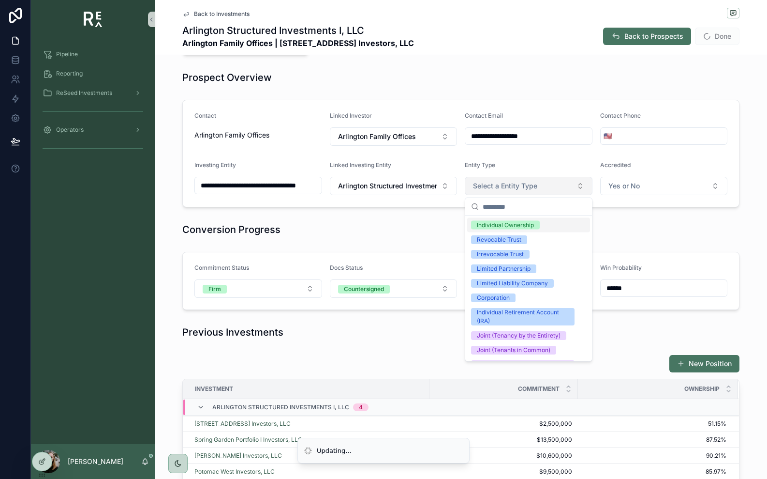
scroll to position [0, 0]
click at [500, 279] on div "Limited Liability Company" at bounding box center [512, 283] width 71 height 9
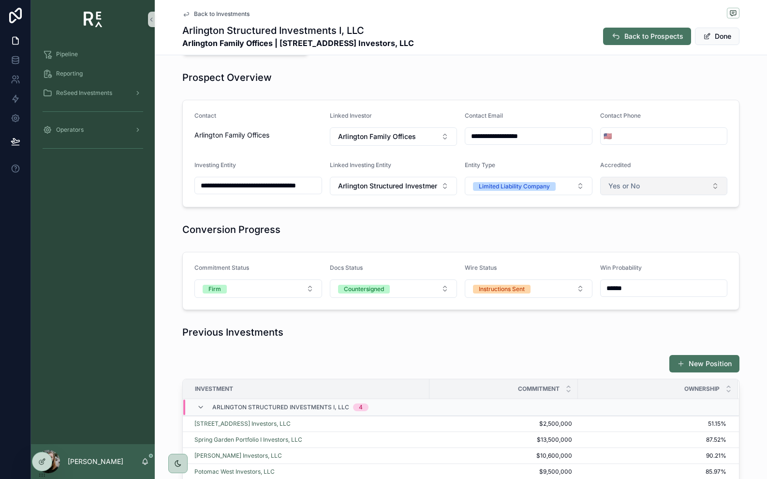
click at [636, 180] on button "Yes or No" at bounding box center [664, 186] width 128 height 18
click at [634, 226] on div "Yes" at bounding box center [664, 225] width 123 height 15
click at [575, 232] on div "Conversion Progress" at bounding box center [460, 230] width 557 height 14
click at [714, 42] on button "Done" at bounding box center [717, 36] width 45 height 17
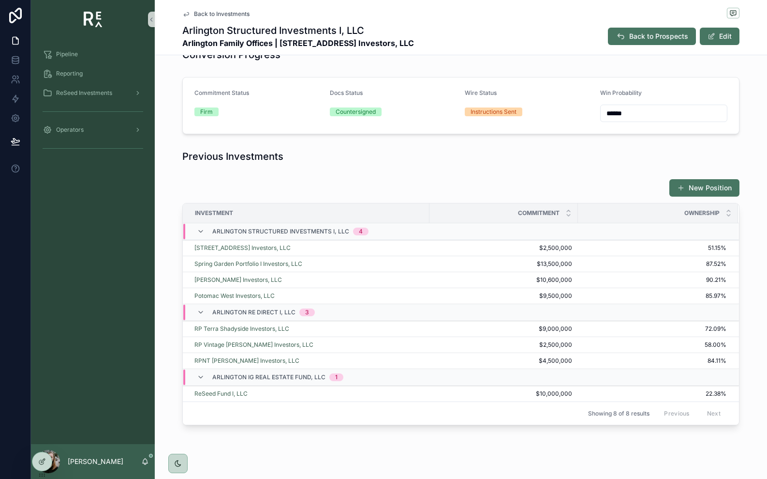
scroll to position [320, 0]
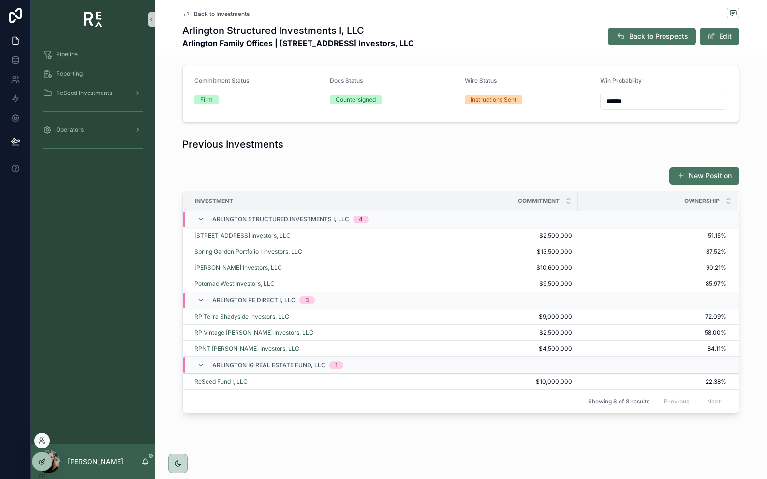
click at [47, 463] on div at bounding box center [41, 461] width 19 height 18
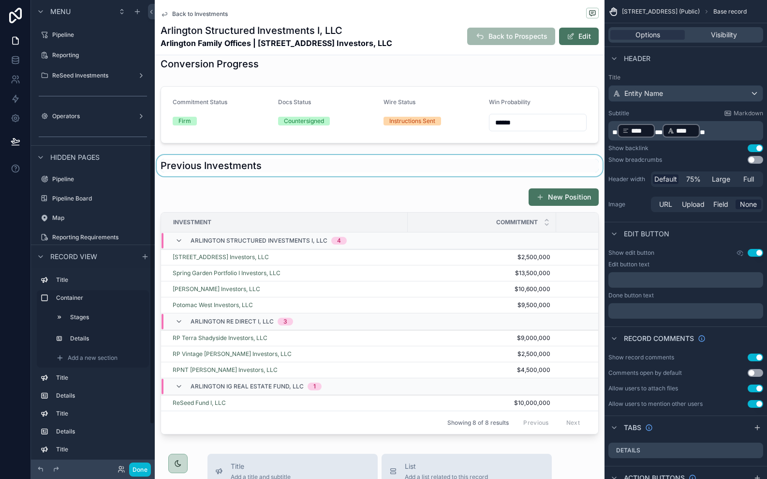
scroll to position [226, 0]
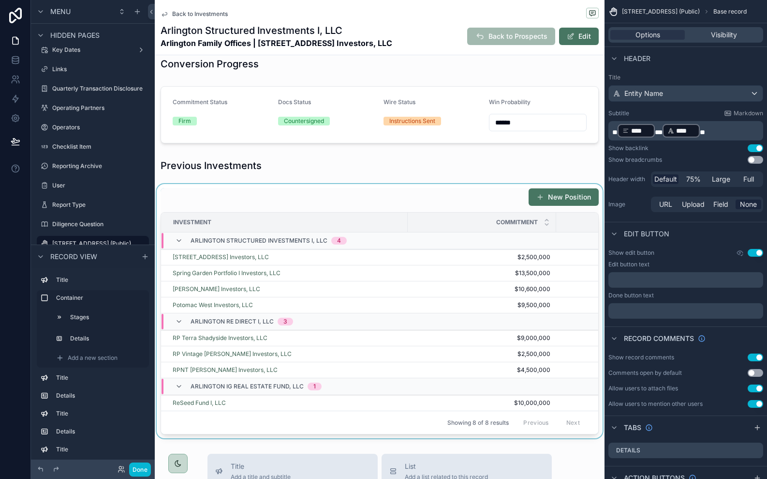
click at [396, 198] on div "scrollable content" at bounding box center [380, 311] width 450 height 254
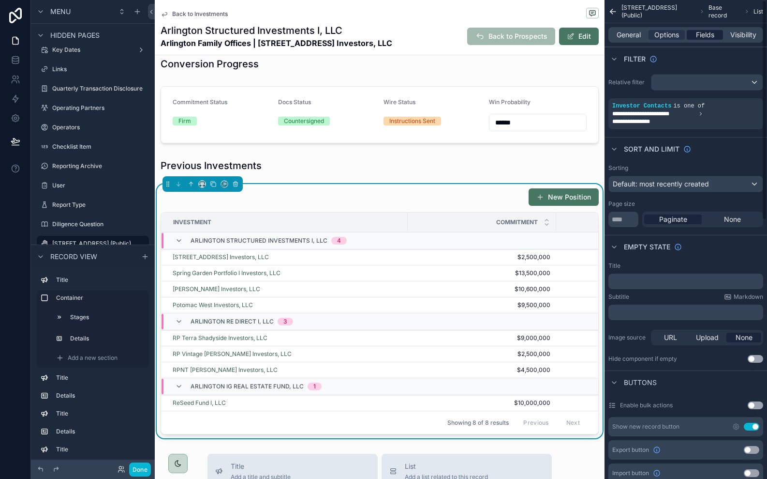
click at [709, 31] on span "Fields" at bounding box center [705, 35] width 18 height 10
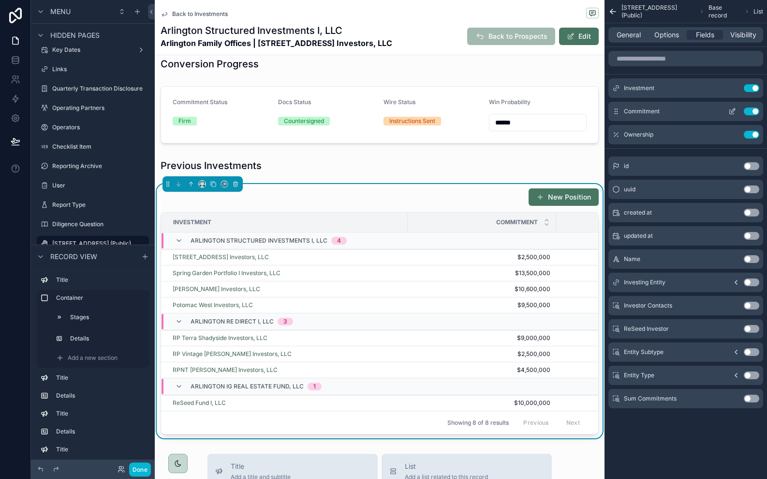
click at [734, 111] on icon "scrollable content" at bounding box center [733, 111] width 8 height 8
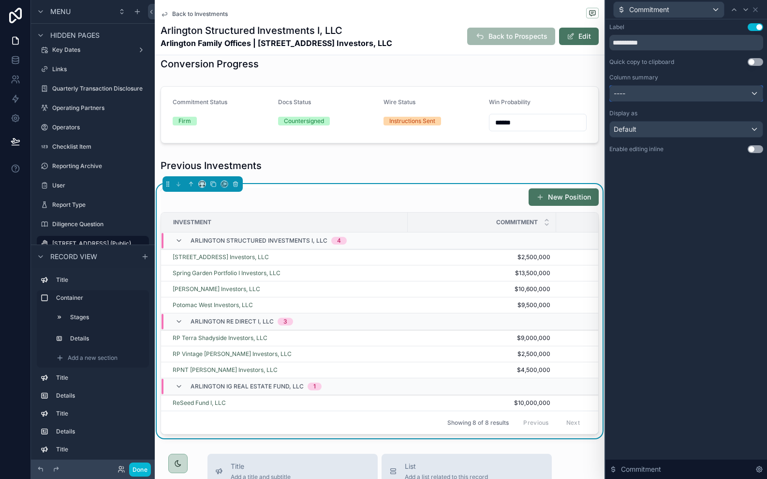
click at [694, 98] on div "----" at bounding box center [686, 93] width 153 height 15
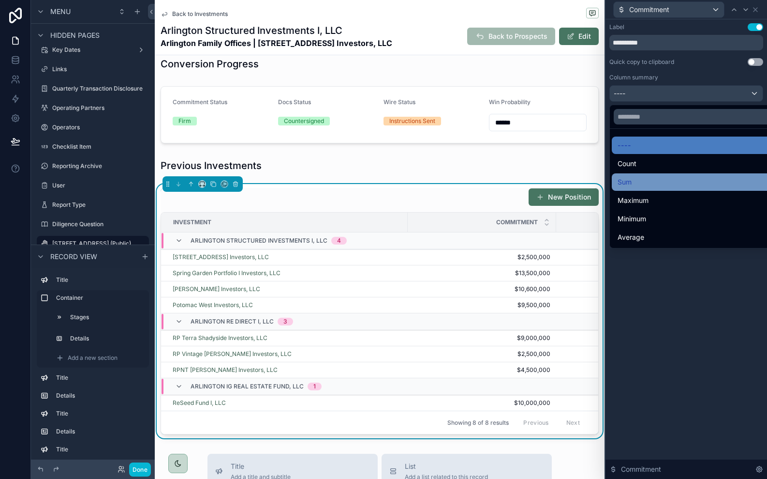
click at [669, 178] on div "Sum" at bounding box center [698, 182] width 160 height 12
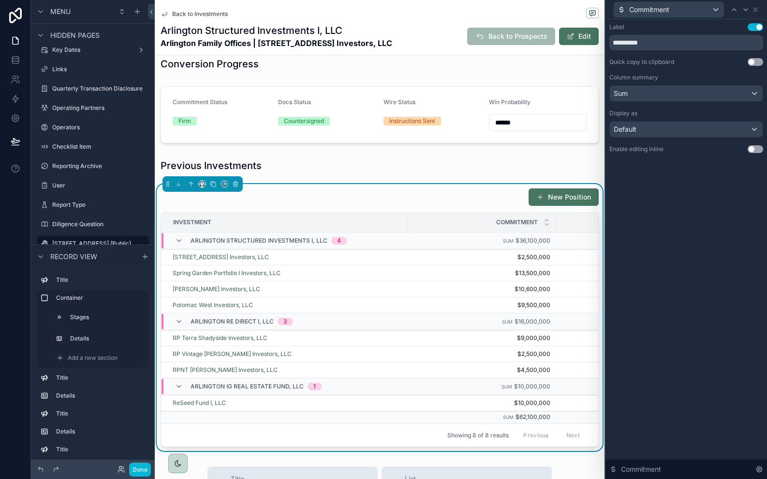
click at [757, 14] on div "Commitment" at bounding box center [687, 9] width 154 height 19
click at [757, 10] on icon at bounding box center [756, 10] width 4 height 4
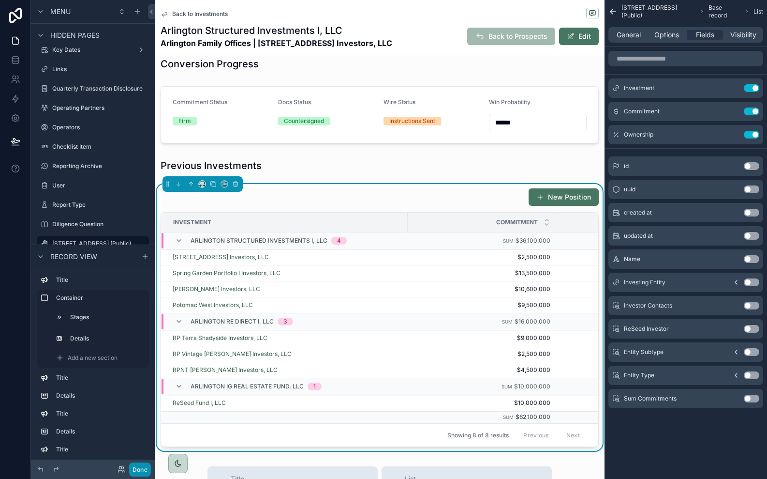
click at [135, 469] on button "Done" at bounding box center [140, 469] width 22 height 14
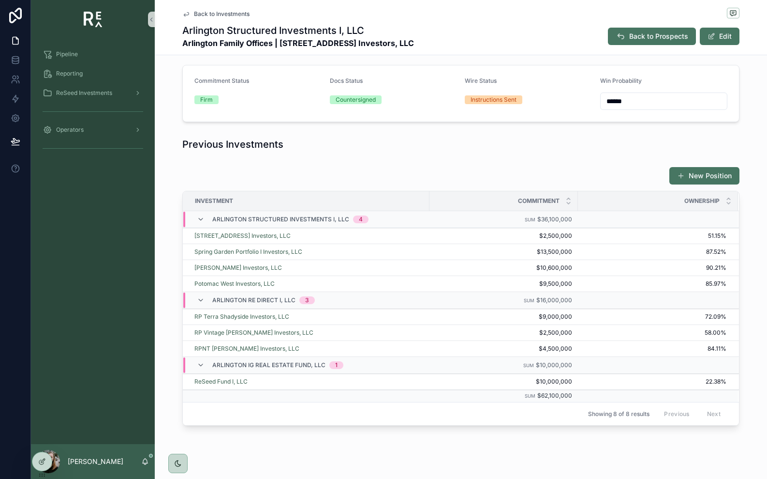
click at [167, 262] on div "New Position Investment Commitment Ownership Arlington Structured Investments I…" at bounding box center [461, 296] width 613 height 267
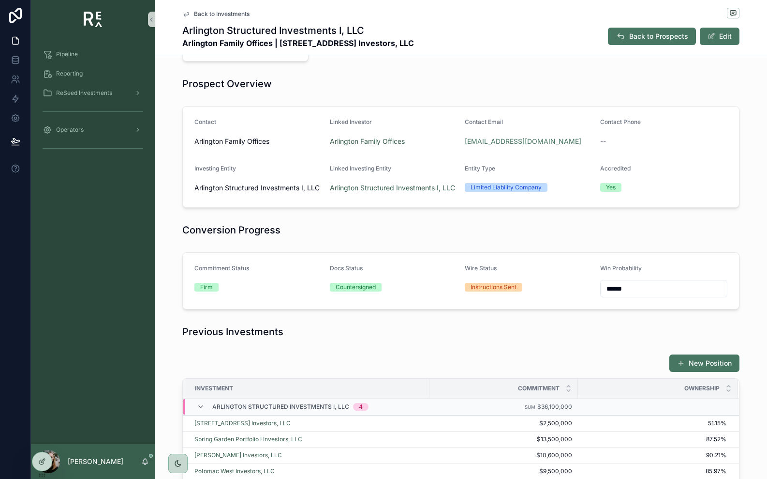
scroll to position [0, 0]
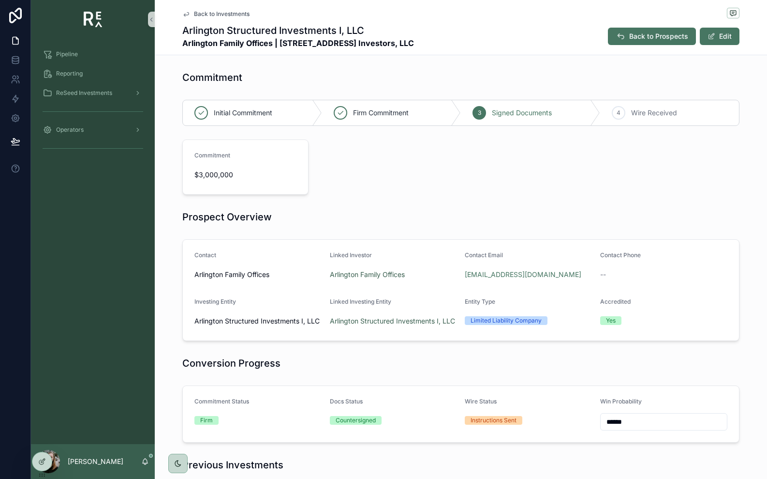
click at [224, 14] on span "Back to Investments" at bounding box center [222, 14] width 56 height 8
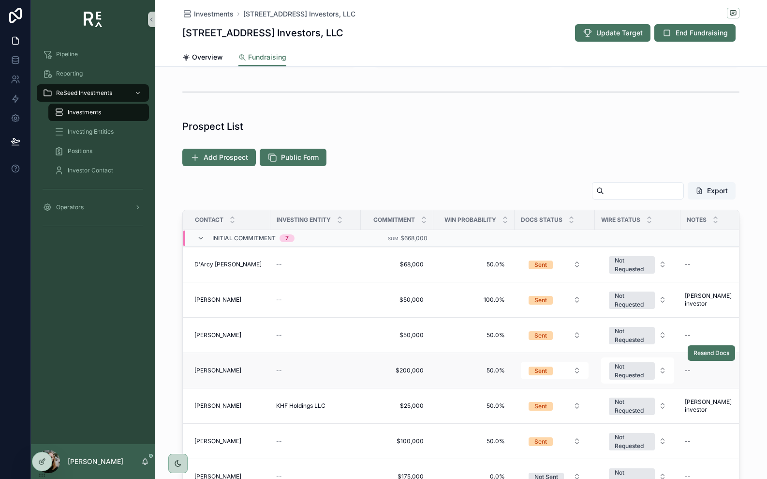
scroll to position [139, 0]
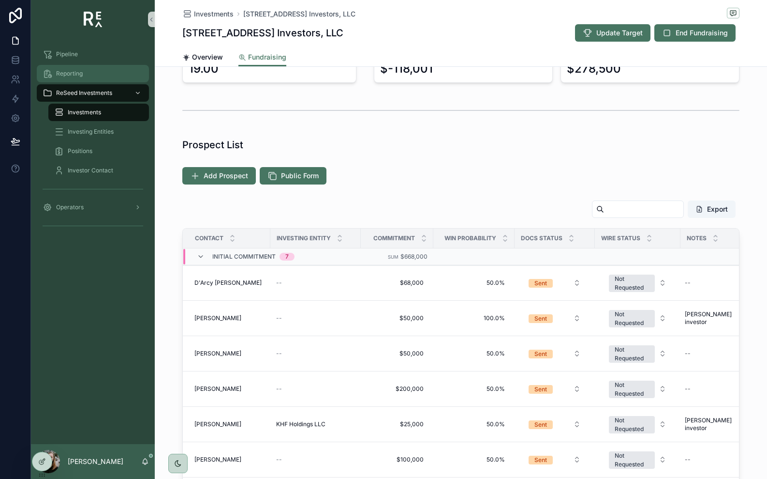
click at [98, 73] on div "Reporting" at bounding box center [93, 73] width 101 height 15
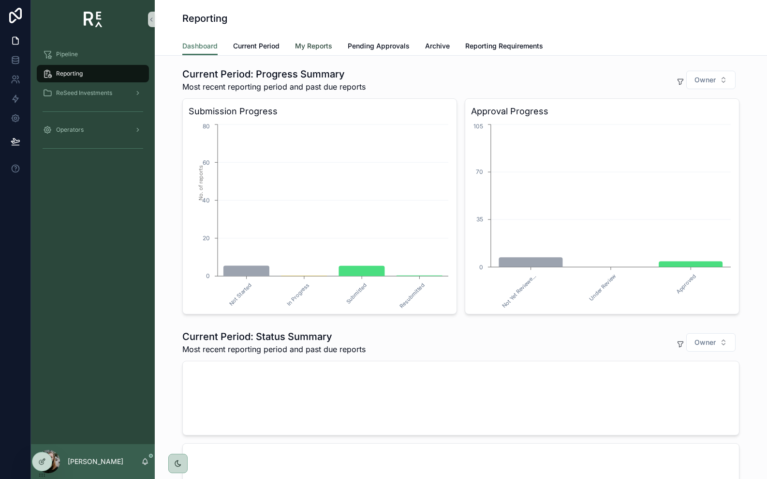
click at [313, 46] on span "My Reports" at bounding box center [313, 46] width 37 height 10
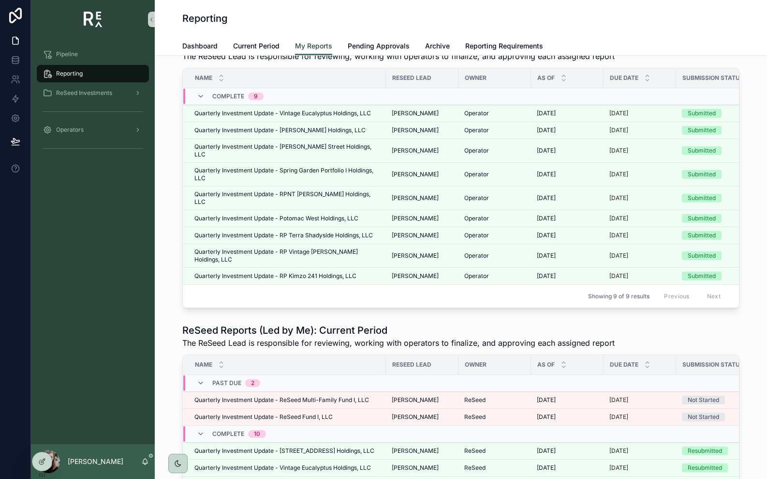
scroll to position [13, 0]
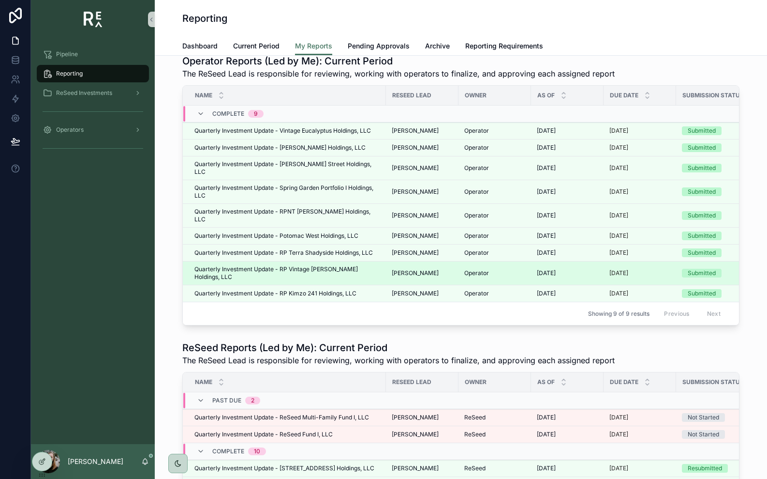
click at [341, 261] on td "Quarterly Investment Update - RP Vintage [PERSON_NAME] Holdings, LLC Quarterly …" at bounding box center [284, 273] width 203 height 24
click at [341, 265] on span "Quarterly Investment Update - RP Vintage [PERSON_NAME] Holdings, LLC" at bounding box center [288, 272] width 186 height 15
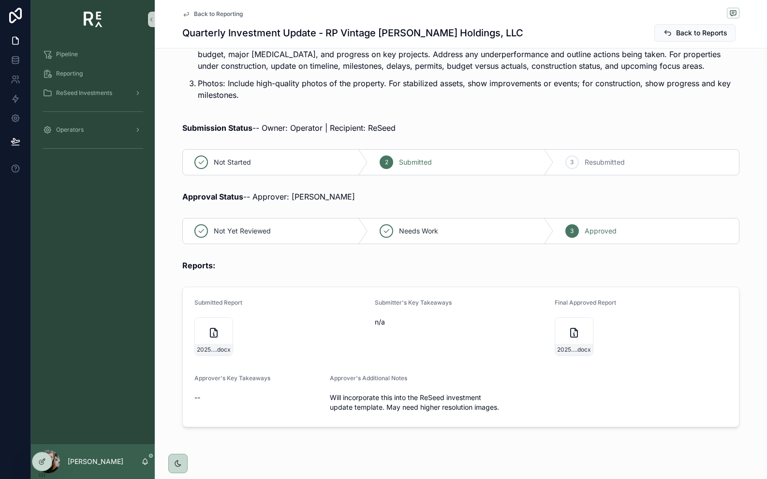
scroll to position [190, 0]
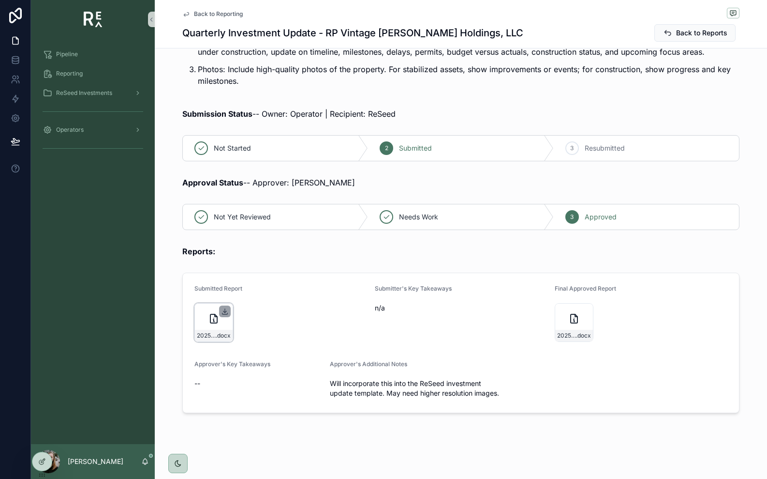
click at [225, 313] on icon "scrollable content" at bounding box center [225, 311] width 8 height 8
